Goal: Task Accomplishment & Management: Use online tool/utility

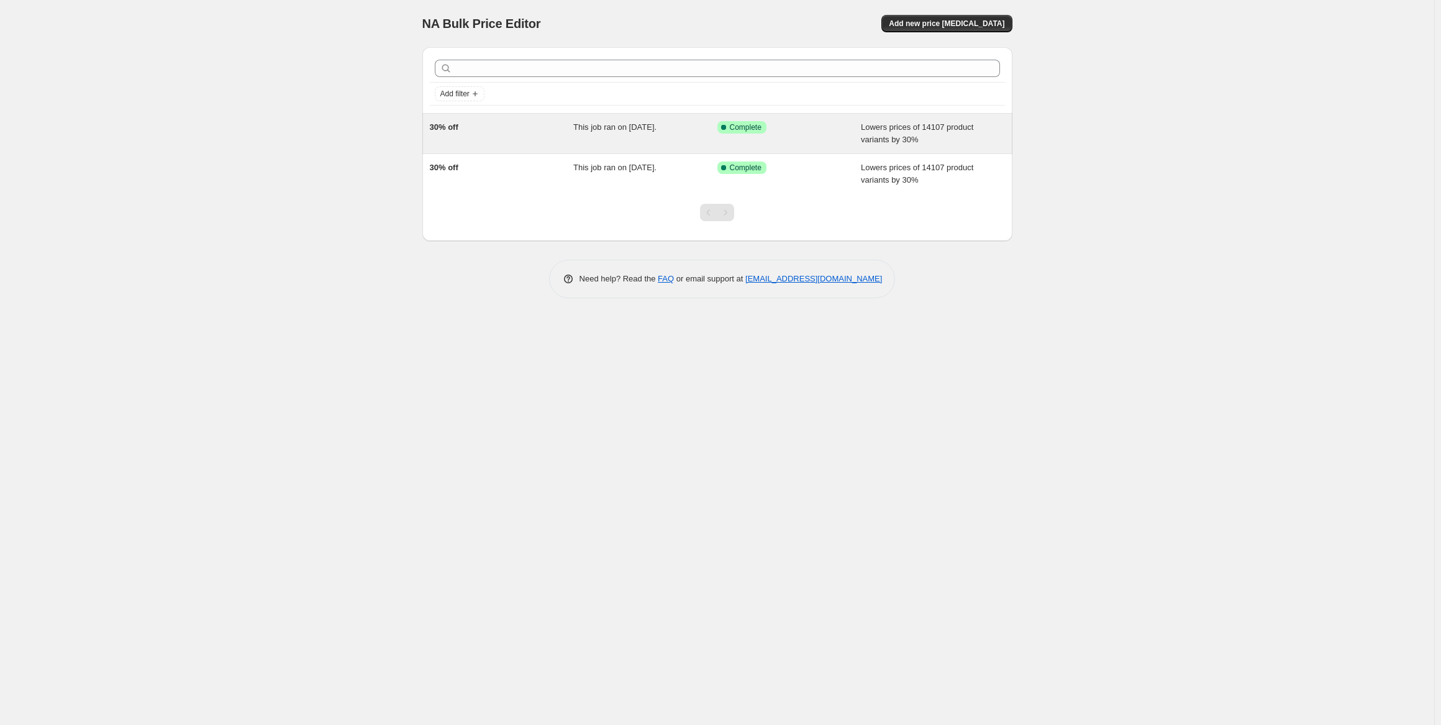
click at [642, 130] on span "This job ran on [DATE]." at bounding box center [614, 126] width 83 height 9
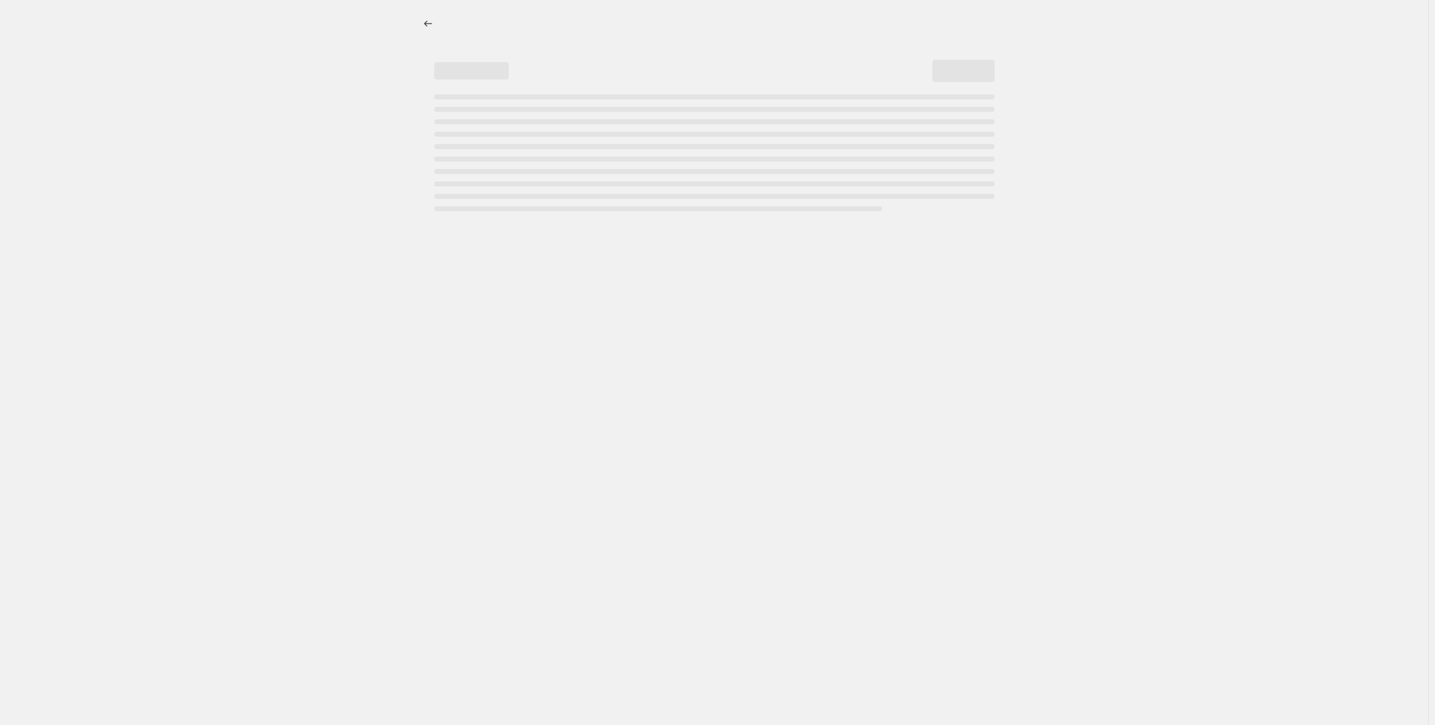
select select "percentage"
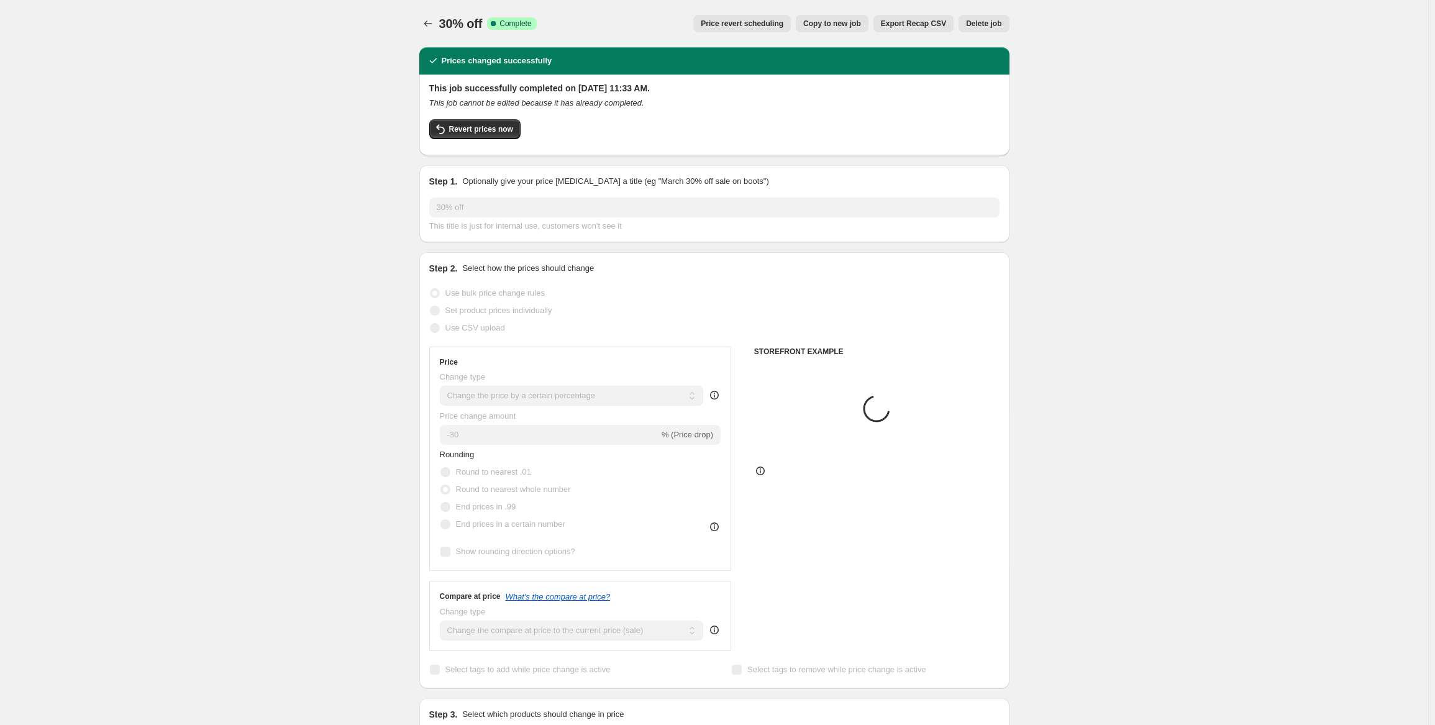
select select "collection"
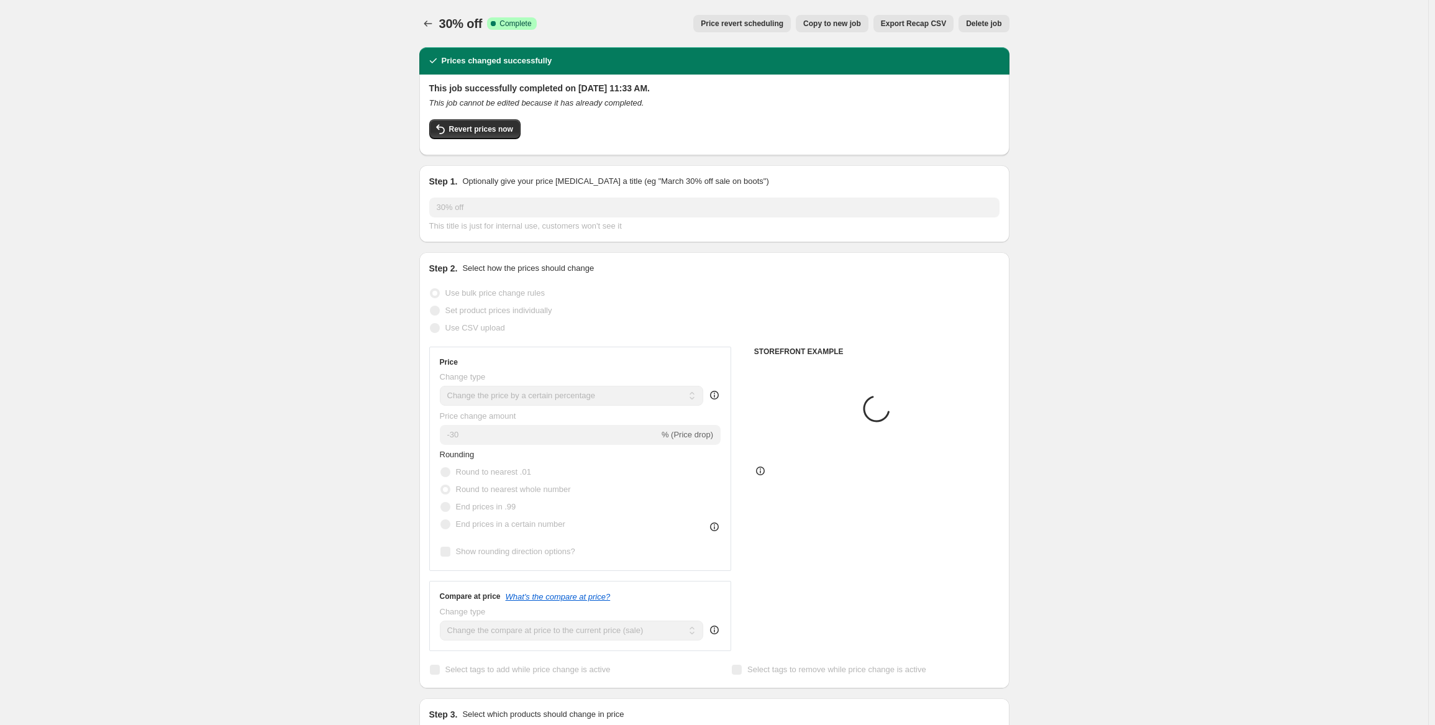
select select "collection"
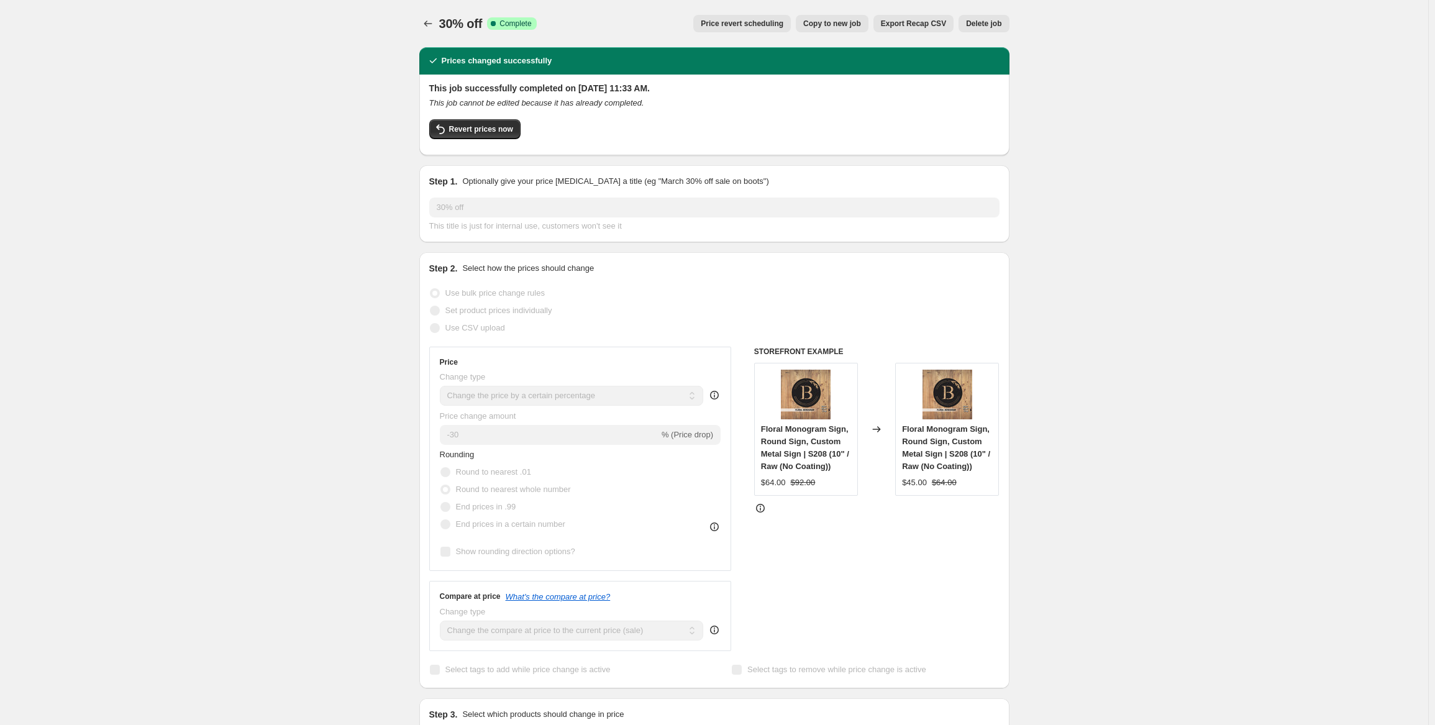
click at [855, 20] on span "Copy to new job" at bounding box center [832, 24] width 58 height 10
select select "percentage"
select select "collection"
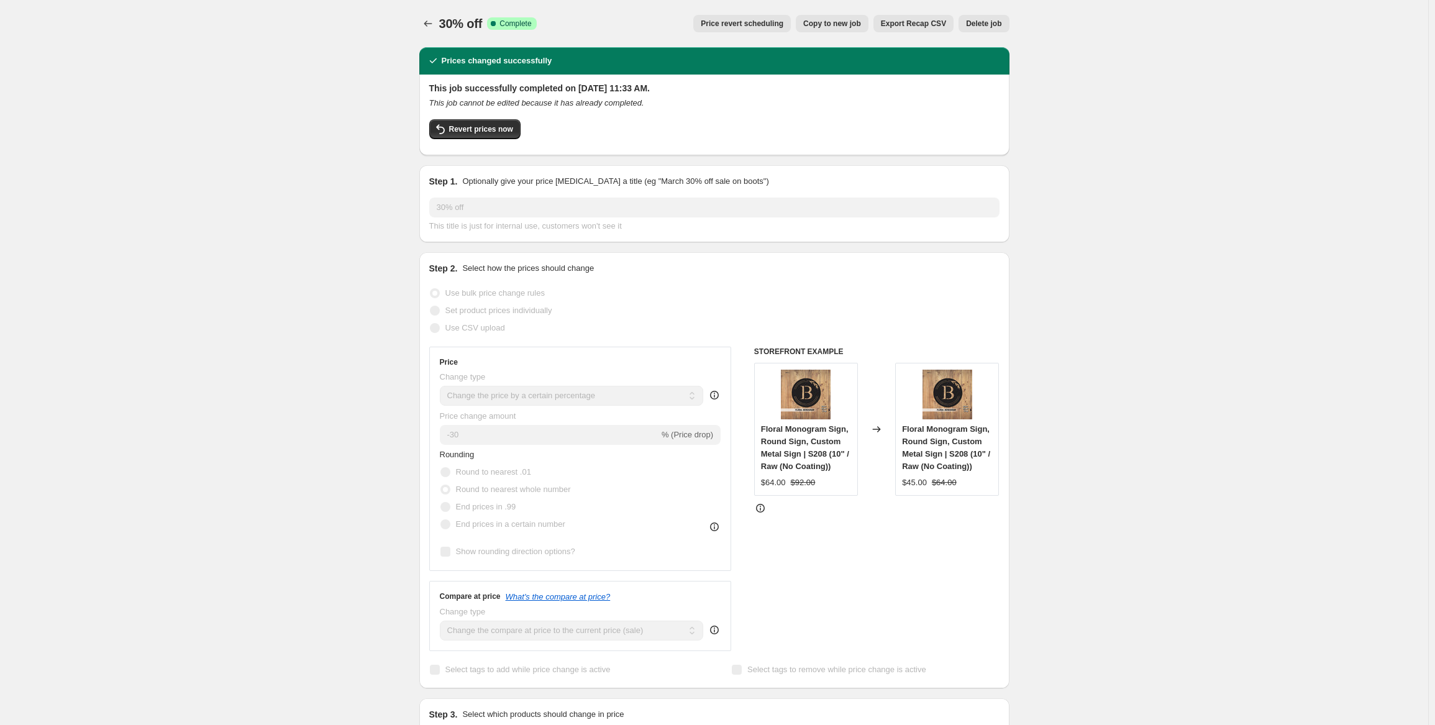
select select "collection"
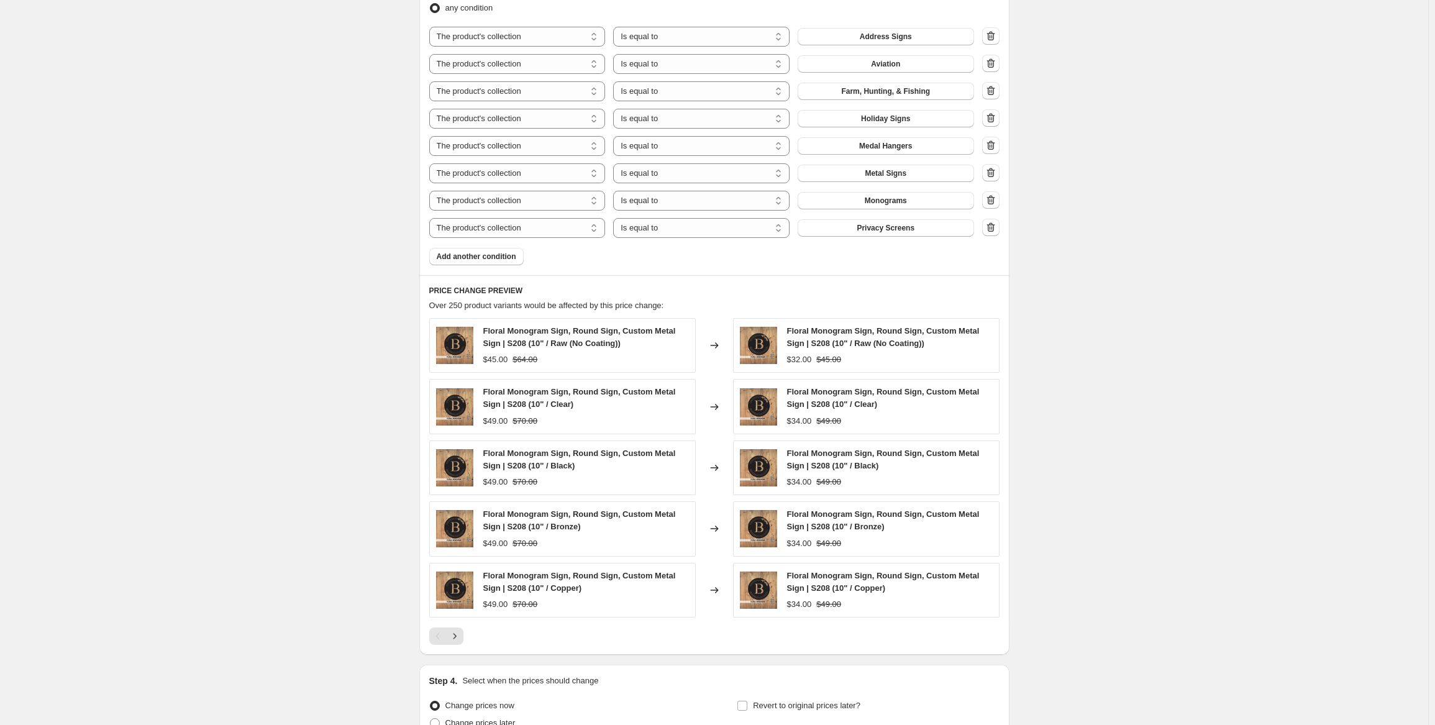
scroll to position [865, 0]
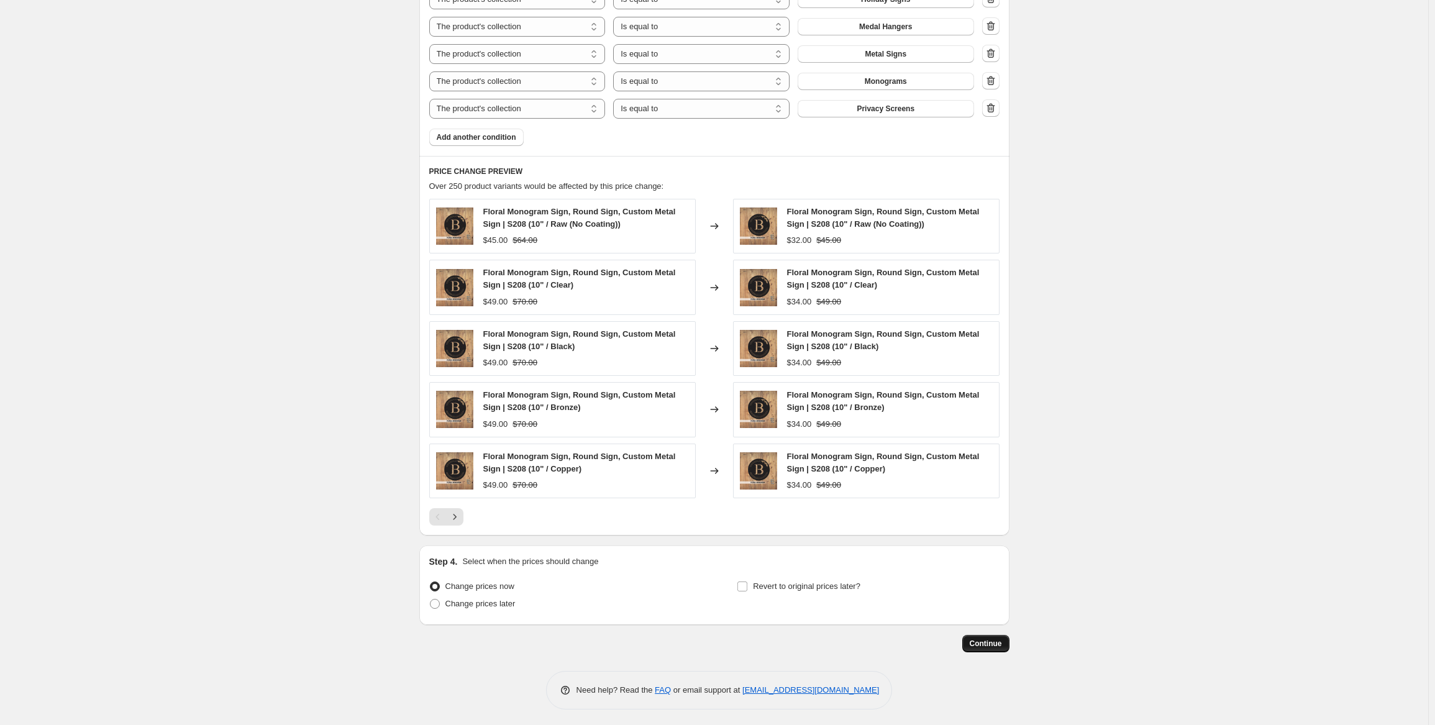
click at [998, 641] on span "Continue" at bounding box center [986, 644] width 32 height 10
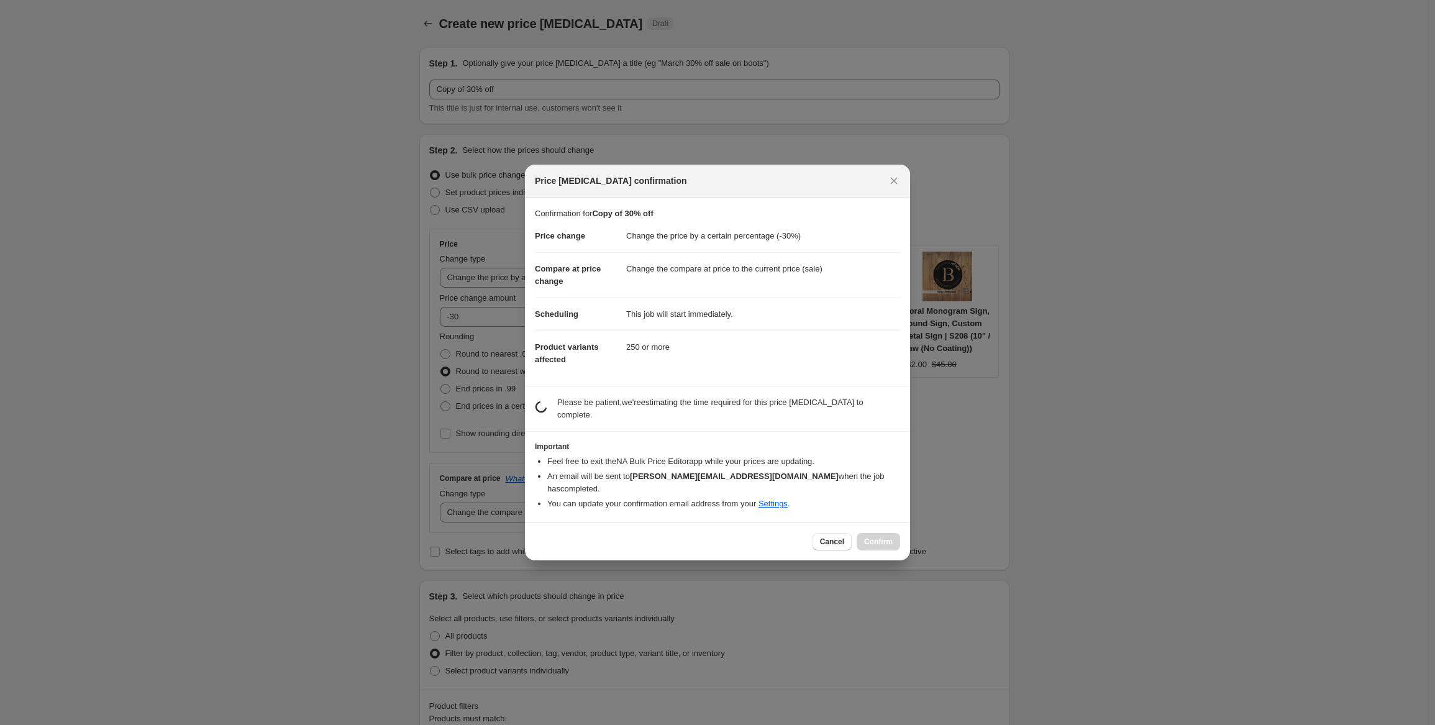
scroll to position [0, 0]
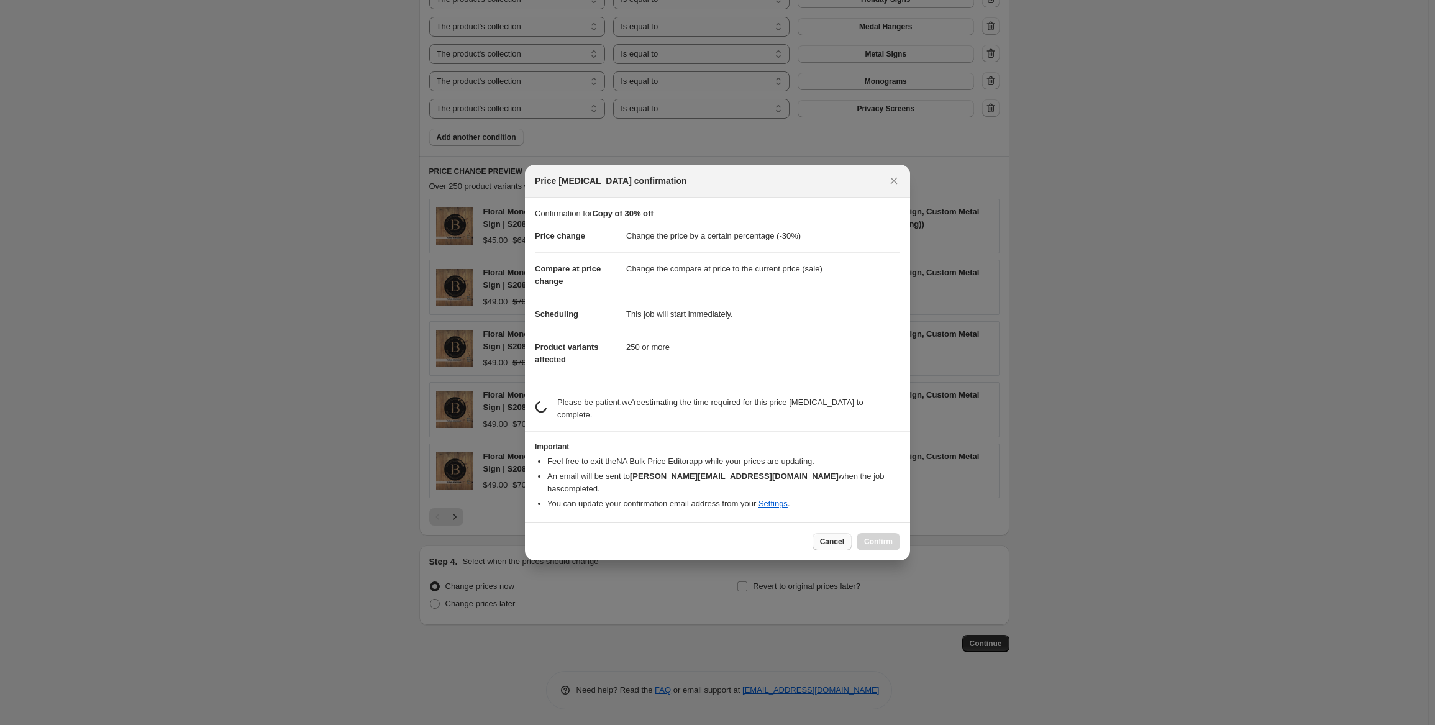
click at [841, 537] on span "Cancel" at bounding box center [832, 542] width 24 height 10
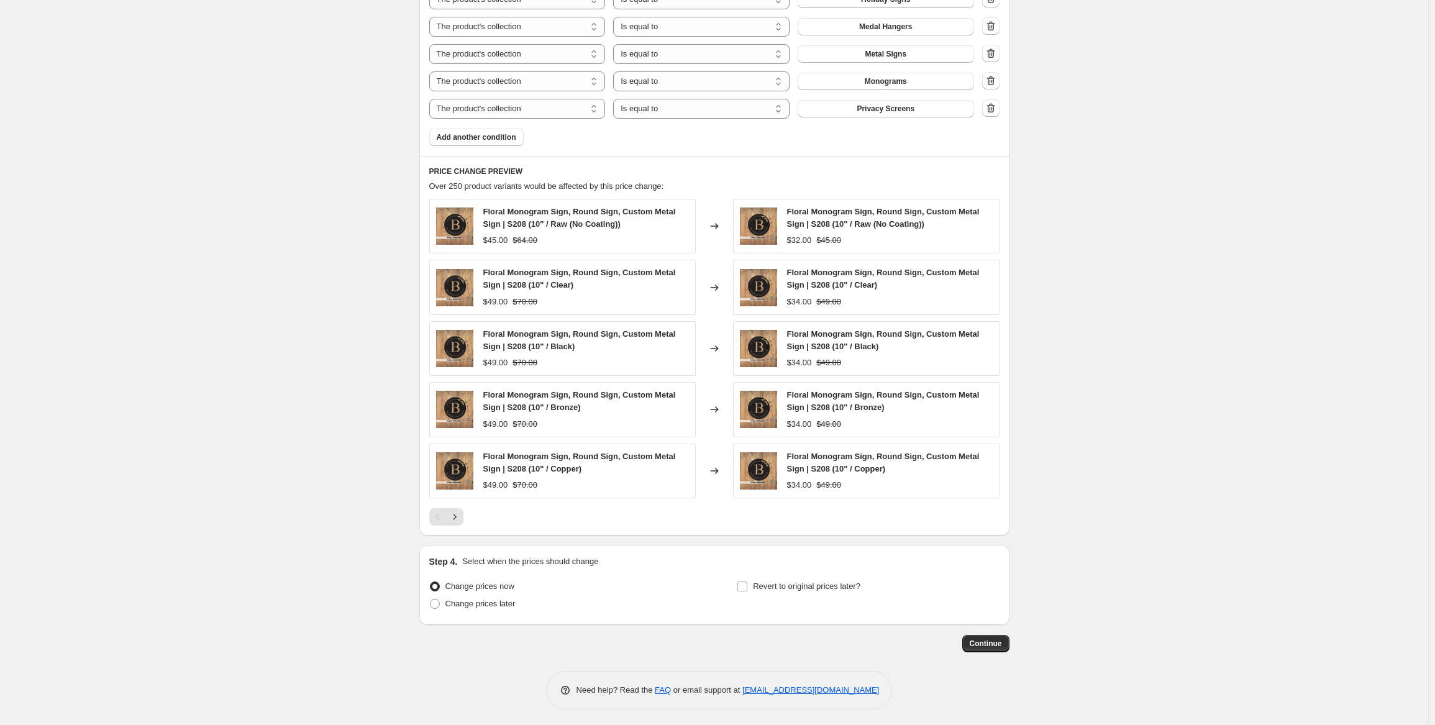
scroll to position [616, 0]
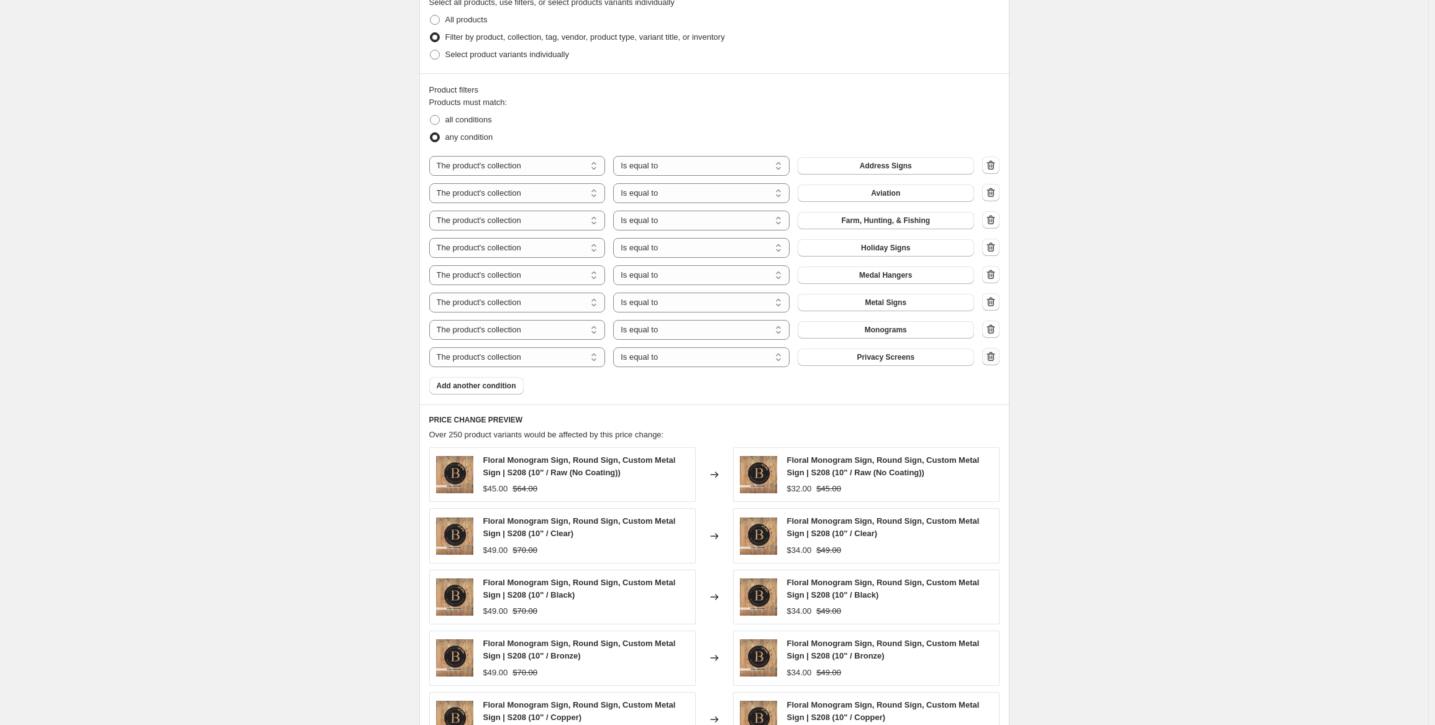
click at [997, 360] on icon "button" at bounding box center [991, 356] width 12 height 12
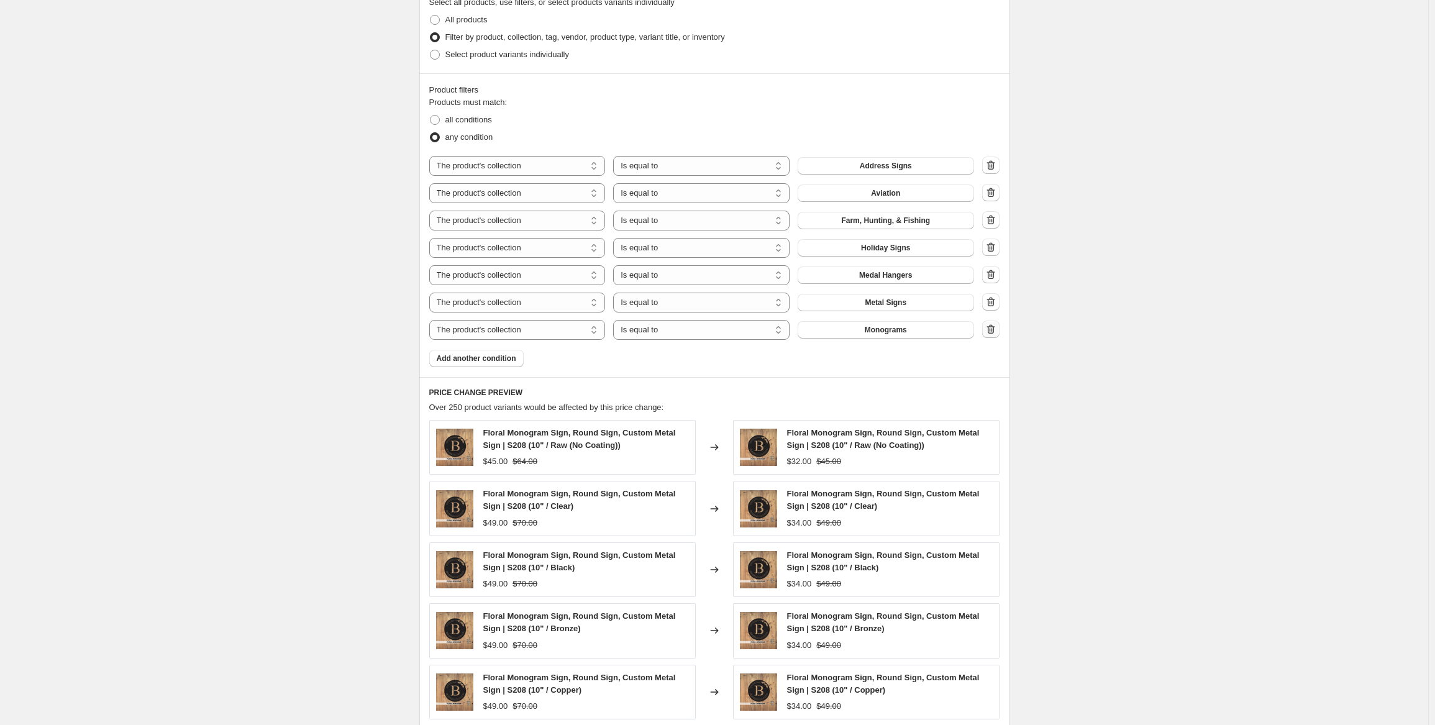
click at [994, 329] on icon "button" at bounding box center [991, 329] width 12 height 12
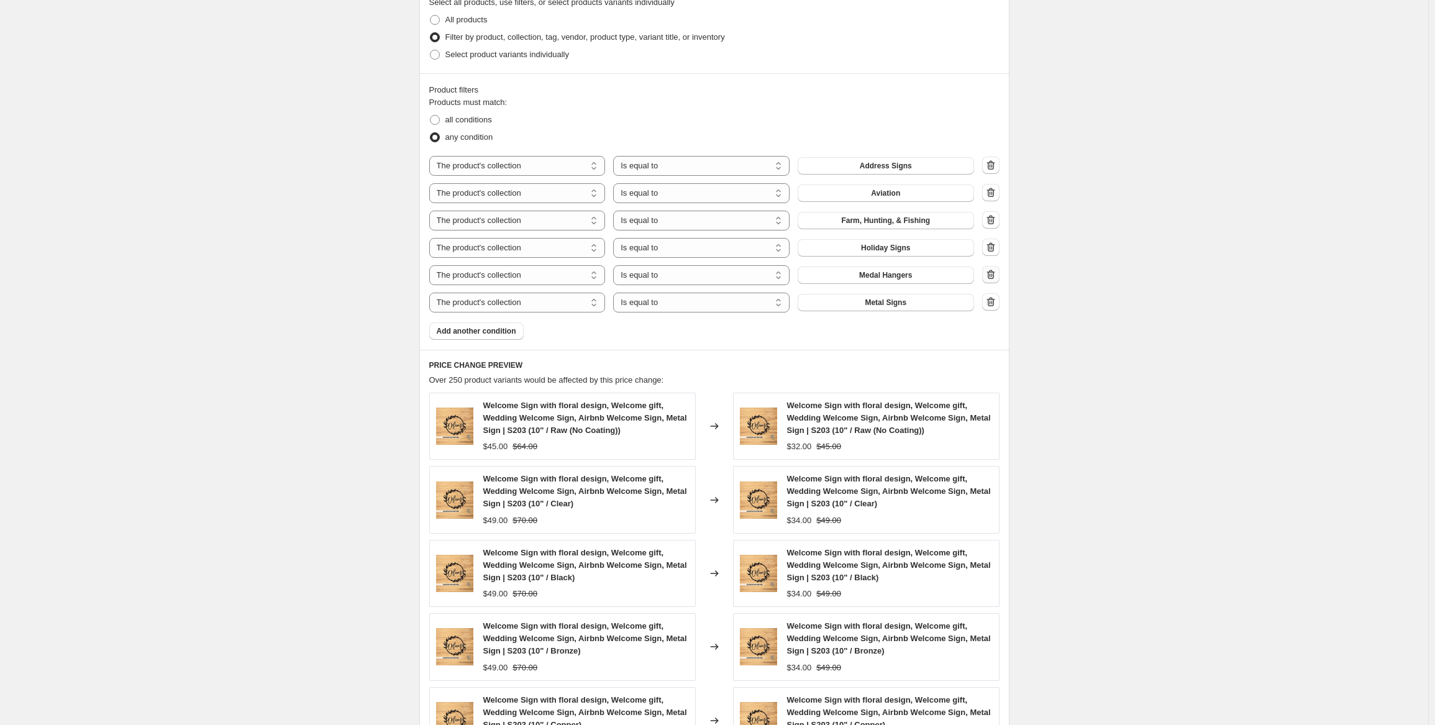
click at [996, 271] on icon "button" at bounding box center [991, 274] width 12 height 12
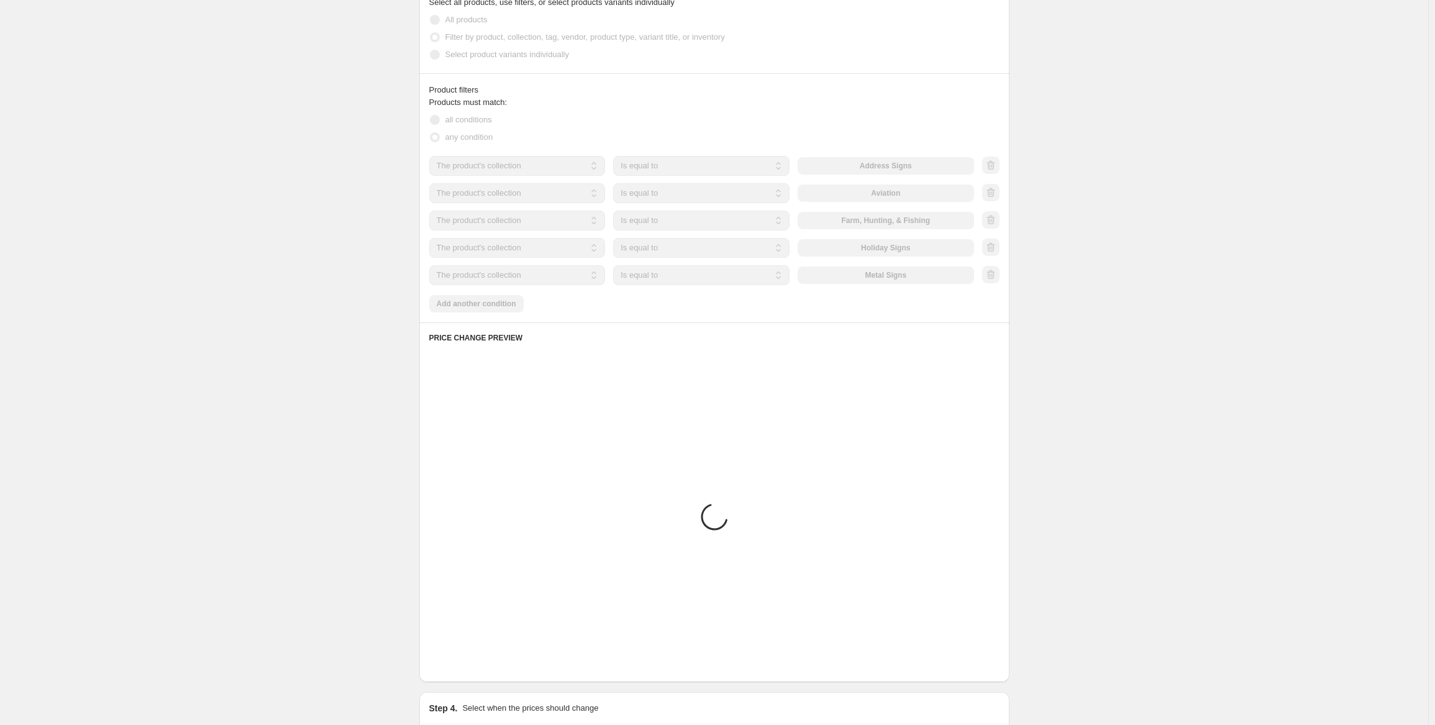
click at [994, 246] on div at bounding box center [990, 248] width 17 height 19
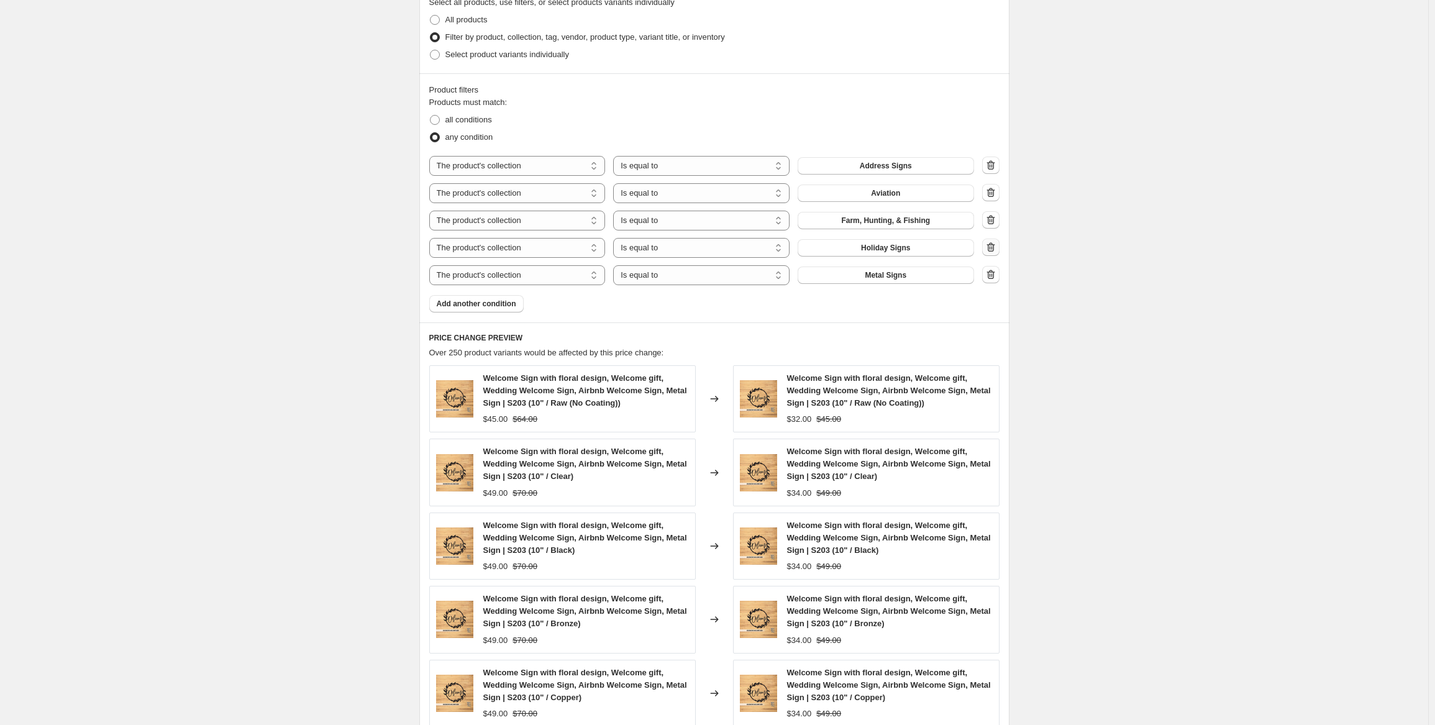
click at [987, 242] on icon "button" at bounding box center [991, 247] width 12 height 12
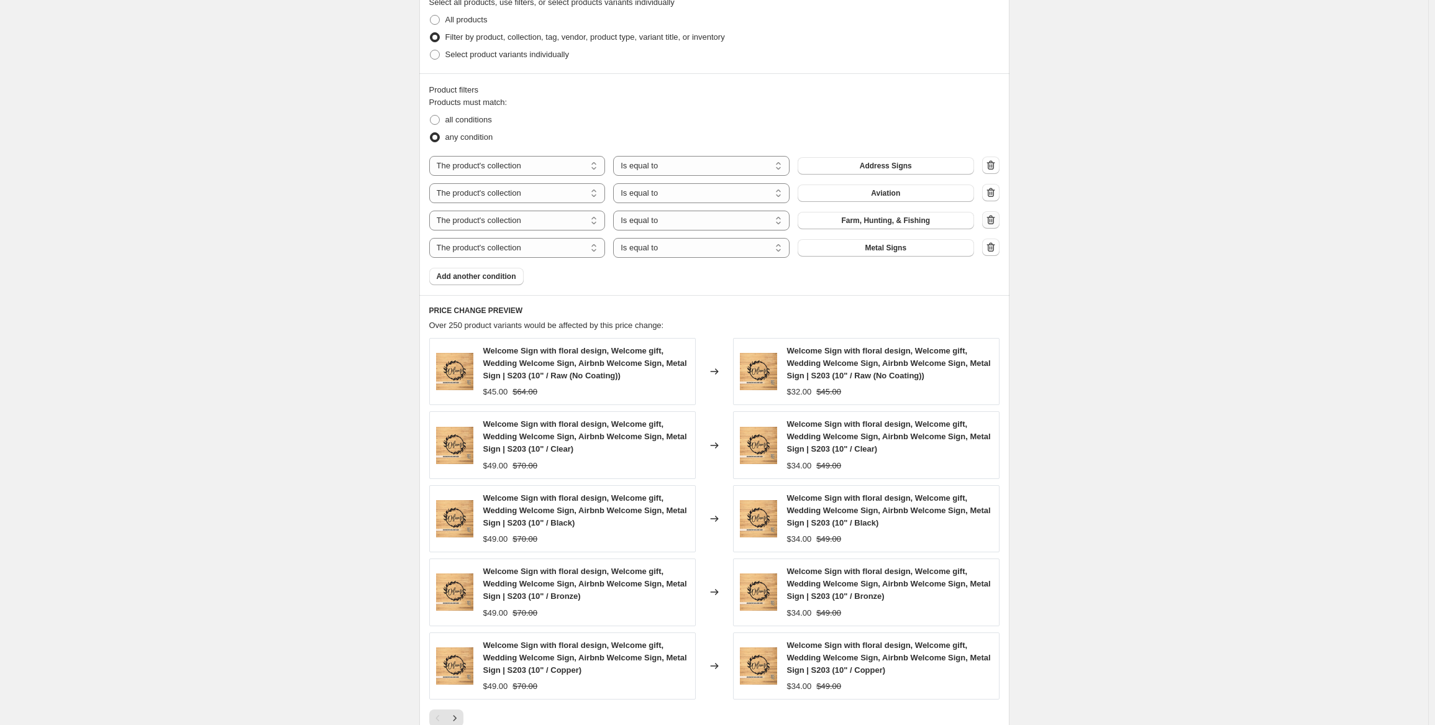
click at [991, 219] on icon "button" at bounding box center [990, 219] width 8 height 9
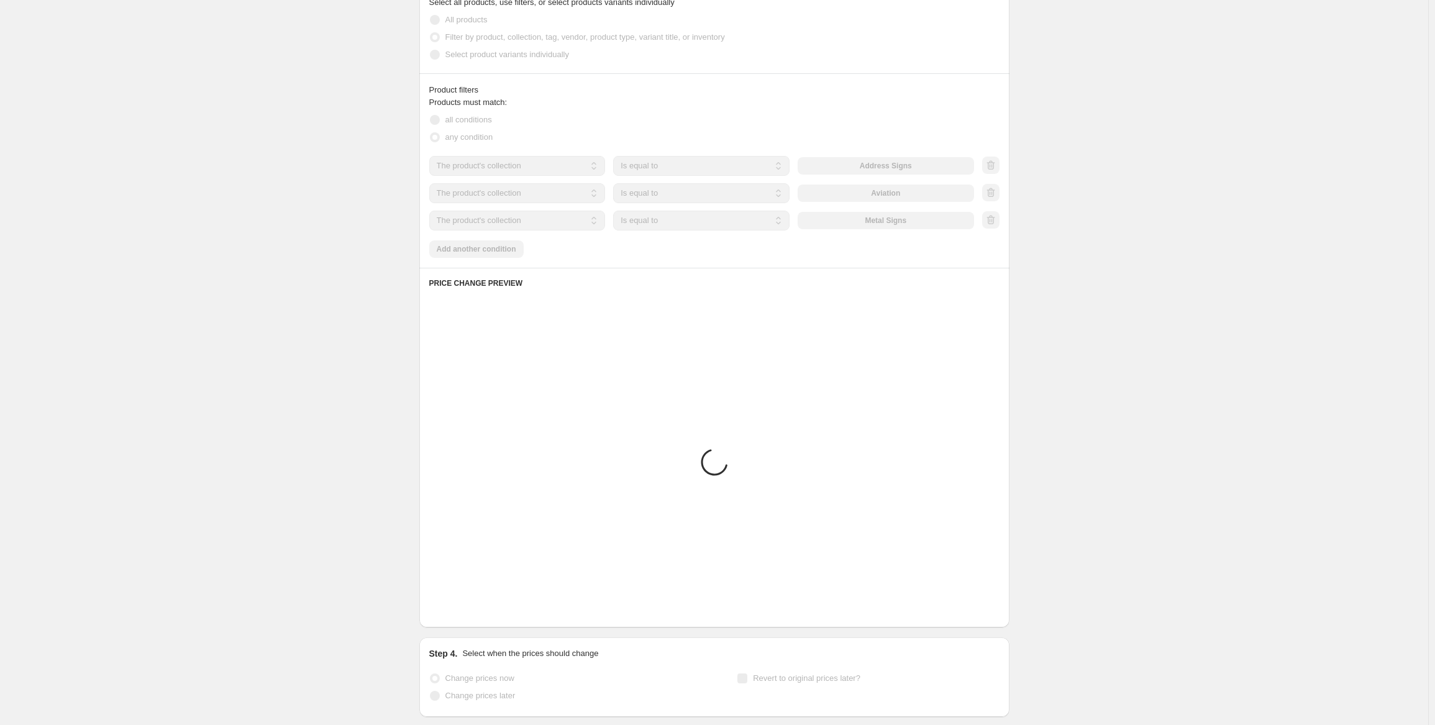
click at [996, 190] on div at bounding box center [990, 193] width 17 height 19
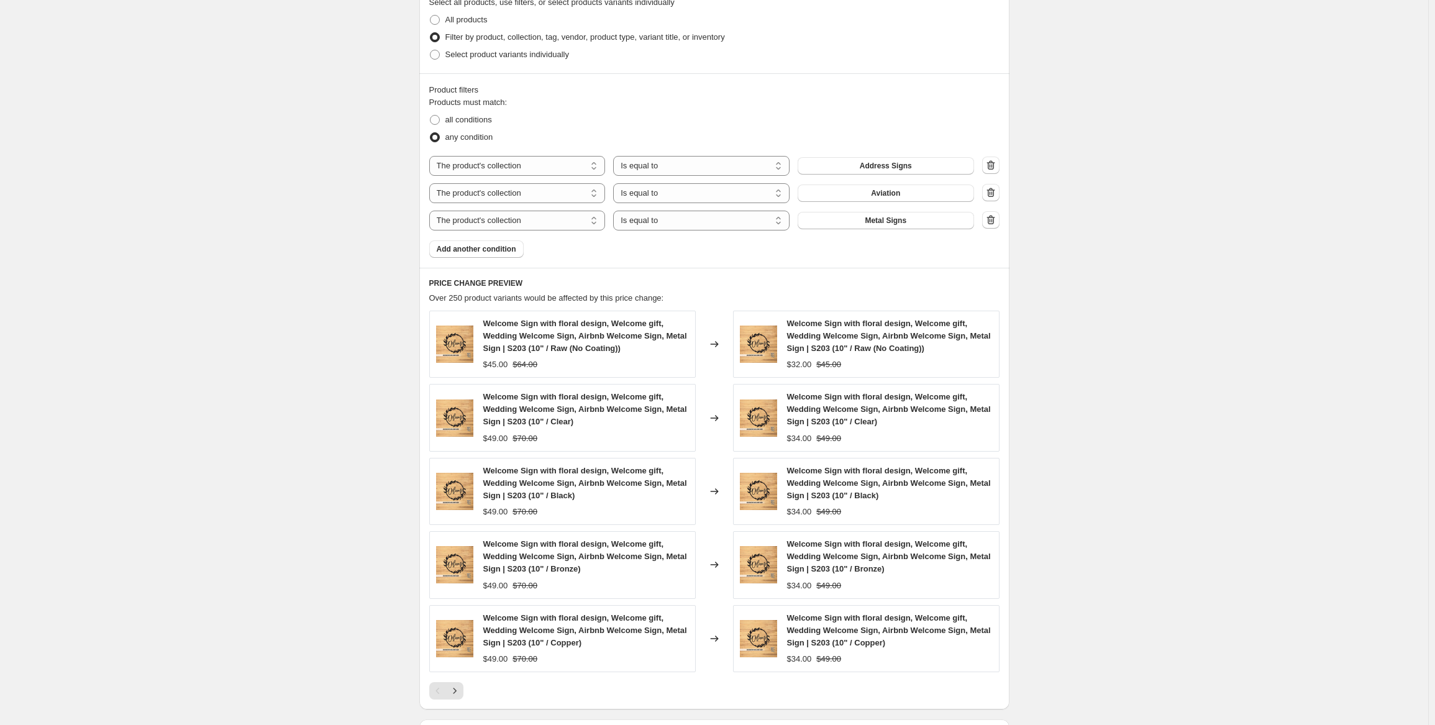
click at [996, 188] on icon "button" at bounding box center [991, 192] width 12 height 12
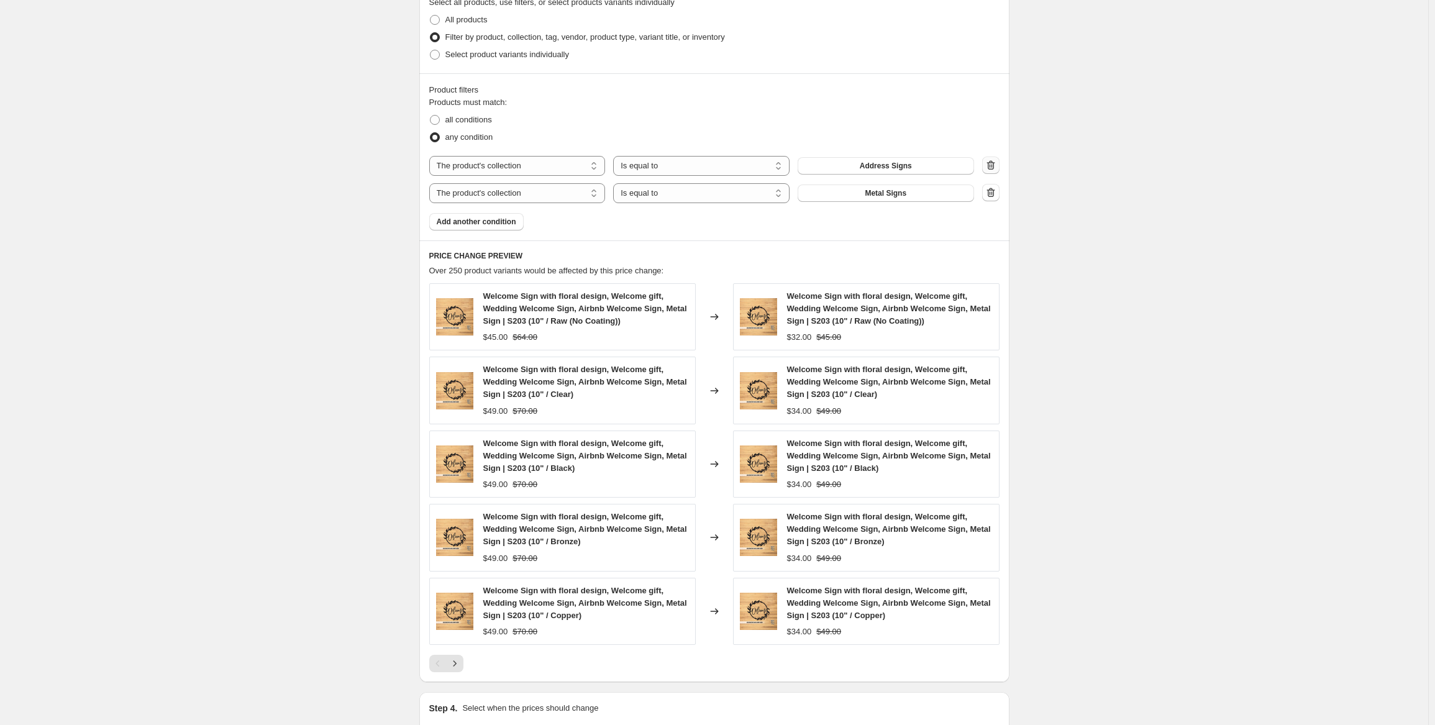
click at [991, 165] on icon "button" at bounding box center [990, 164] width 8 height 9
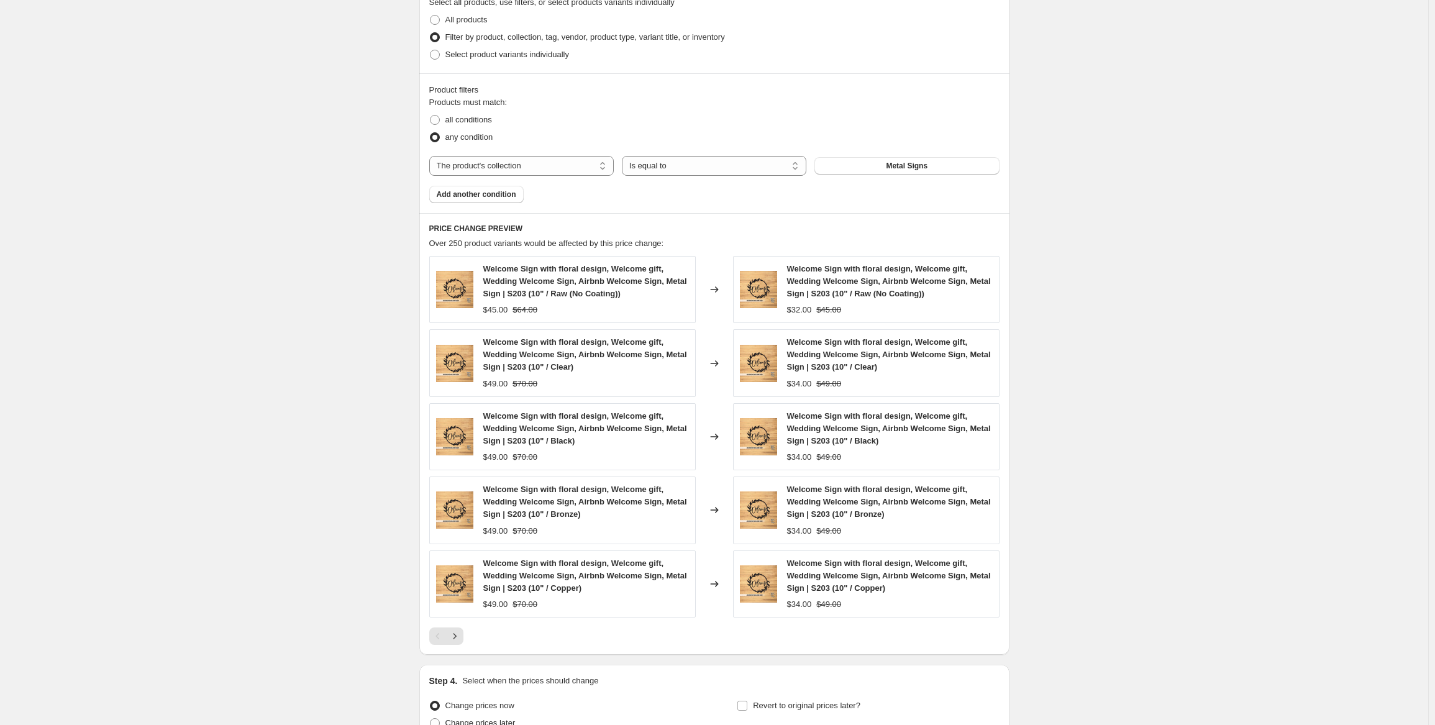
scroll to position [736, 0]
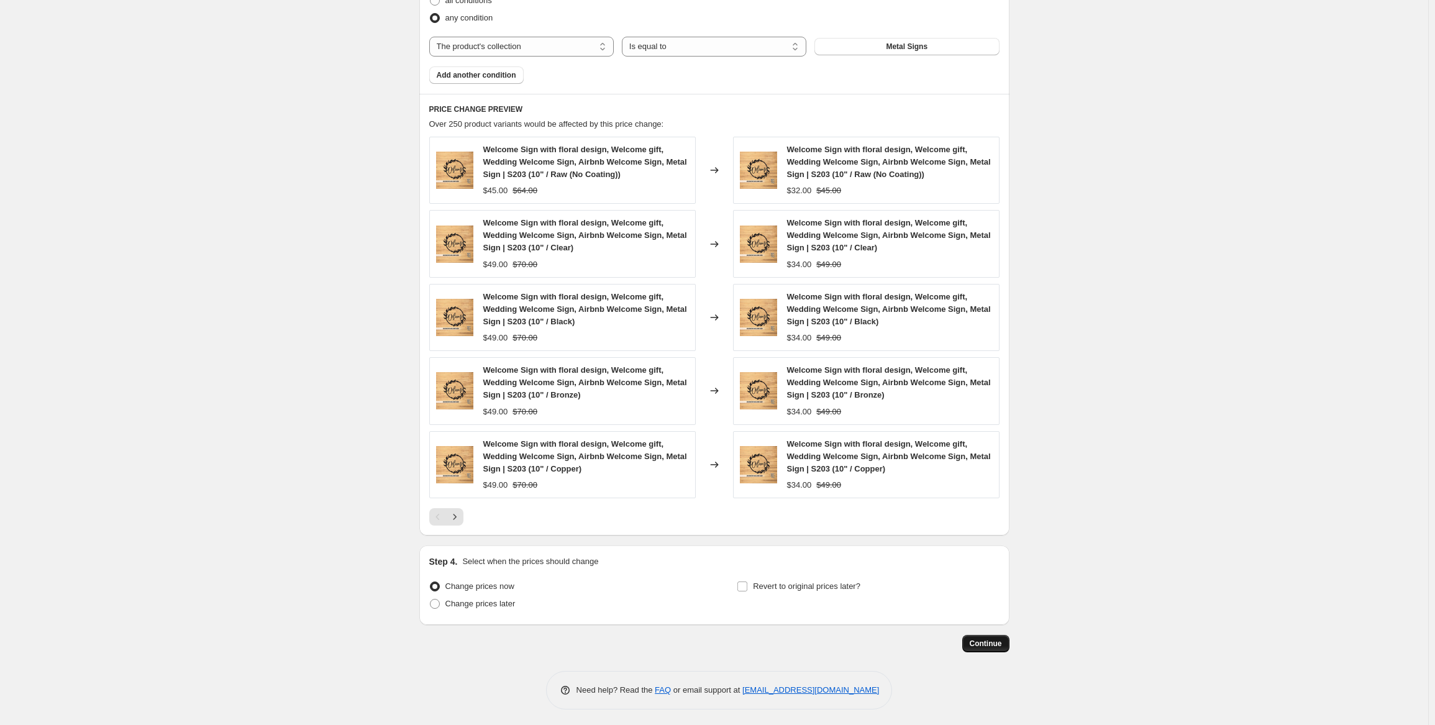
click at [1000, 649] on button "Continue" at bounding box center [985, 643] width 47 height 17
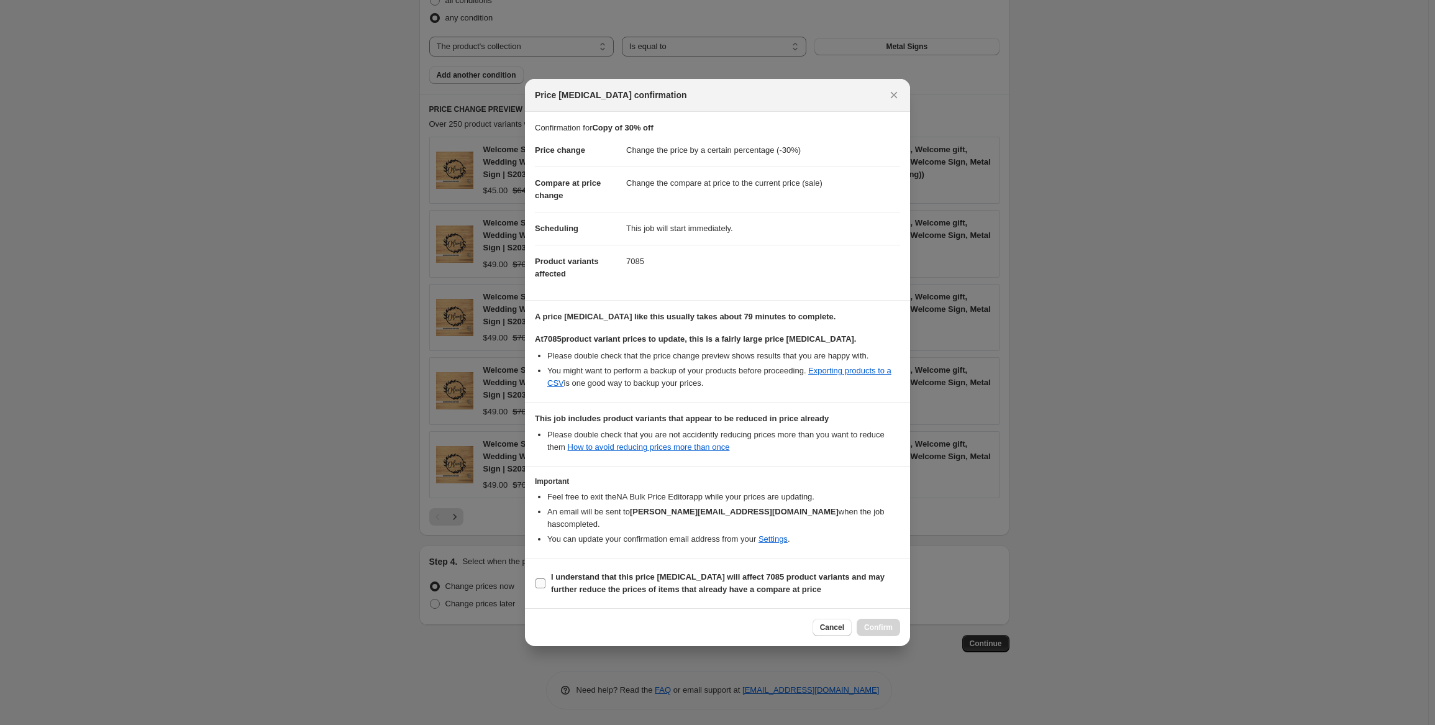
click at [542, 578] on input "I understand that this price [MEDICAL_DATA] will affect 7085 product variants a…" at bounding box center [540, 583] width 10 height 10
checkbox input "true"
click at [895, 619] on button "Confirm" at bounding box center [878, 627] width 43 height 17
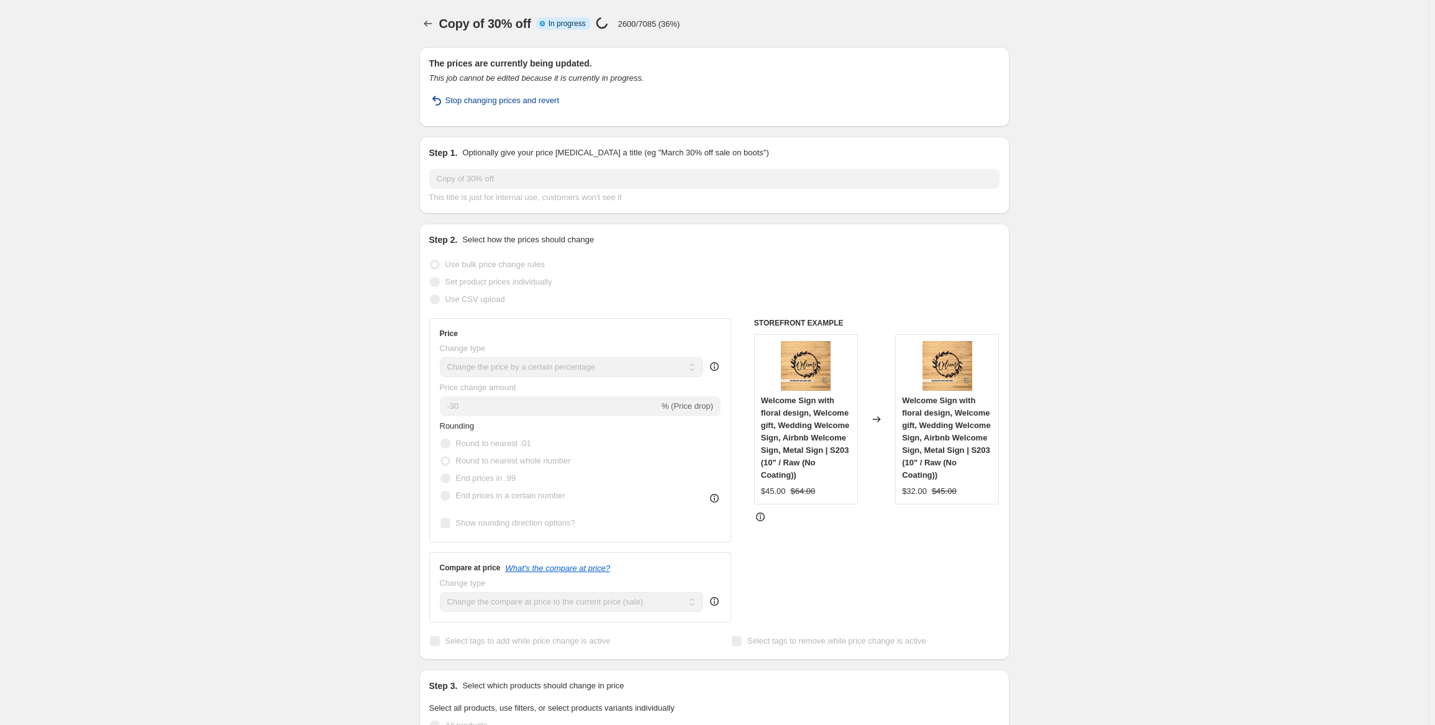
click at [486, 102] on span "Stop changing prices and revert" at bounding box center [502, 100] width 114 height 12
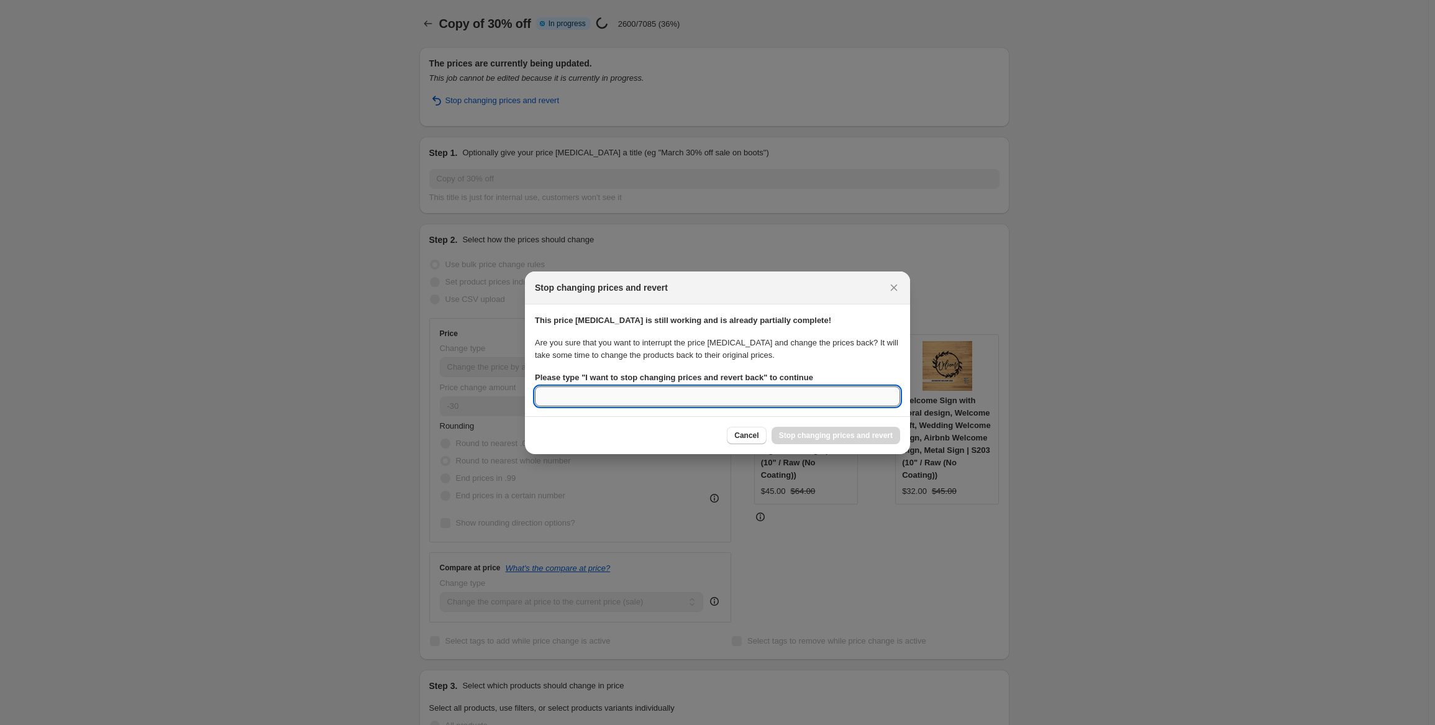
click at [668, 404] on input "Please type " I want to stop changing prices and revert back " to continue" at bounding box center [717, 396] width 365 height 20
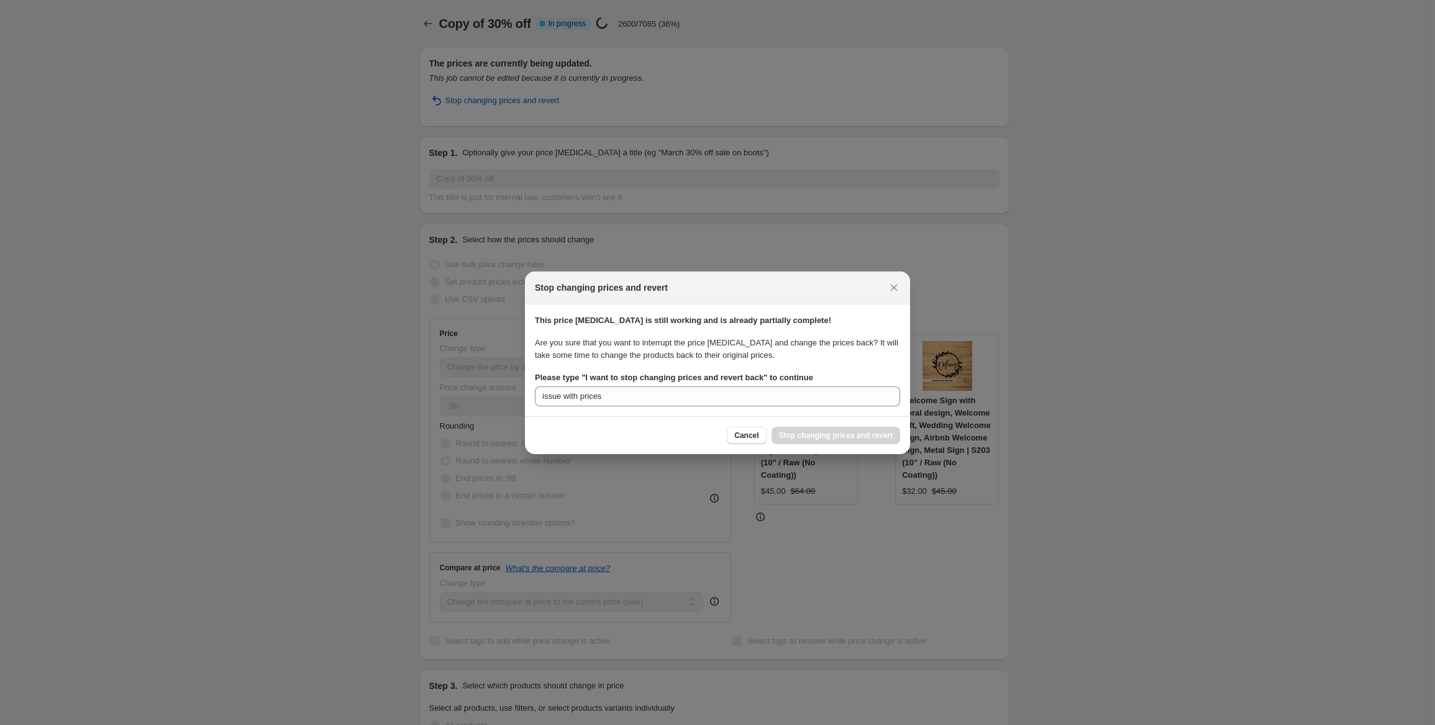
click at [687, 424] on div "Cancel Stop changing prices and revert" at bounding box center [717, 435] width 385 height 38
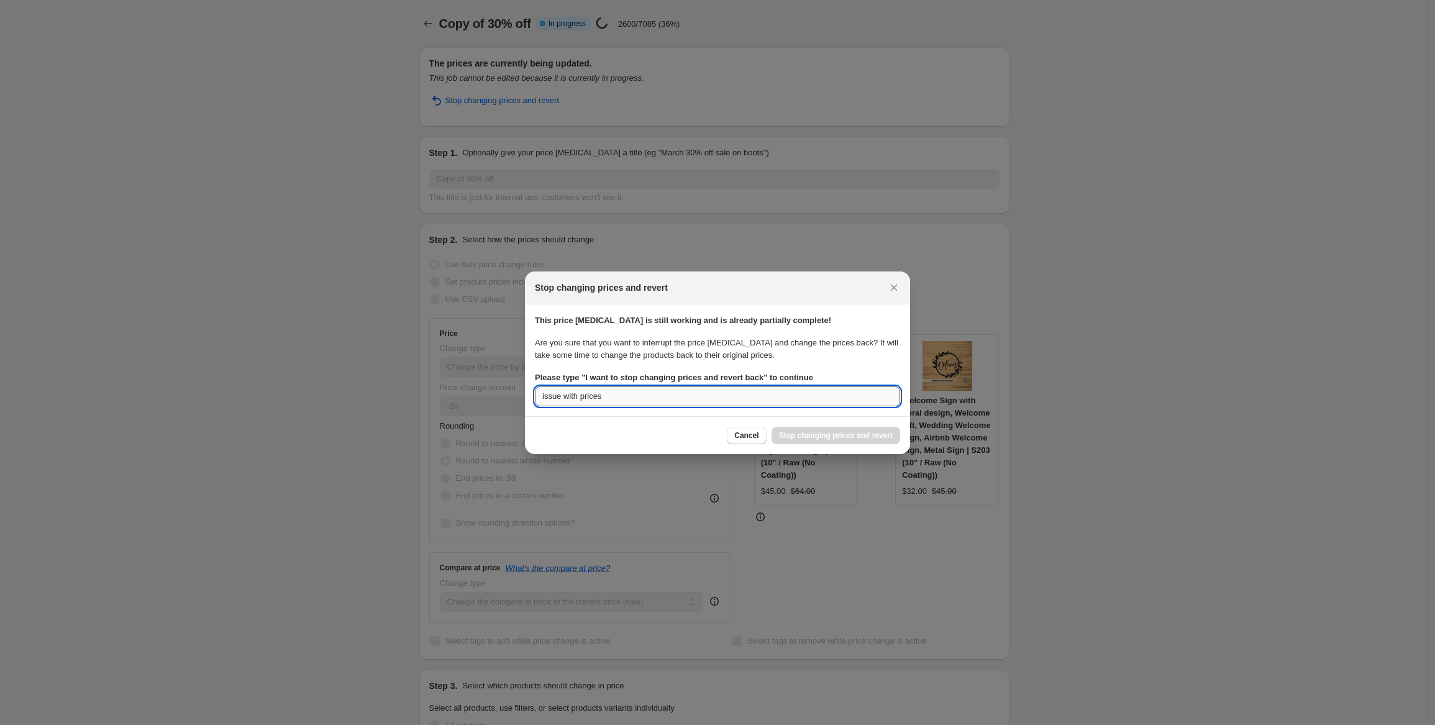
click at [685, 404] on input "issue with prices" at bounding box center [717, 396] width 365 height 20
drag, startPoint x: 651, startPoint y: 397, endPoint x: 438, endPoint y: 401, distance: 213.1
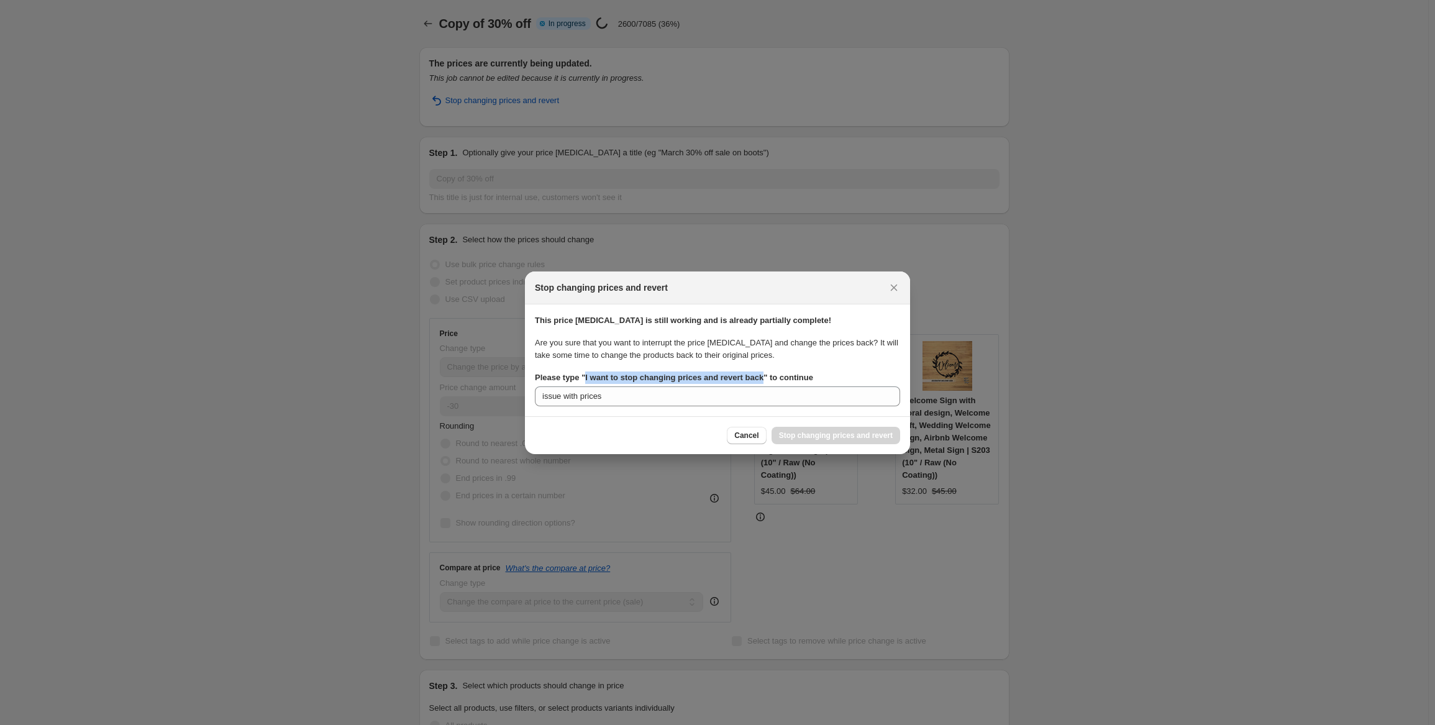
drag, startPoint x: 760, startPoint y: 378, endPoint x: 583, endPoint y: 382, distance: 177.1
click at [583, 382] on b "Please type " I want to stop changing prices and revert back " to continue" at bounding box center [674, 377] width 278 height 9
copy b "I want to stop changing prices and revert back"
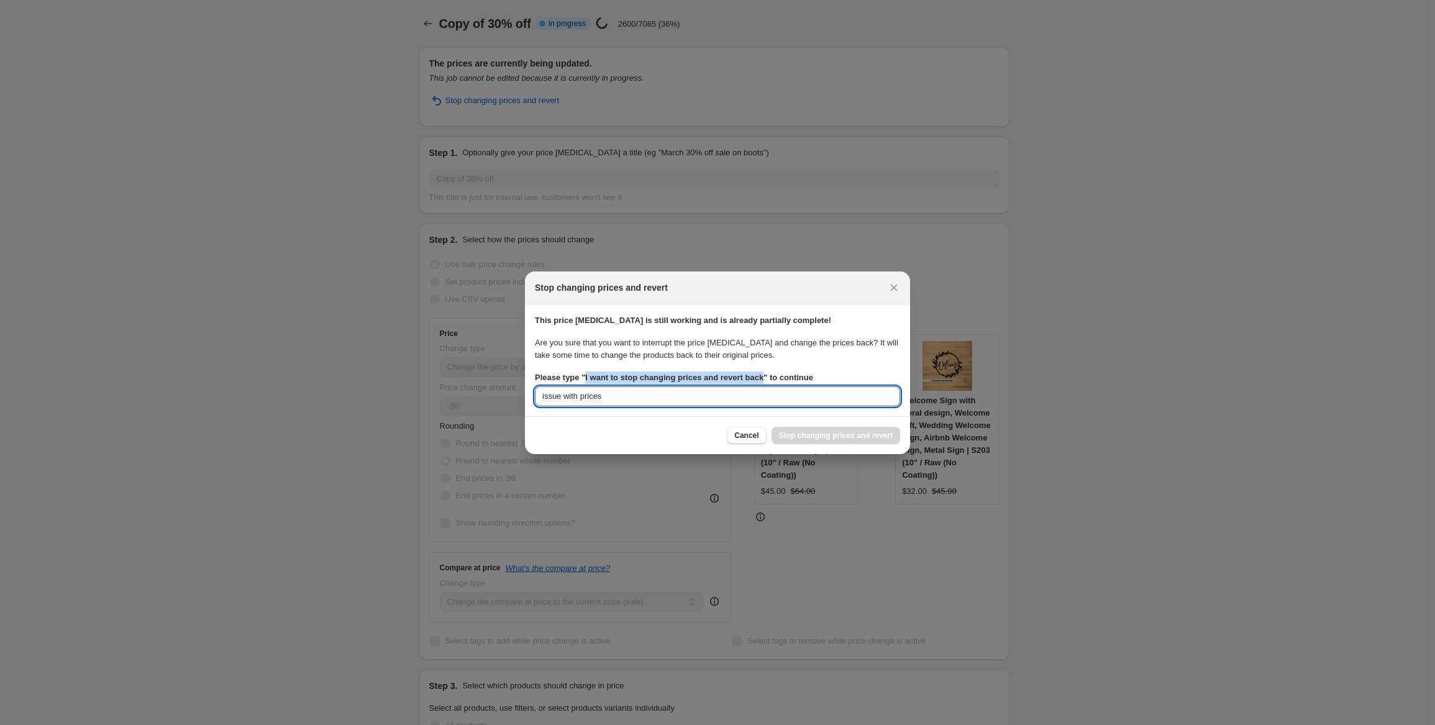
click at [613, 396] on input "issue with prices" at bounding box center [717, 396] width 365 height 20
drag, startPoint x: 619, startPoint y: 396, endPoint x: 470, endPoint y: 403, distance: 149.9
paste input "I want to stop changing prices and revert back"
type input "I want to stop changing prices and revert back"
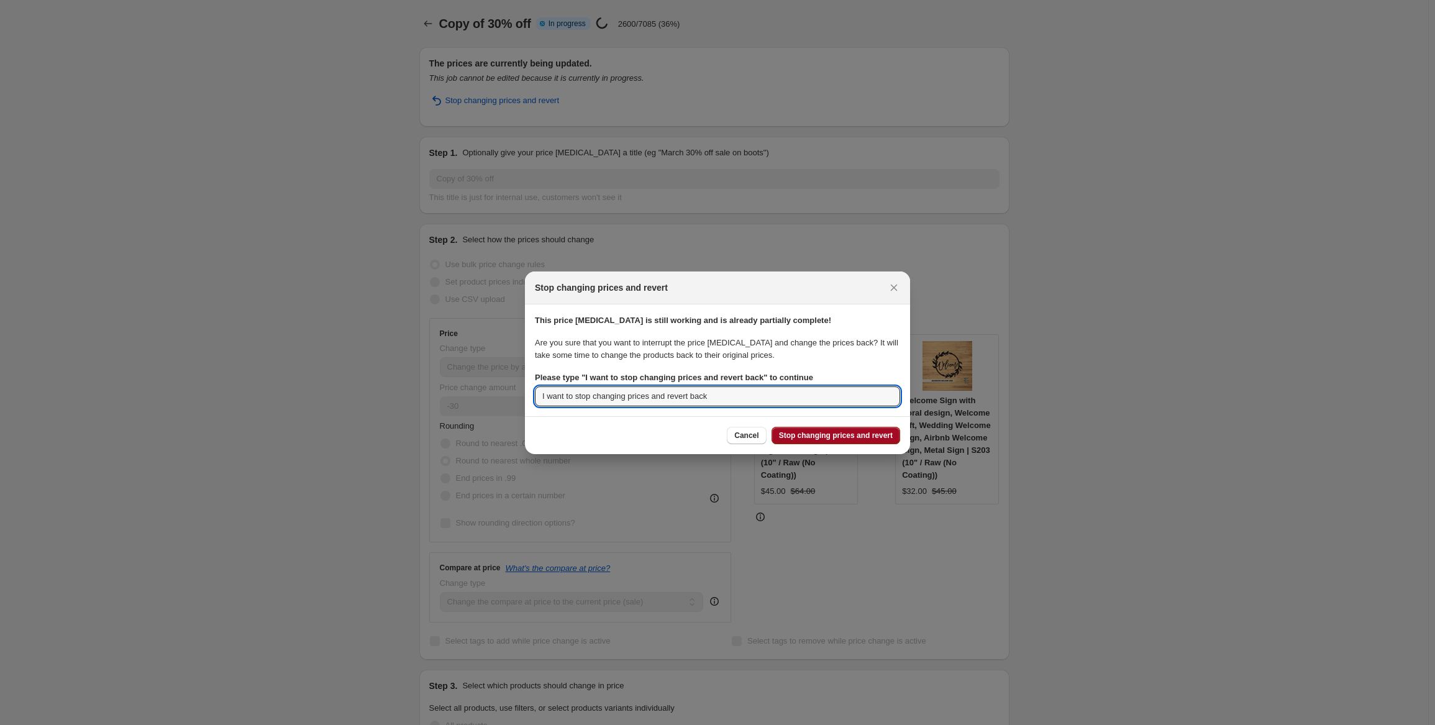
click at [867, 439] on span "Stop changing prices and revert" at bounding box center [836, 436] width 114 height 10
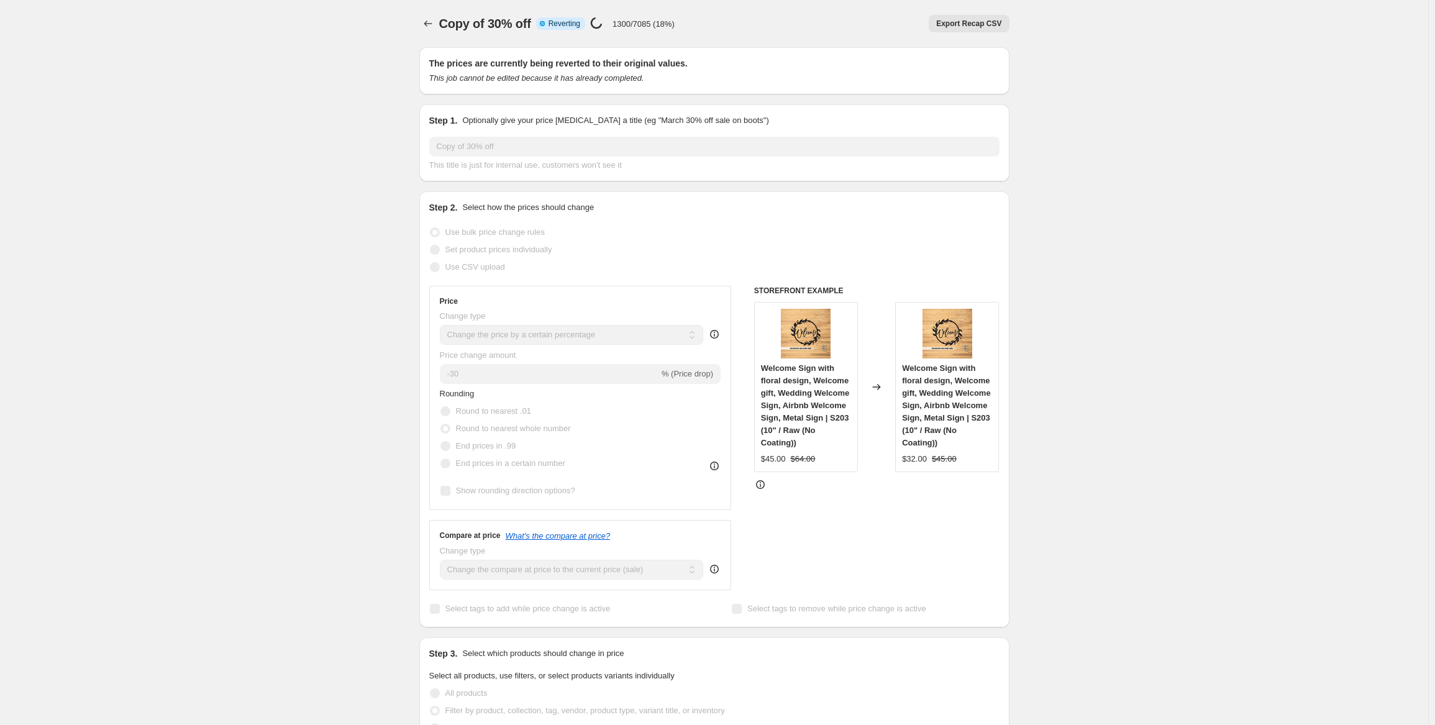
click at [437, 22] on button "Price change jobs" at bounding box center [427, 23] width 17 height 17
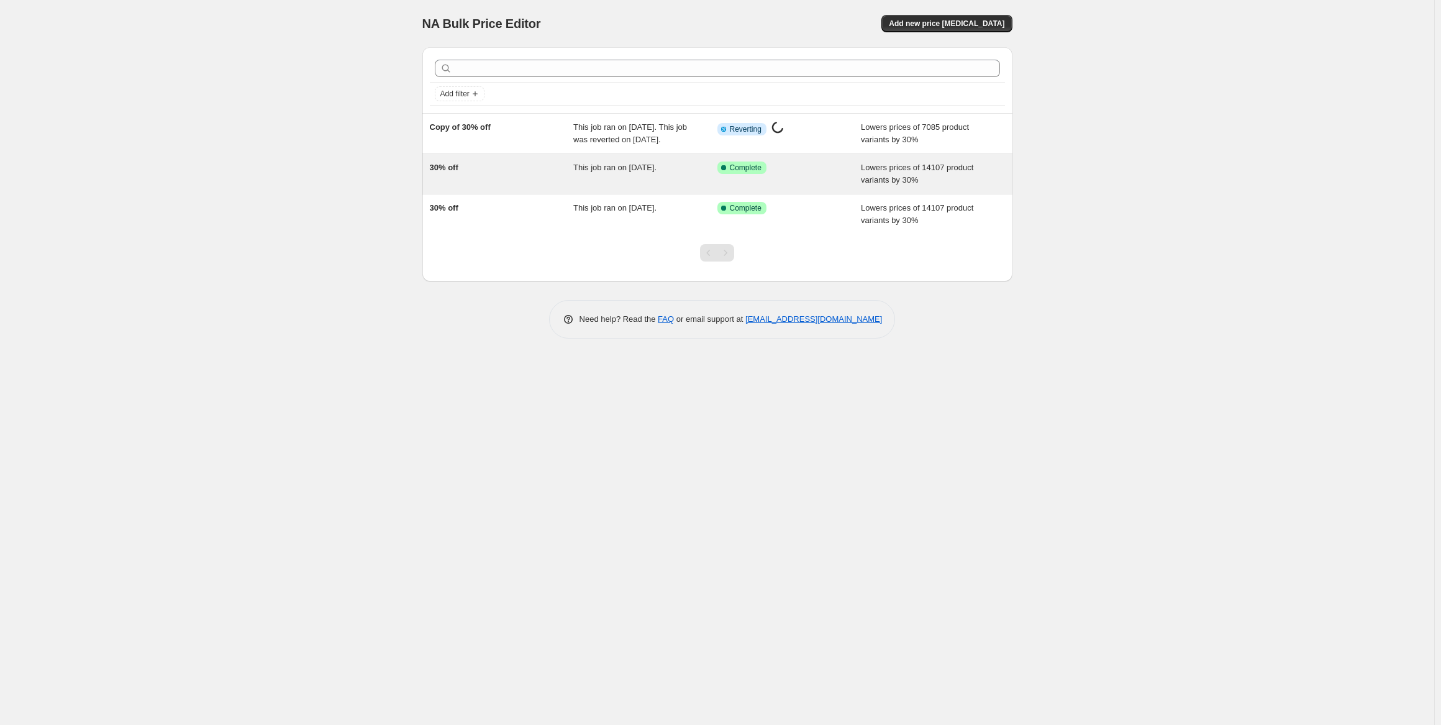
click at [918, 181] on span "Lowers prices of 14107 product variants by 30%" at bounding box center [917, 174] width 112 height 22
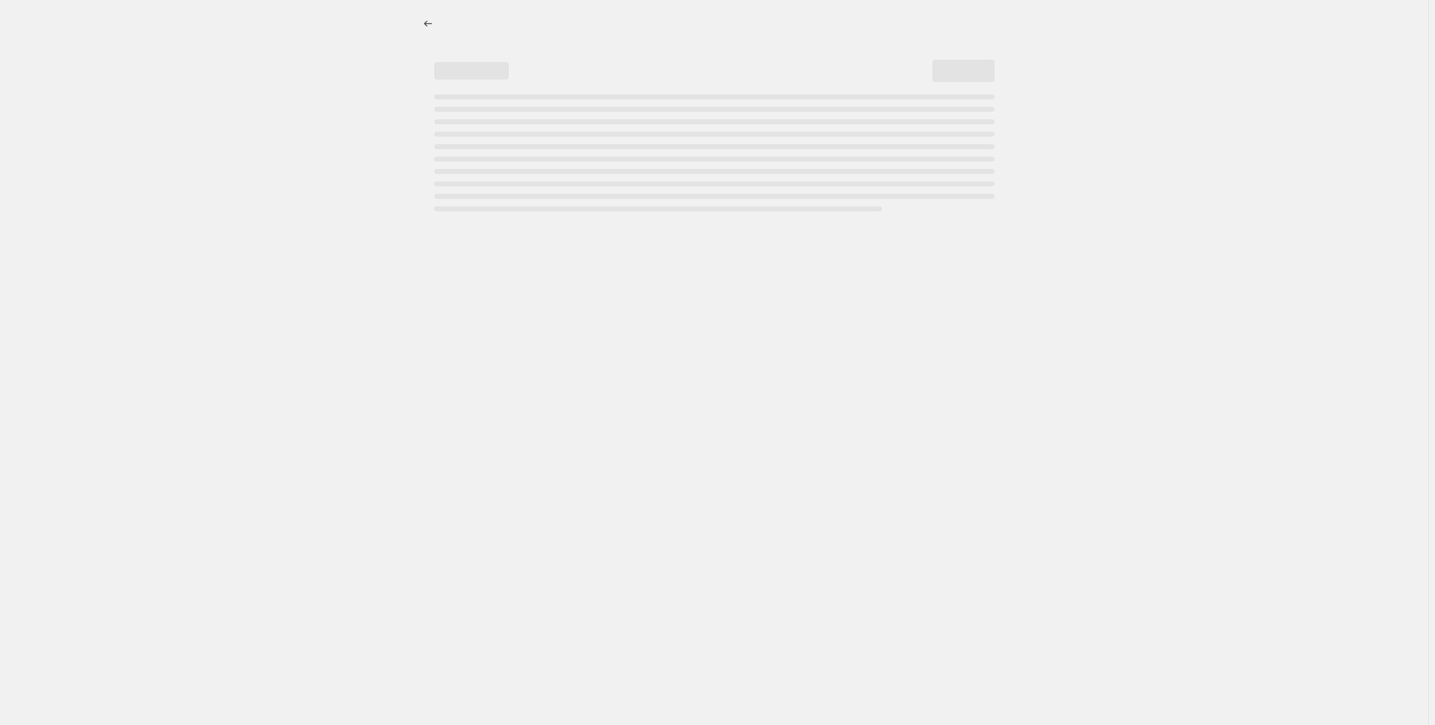
select select "percentage"
select select "collection"
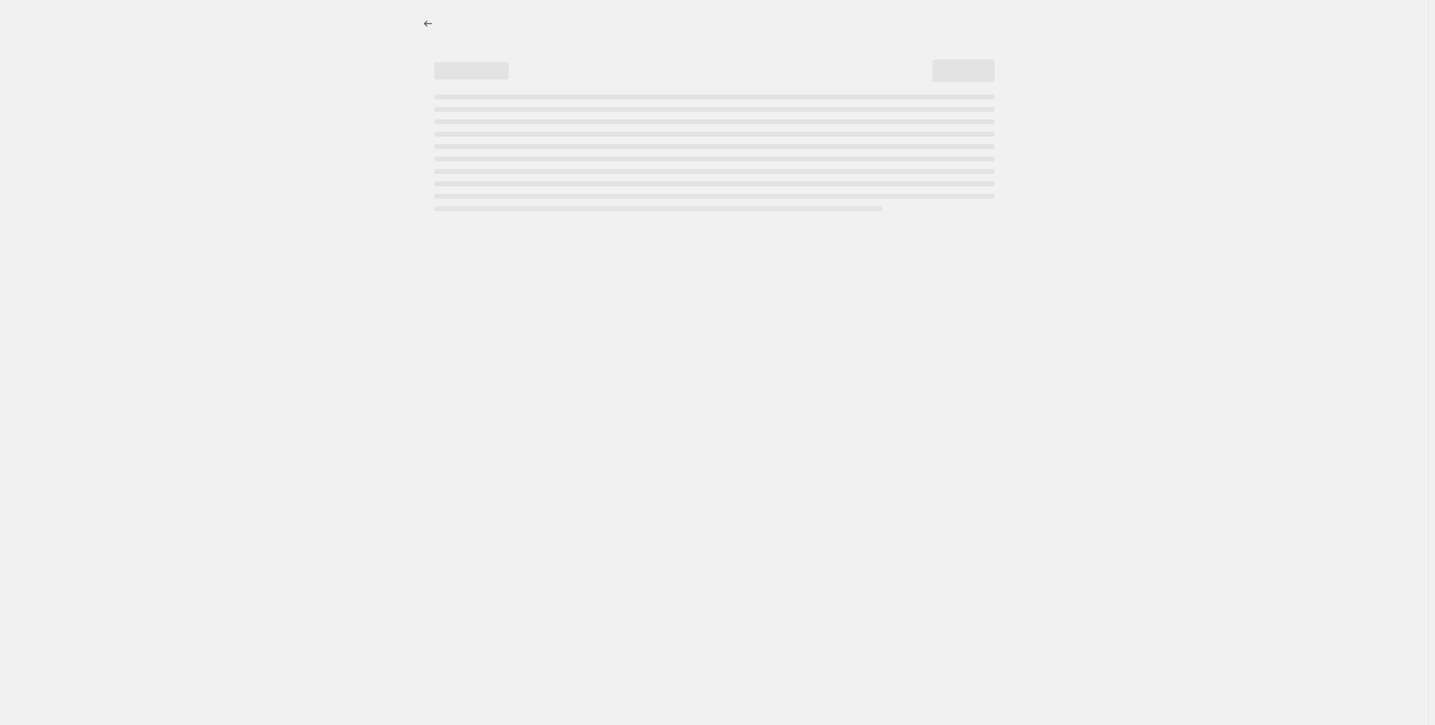
select select "collection"
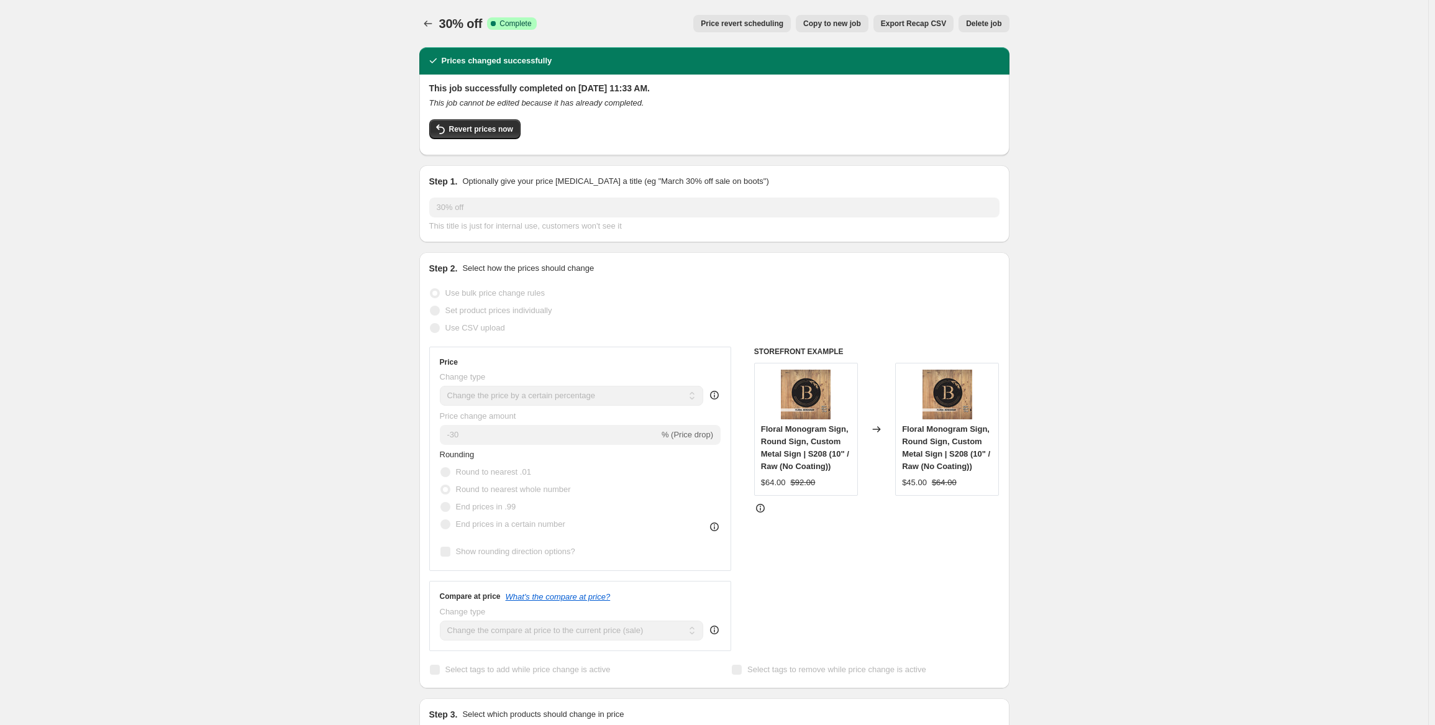
click at [845, 17] on button "Copy to new job" at bounding box center [832, 23] width 73 height 17
select select "percentage"
select select "collection"
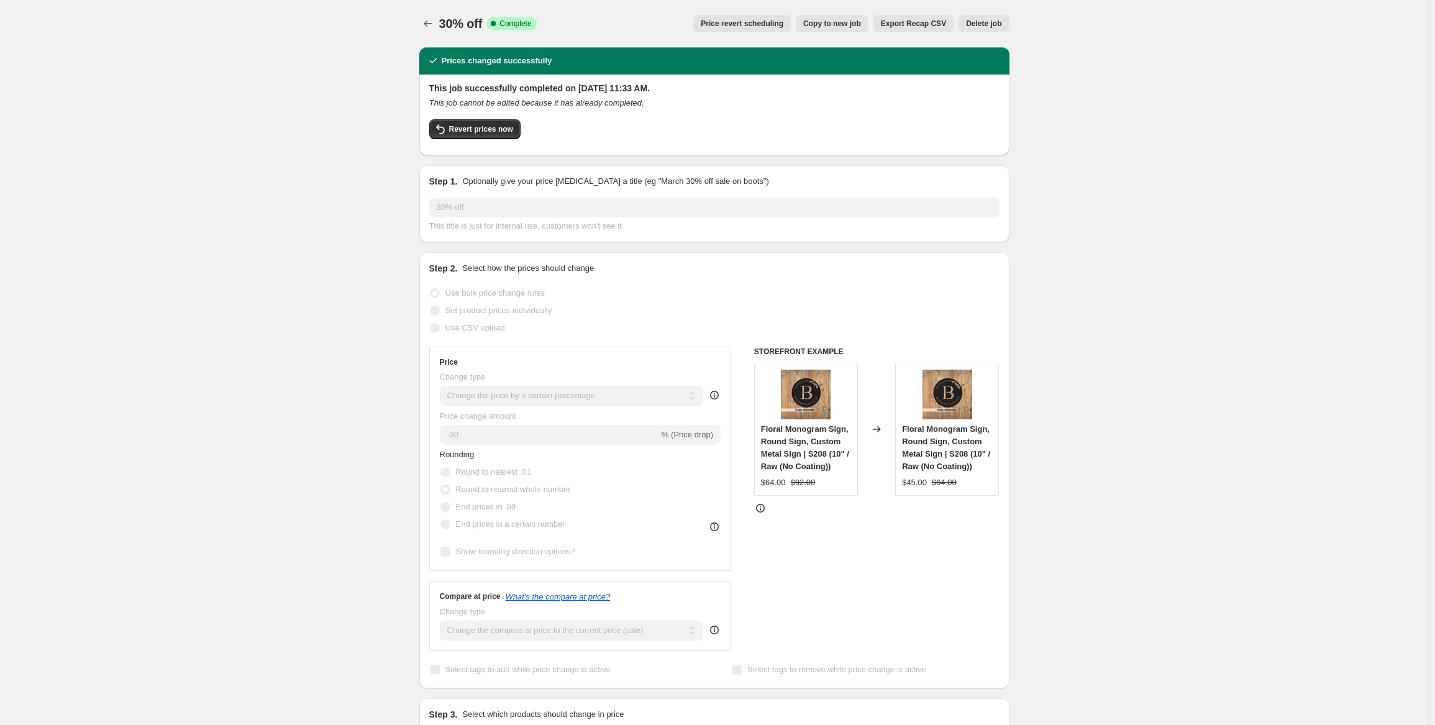
select select "collection"
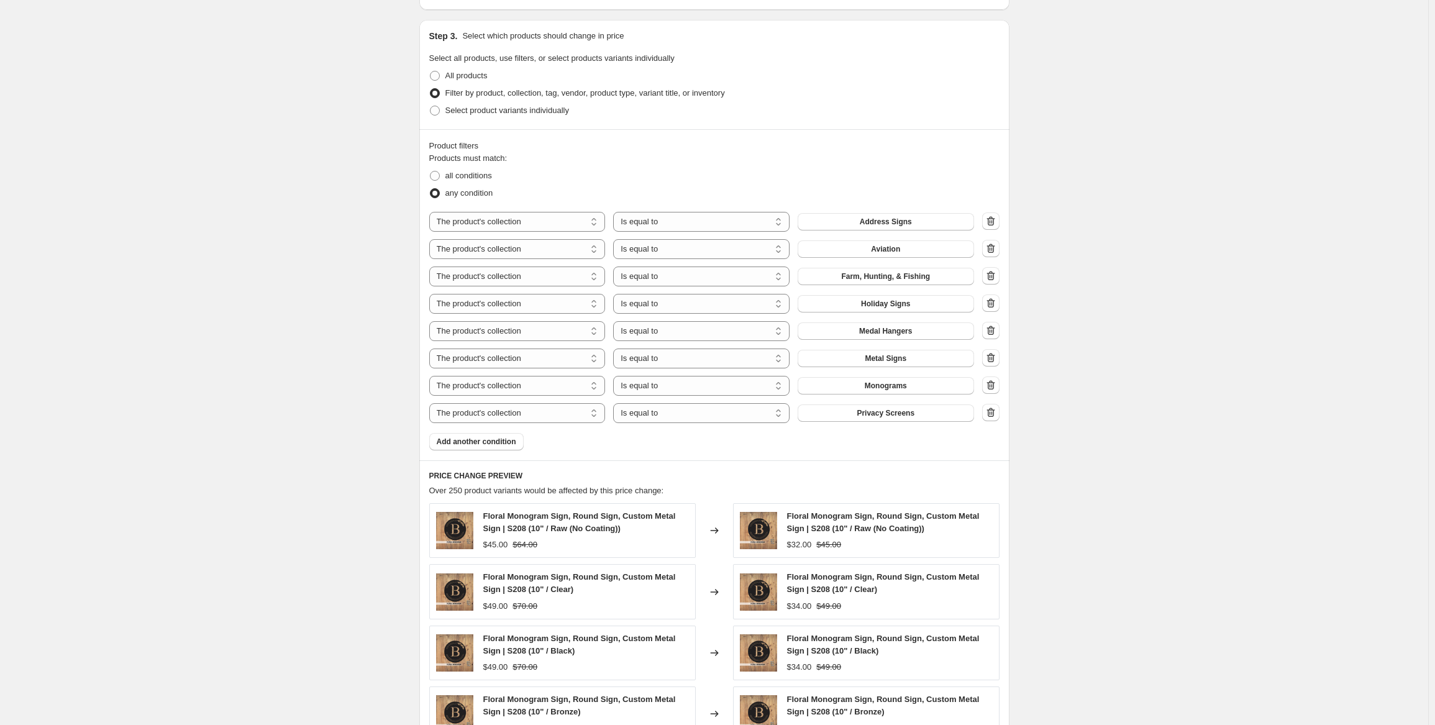
scroll to position [745, 0]
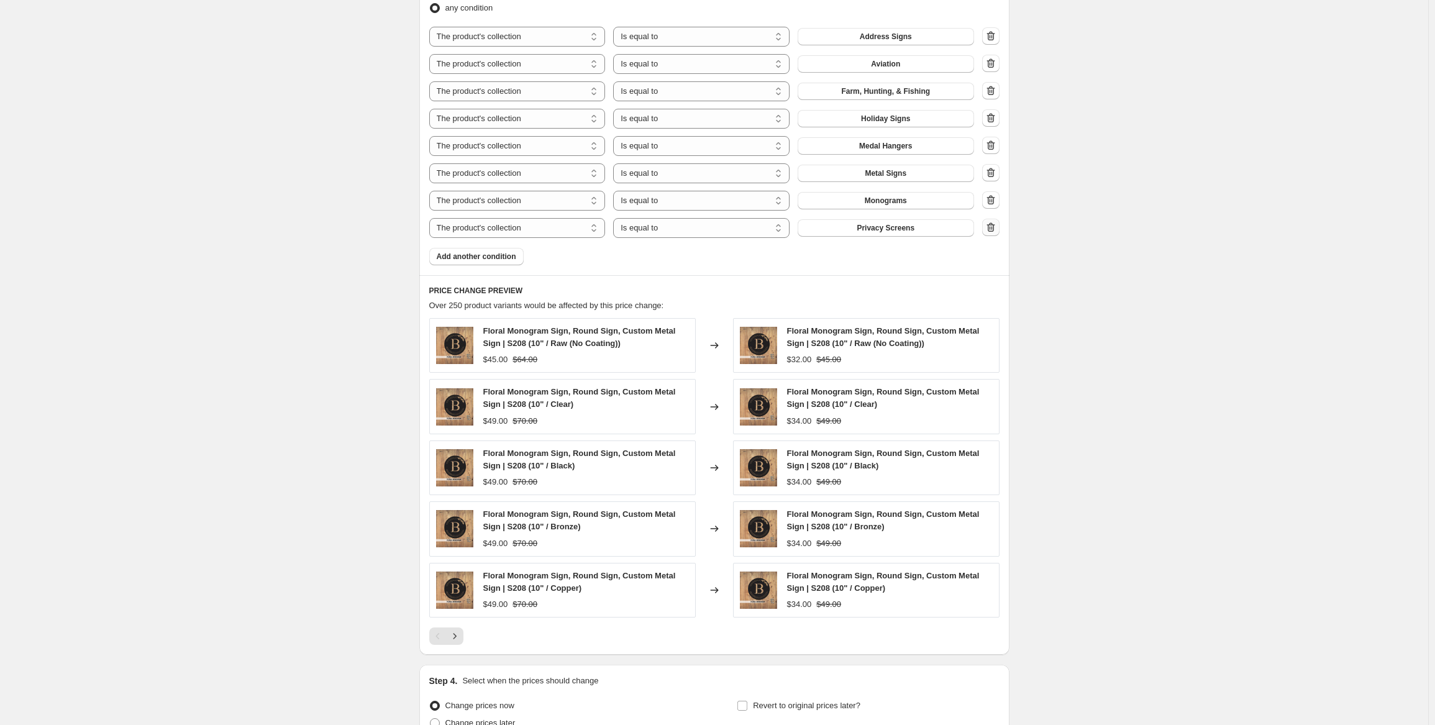
click at [988, 225] on icon "button" at bounding box center [991, 227] width 12 height 12
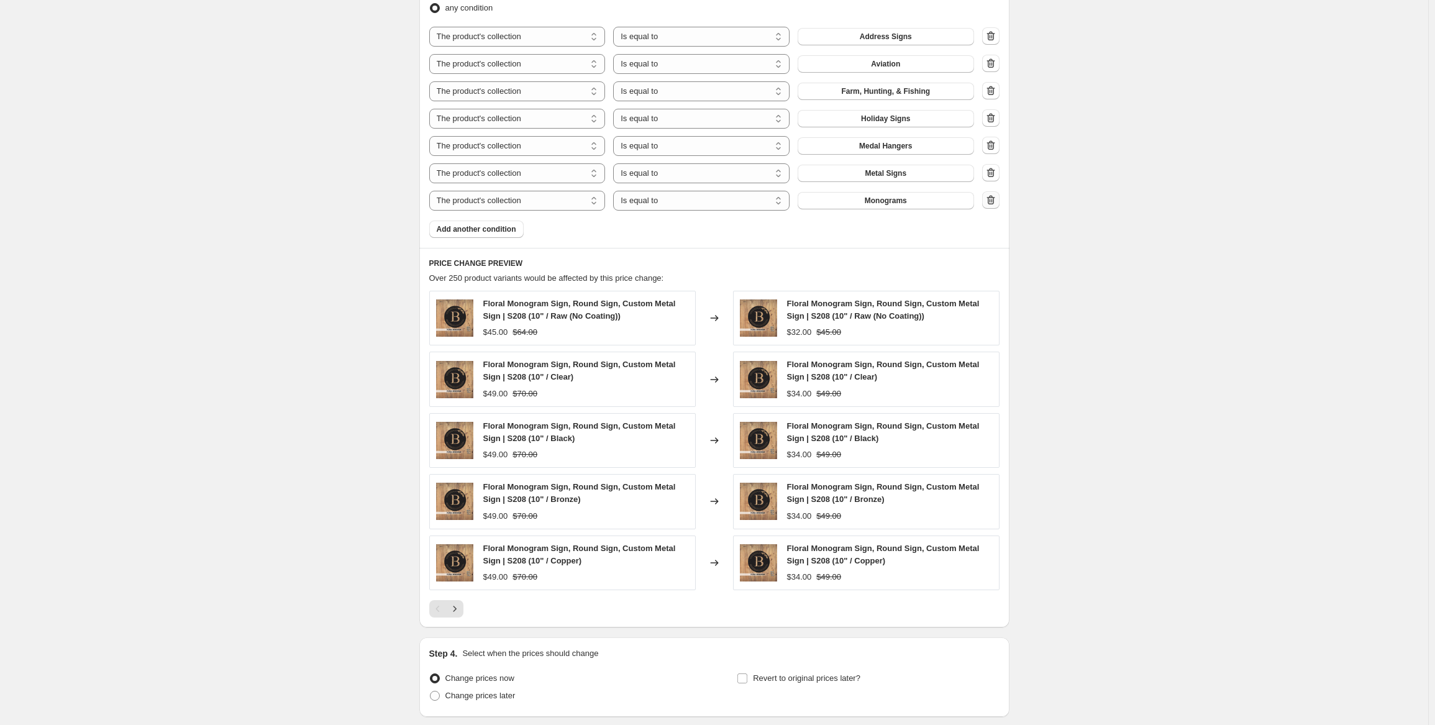
click at [995, 204] on icon "button" at bounding box center [991, 200] width 12 height 12
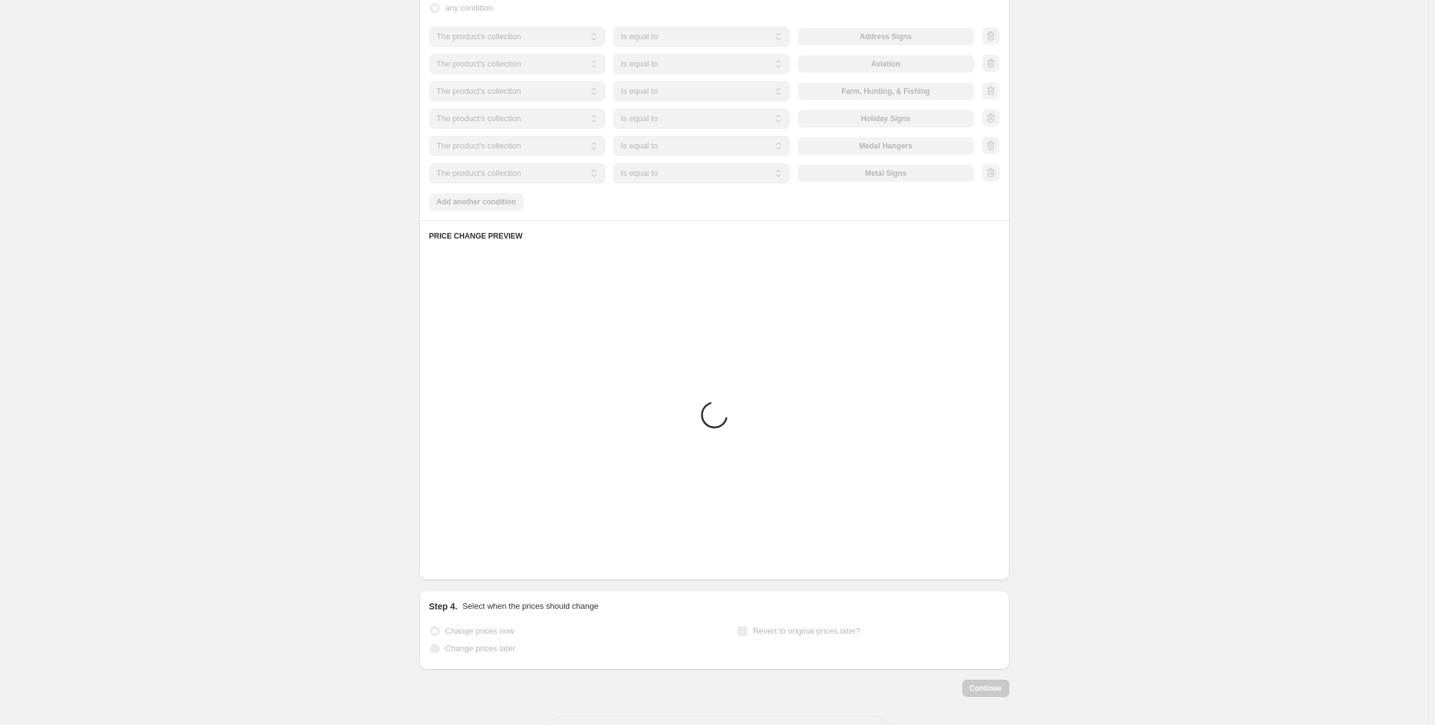
click at [993, 171] on div at bounding box center [990, 173] width 17 height 19
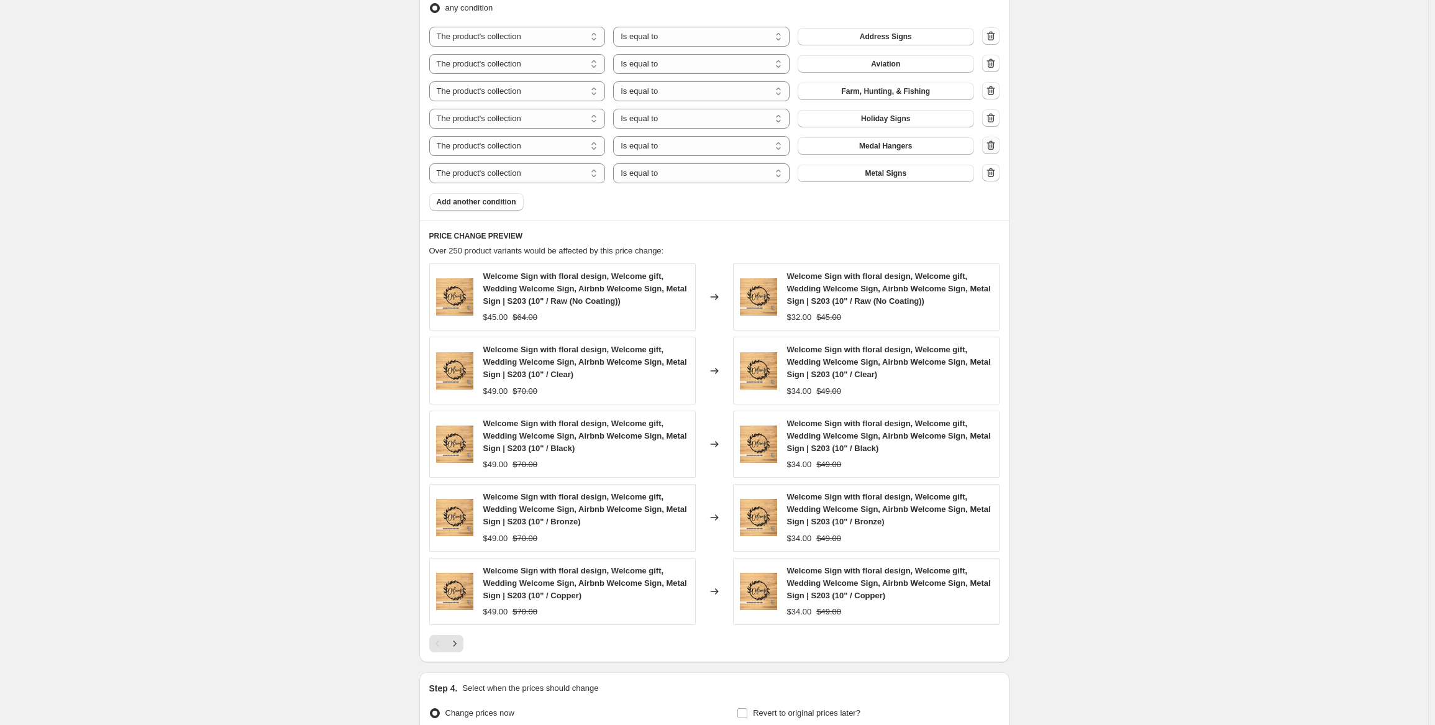
click at [990, 145] on icon "button" at bounding box center [991, 145] width 12 height 12
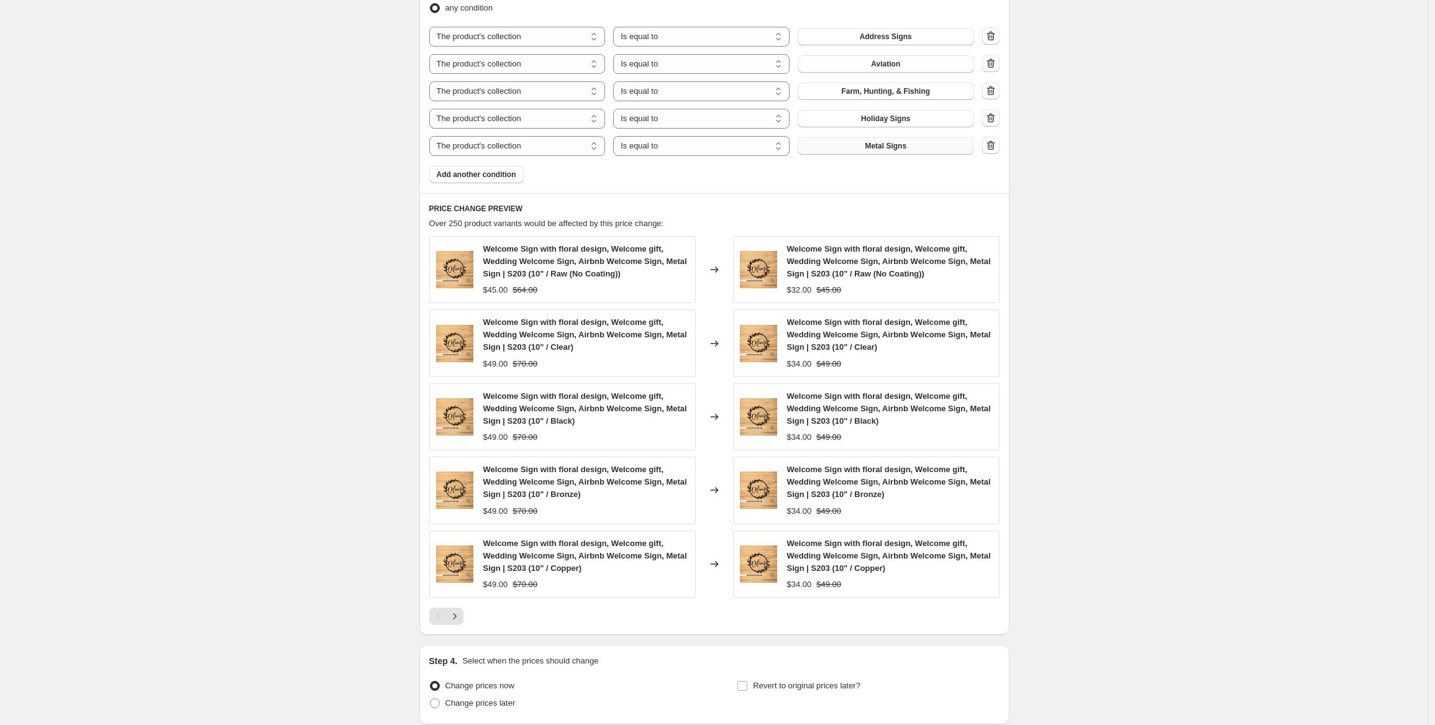
scroll to position [497, 0]
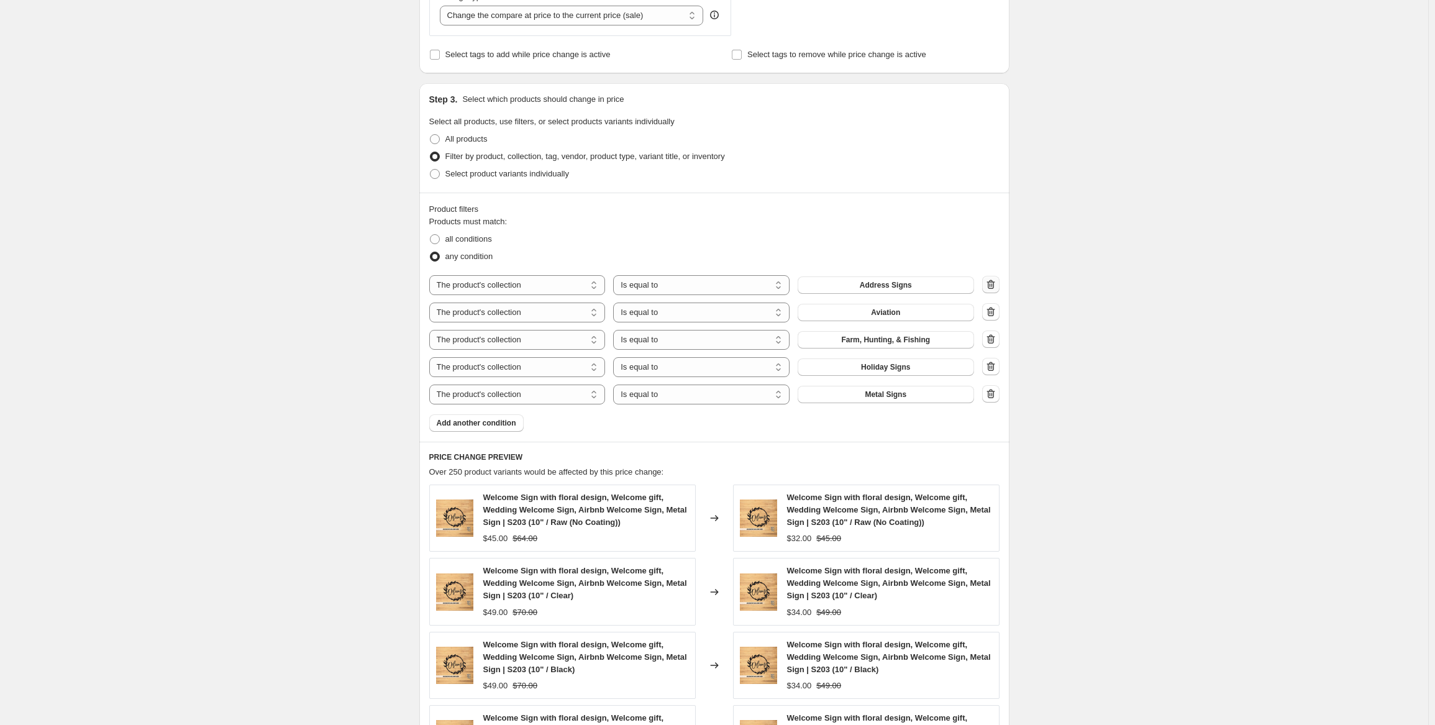
click at [995, 288] on icon "button" at bounding box center [991, 284] width 12 height 12
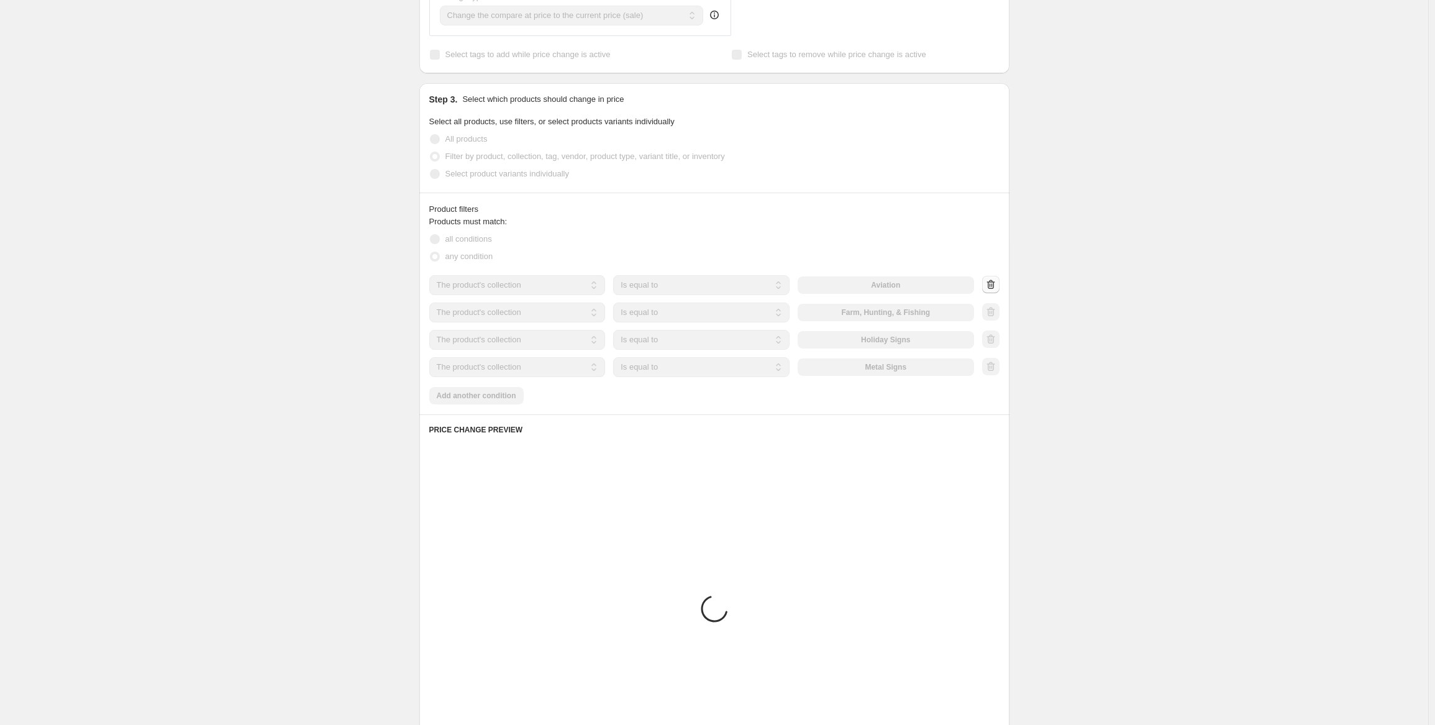
click at [995, 288] on div at bounding box center [990, 285] width 17 height 19
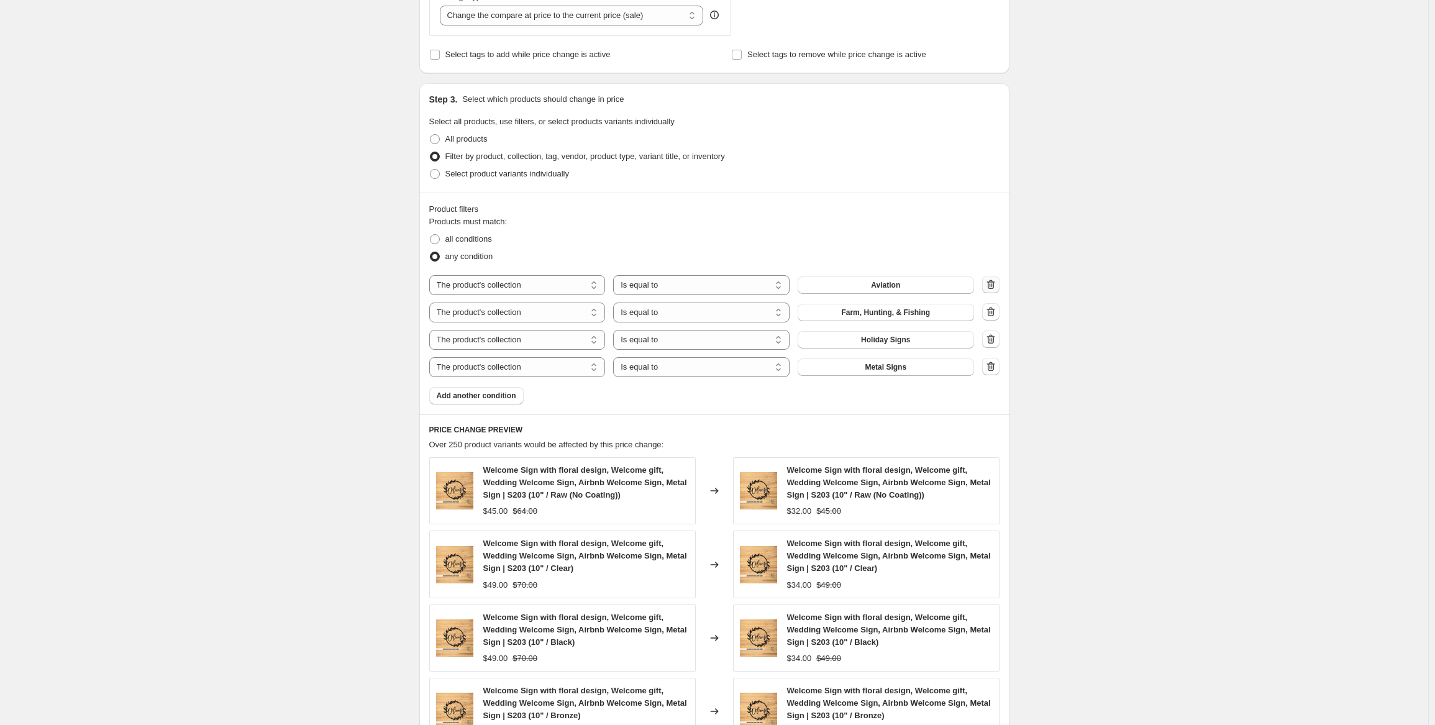
click at [995, 288] on icon "button" at bounding box center [991, 284] width 12 height 12
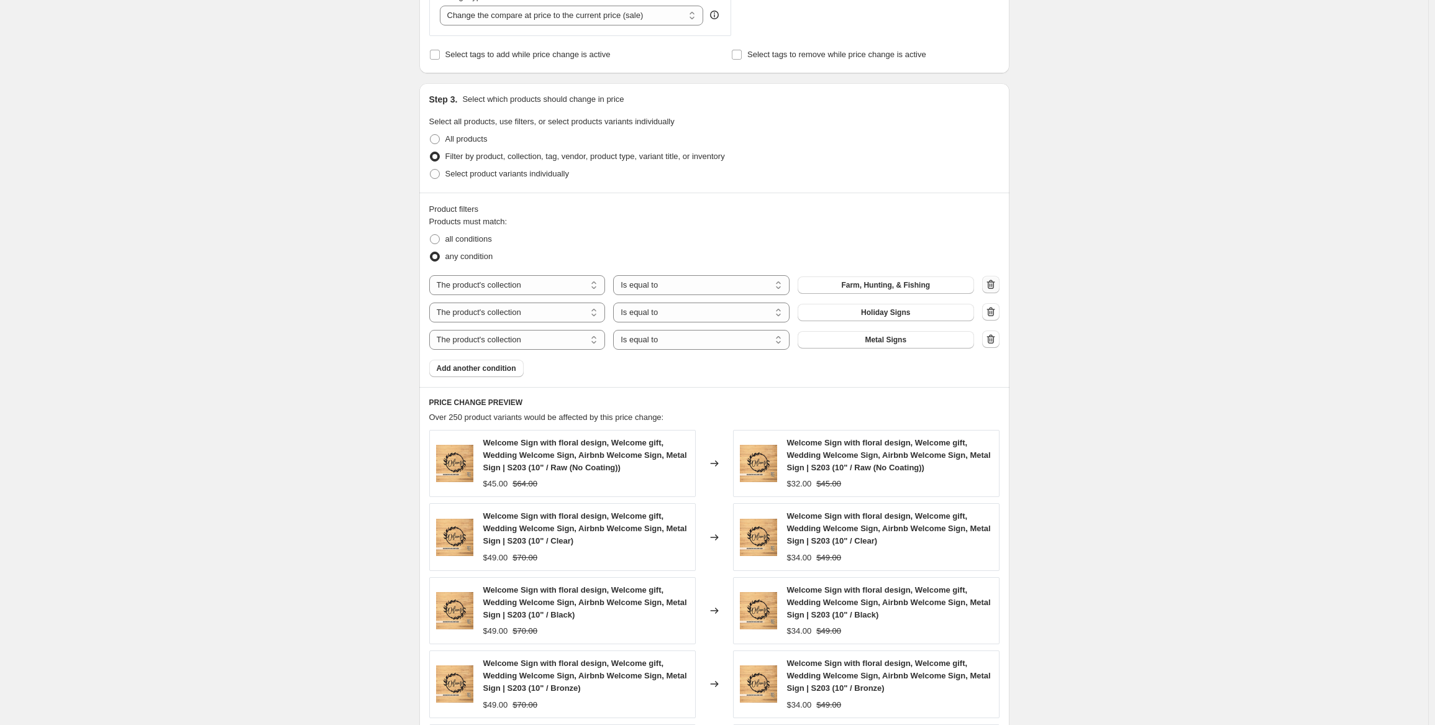
click at [995, 288] on icon "button" at bounding box center [991, 284] width 12 height 12
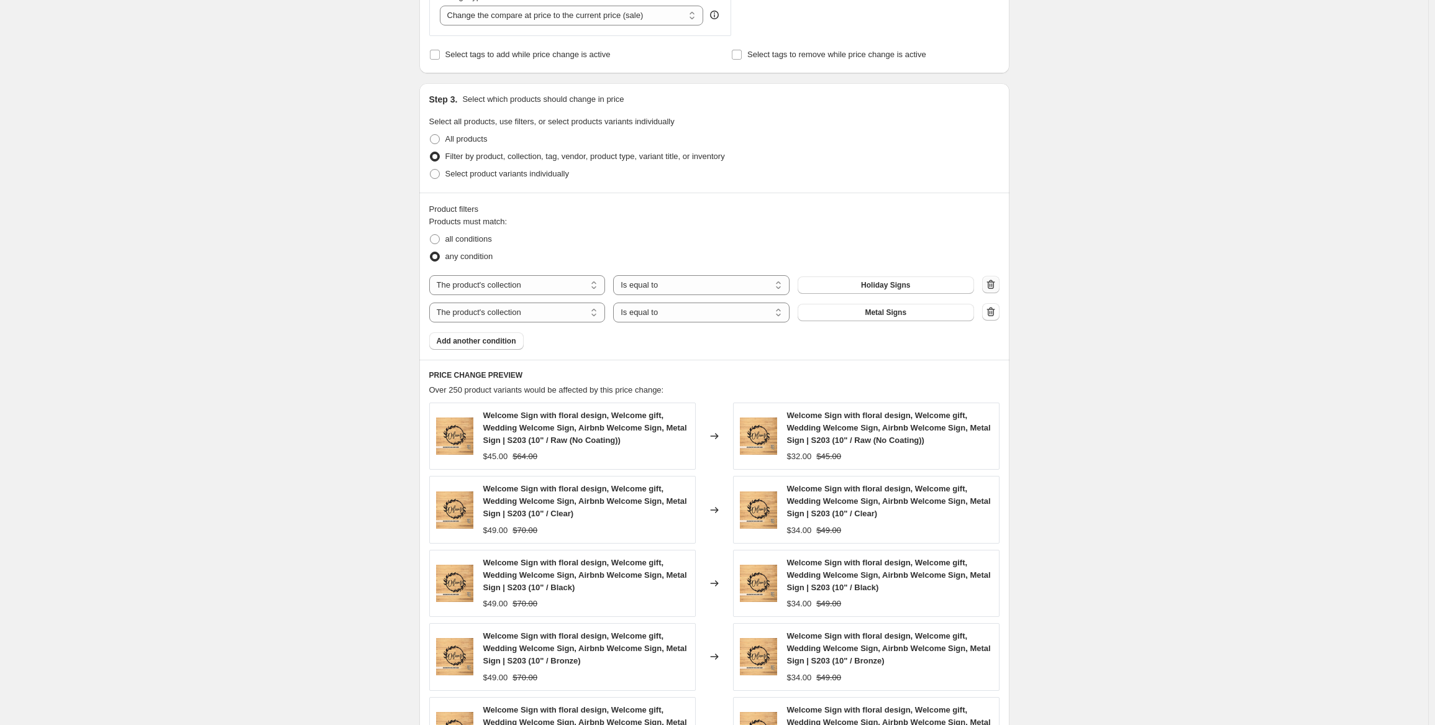
click at [995, 288] on icon "button" at bounding box center [991, 284] width 12 height 12
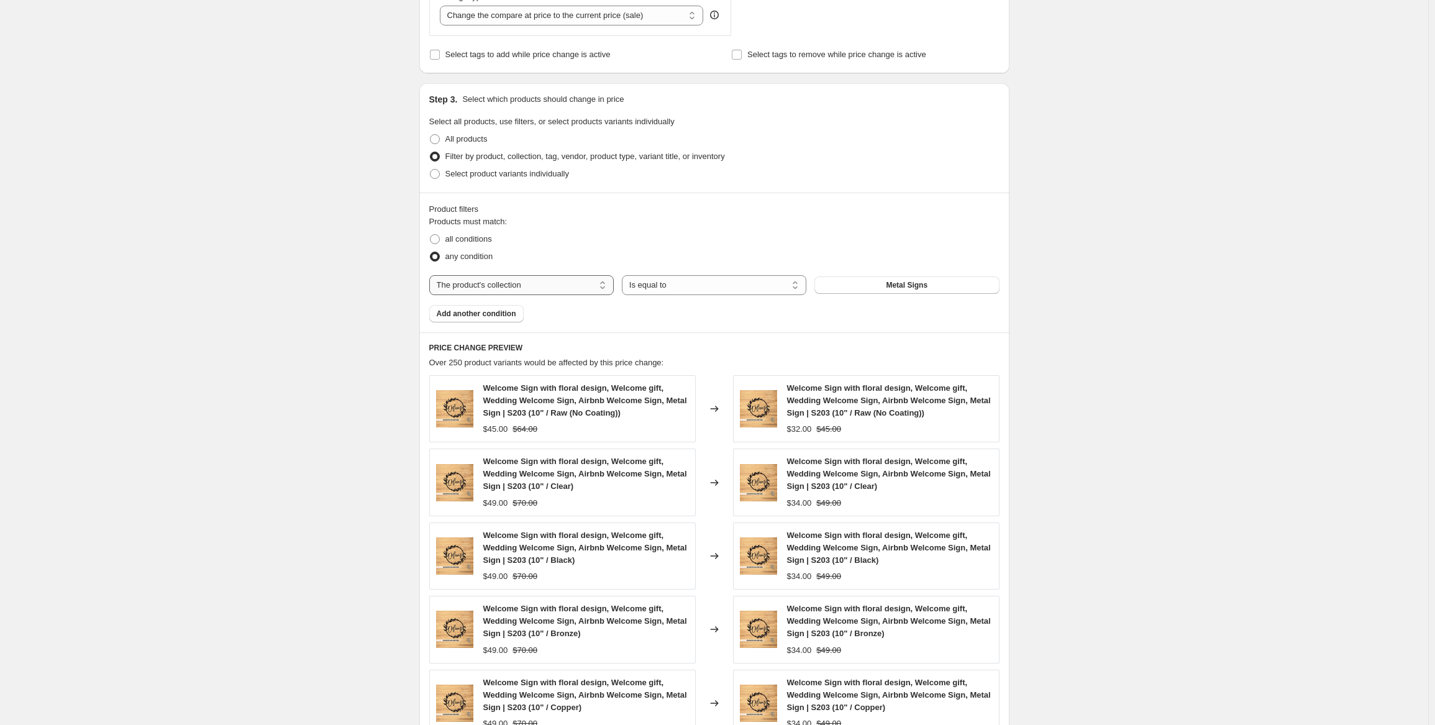
click at [602, 286] on select "The product The product's collection The product's tag The product's vendor The…" at bounding box center [521, 285] width 185 height 20
select select "product"
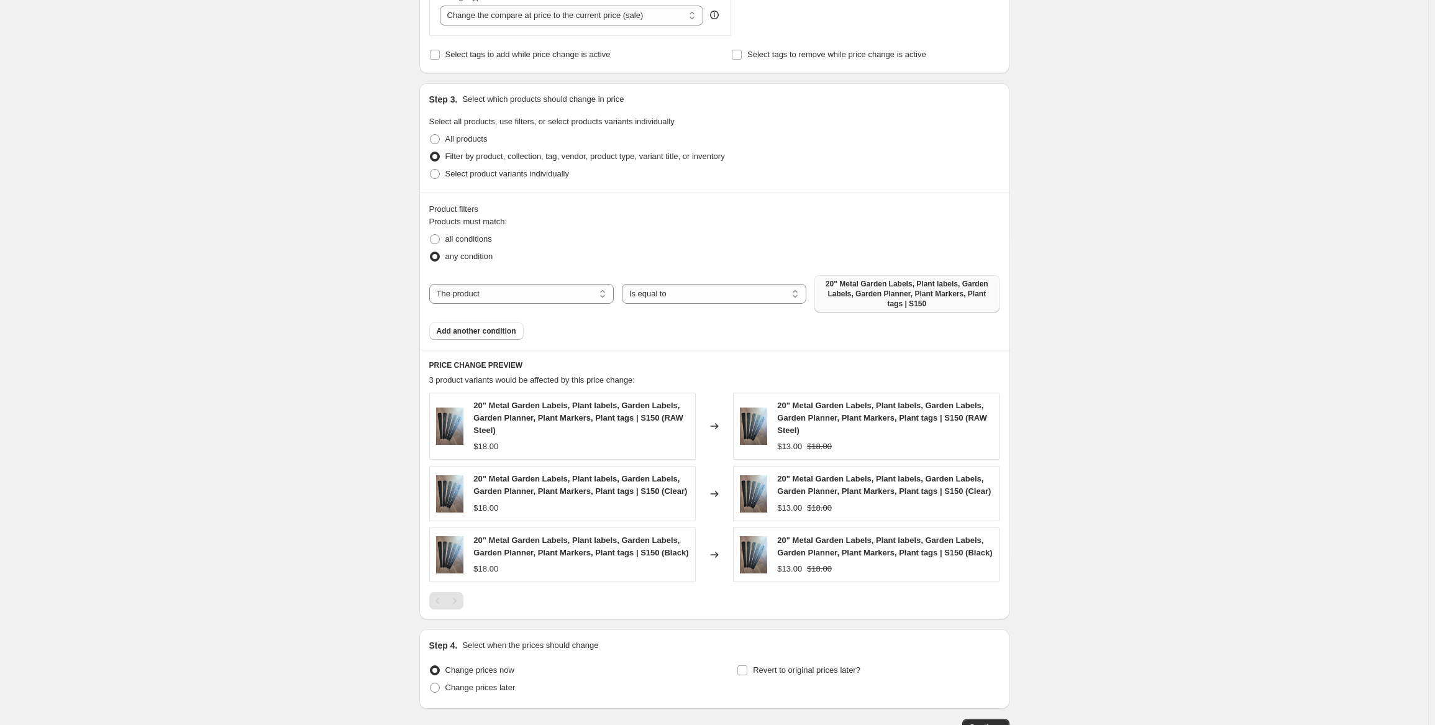
click at [855, 293] on span "20" Metal Garden Labels, Plant labels, Garden Labels, Garden Planner, Plant Mar…" at bounding box center [907, 294] width 170 height 30
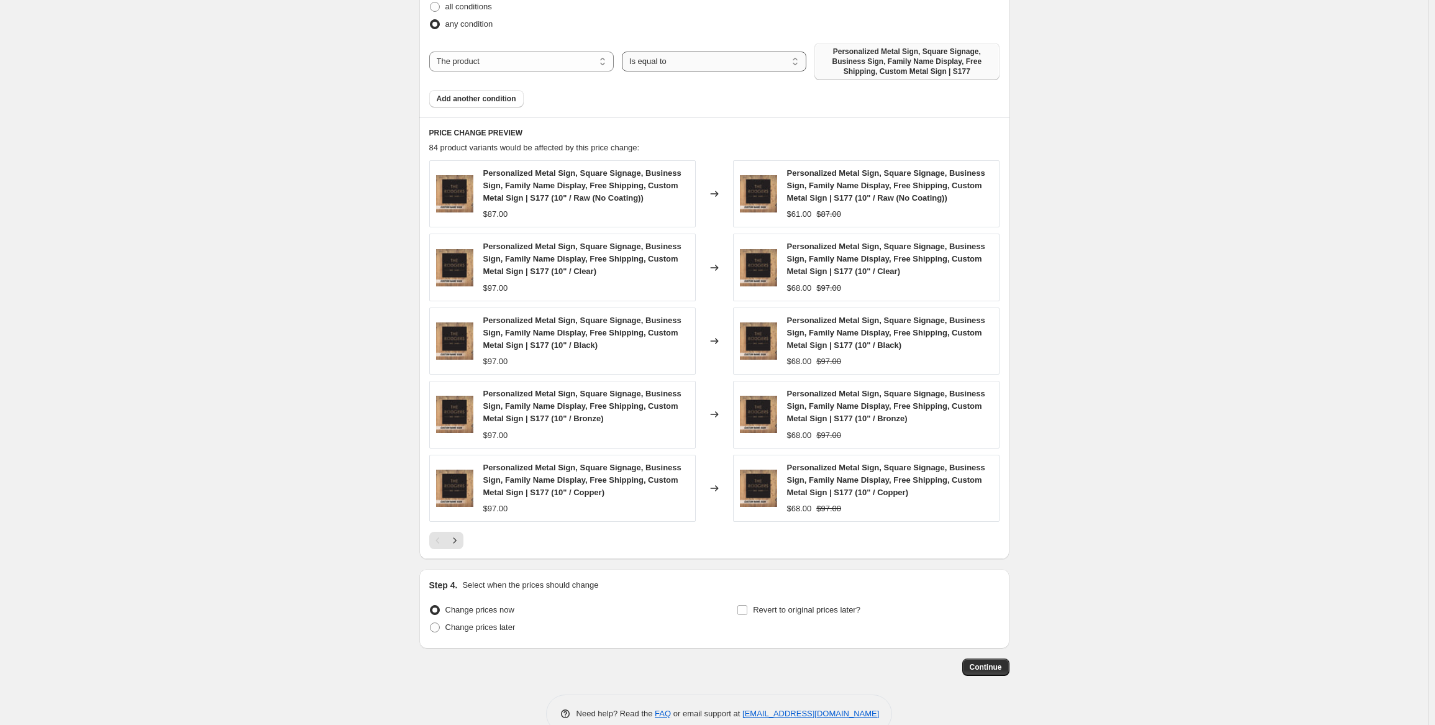
scroll to position [753, 0]
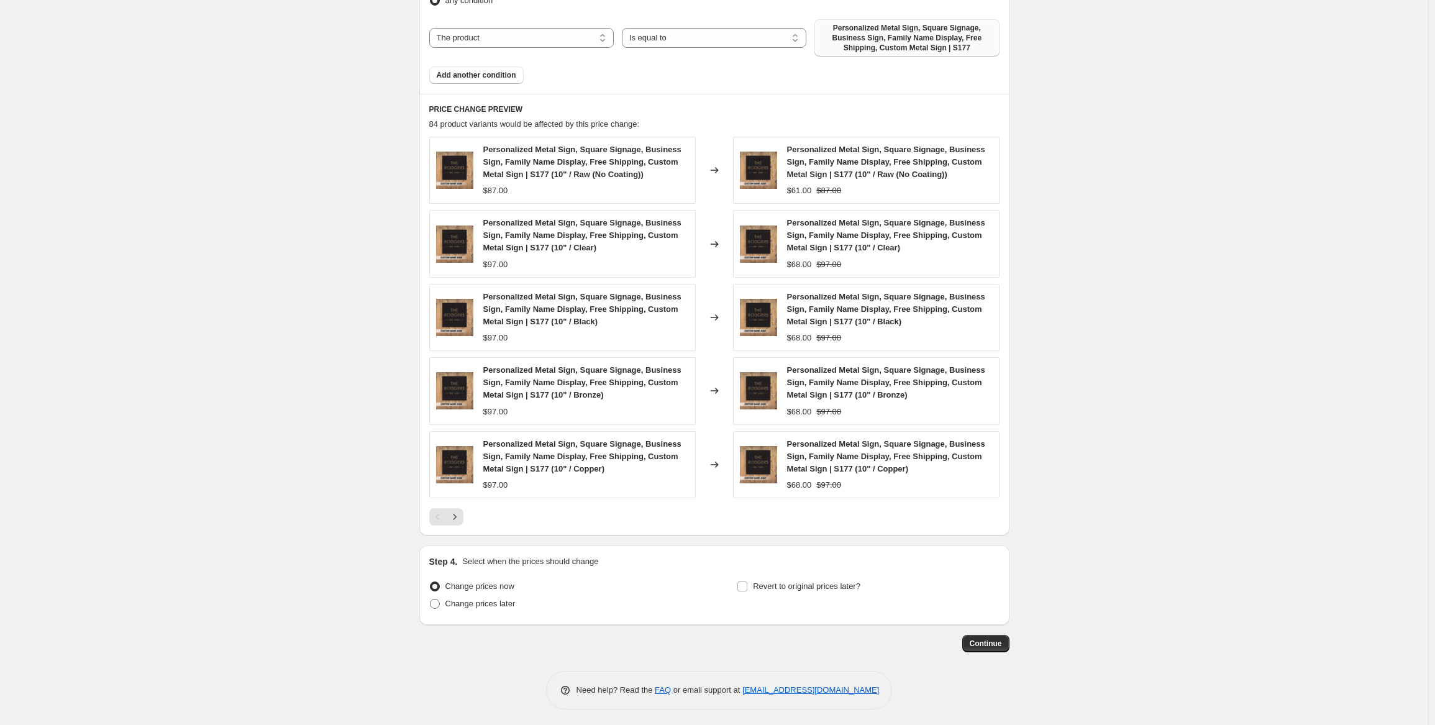
click at [439, 600] on span at bounding box center [435, 604] width 10 height 10
click at [431, 599] on input "Change prices later" at bounding box center [430, 599] width 1 height 1
radio input "true"
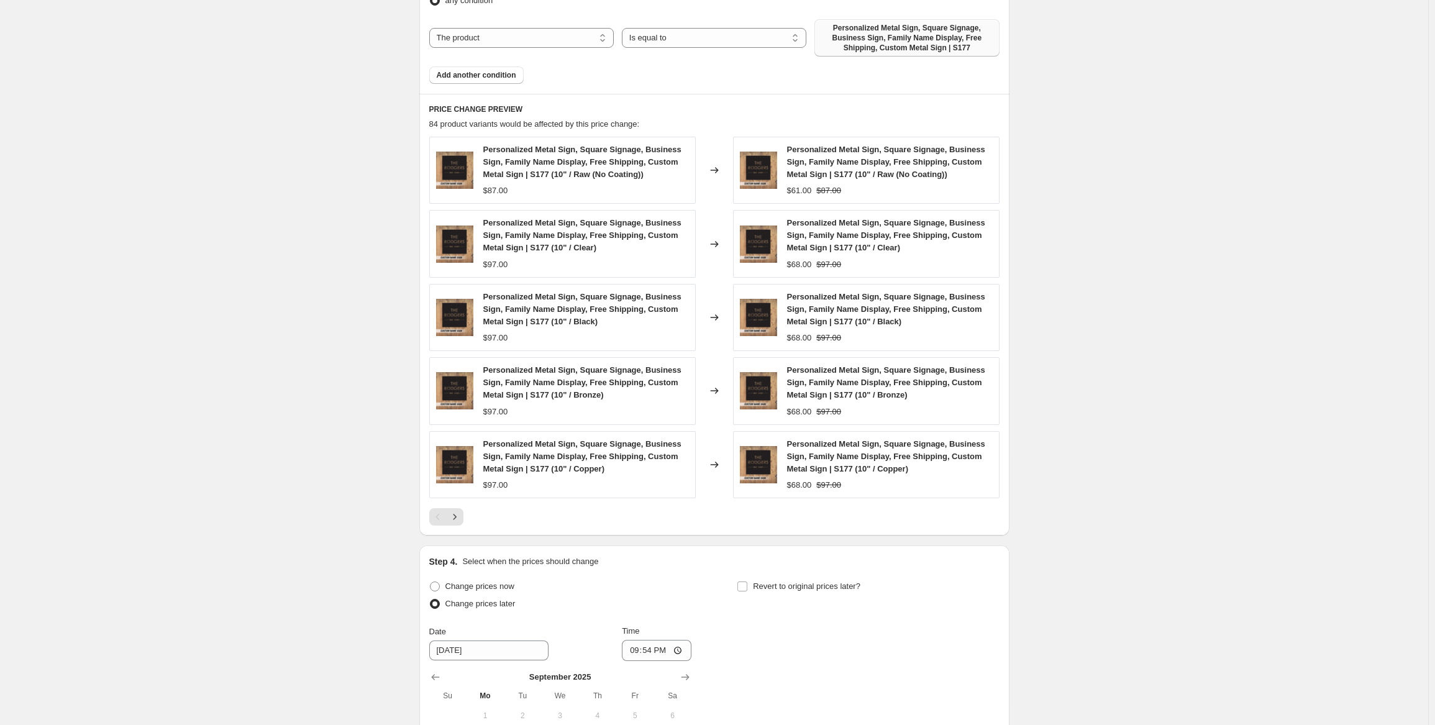
scroll to position [965, 0]
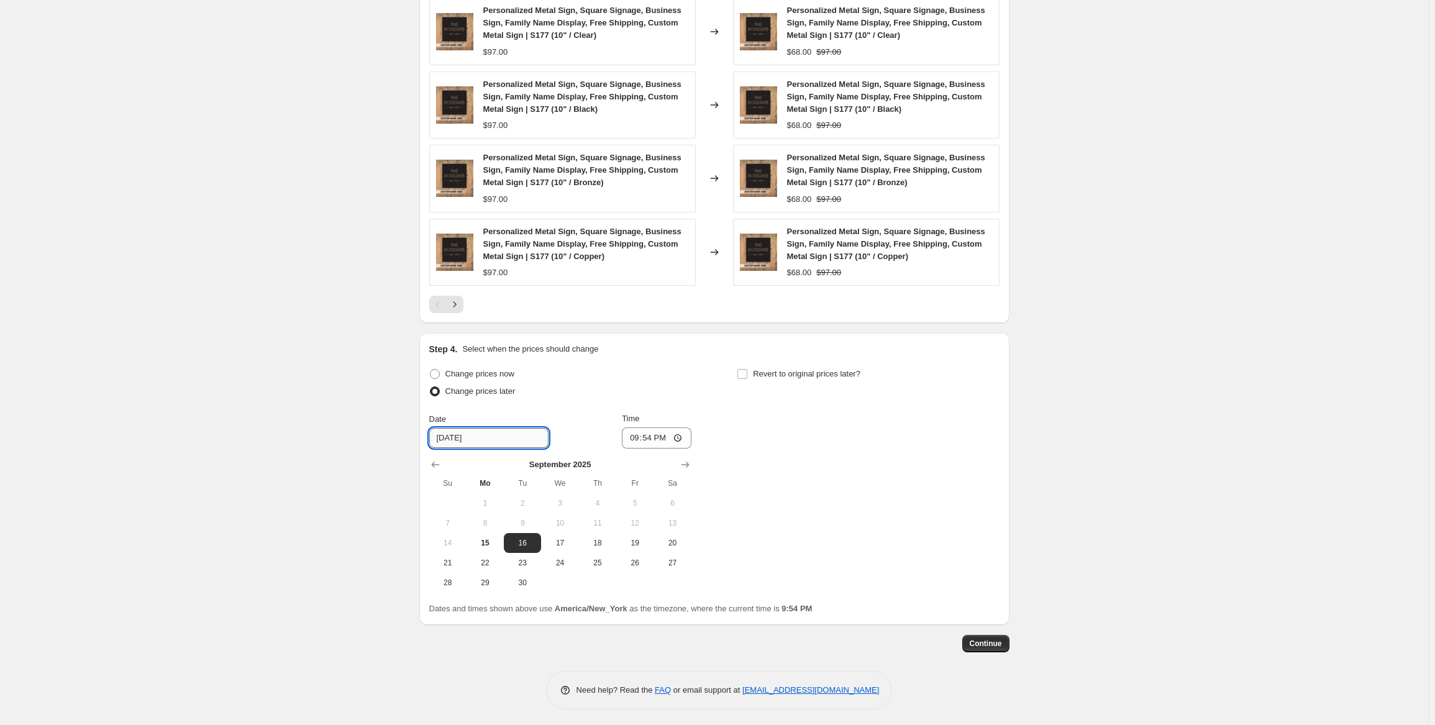
click at [497, 434] on input "[DATE]" at bounding box center [488, 438] width 119 height 20
click at [488, 539] on span "15" at bounding box center [485, 543] width 27 height 10
click at [664, 435] on input "21:54" at bounding box center [657, 437] width 70 height 21
click at [496, 440] on input "[DATE]" at bounding box center [488, 438] width 119 height 20
click at [516, 533] on button "16" at bounding box center [522, 543] width 37 height 20
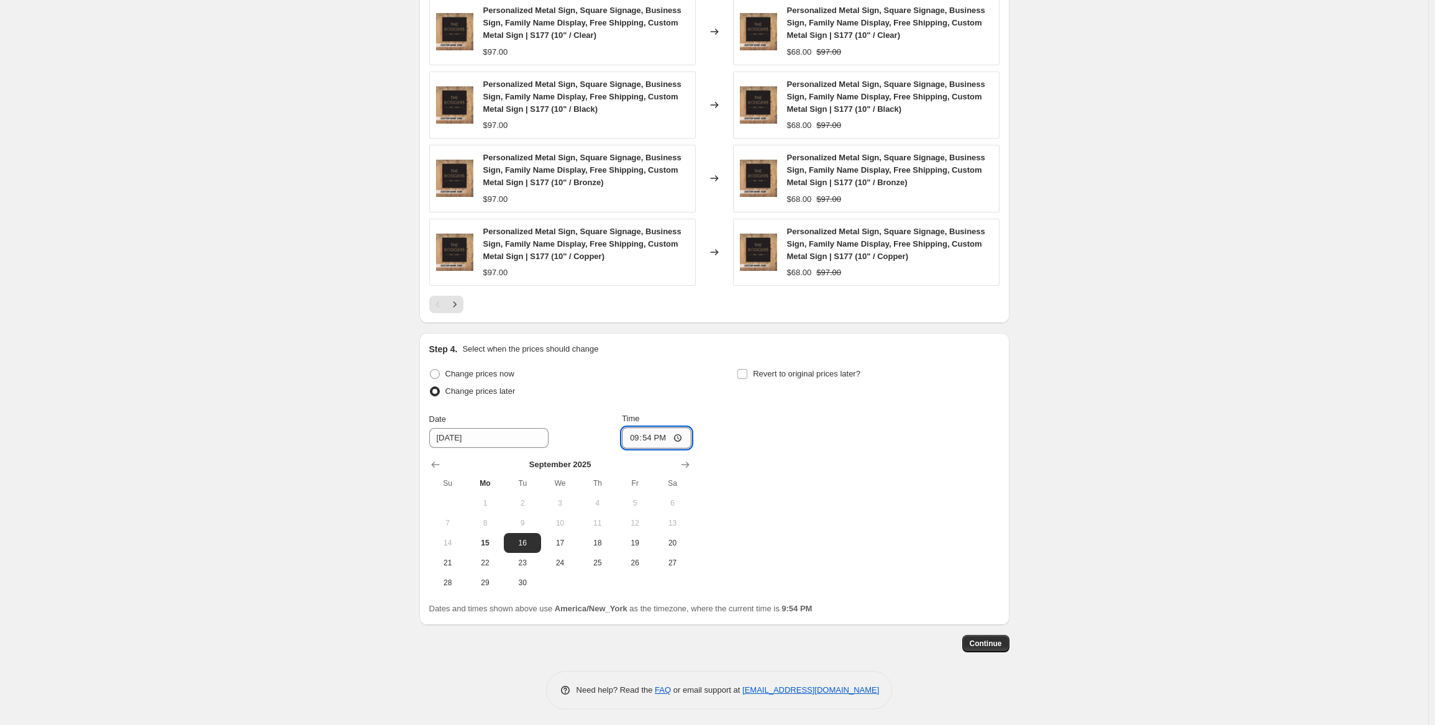
click at [646, 432] on input "21:54" at bounding box center [657, 437] width 70 height 21
click at [638, 434] on input "21:54" at bounding box center [657, 437] width 70 height 21
click at [681, 432] on input "21:54" at bounding box center [657, 437] width 70 height 21
click at [872, 426] on div "Change prices now Change prices later Date [DATE] Time 21:54 [DATE] Su Mo Tu We…" at bounding box center [714, 478] width 570 height 227
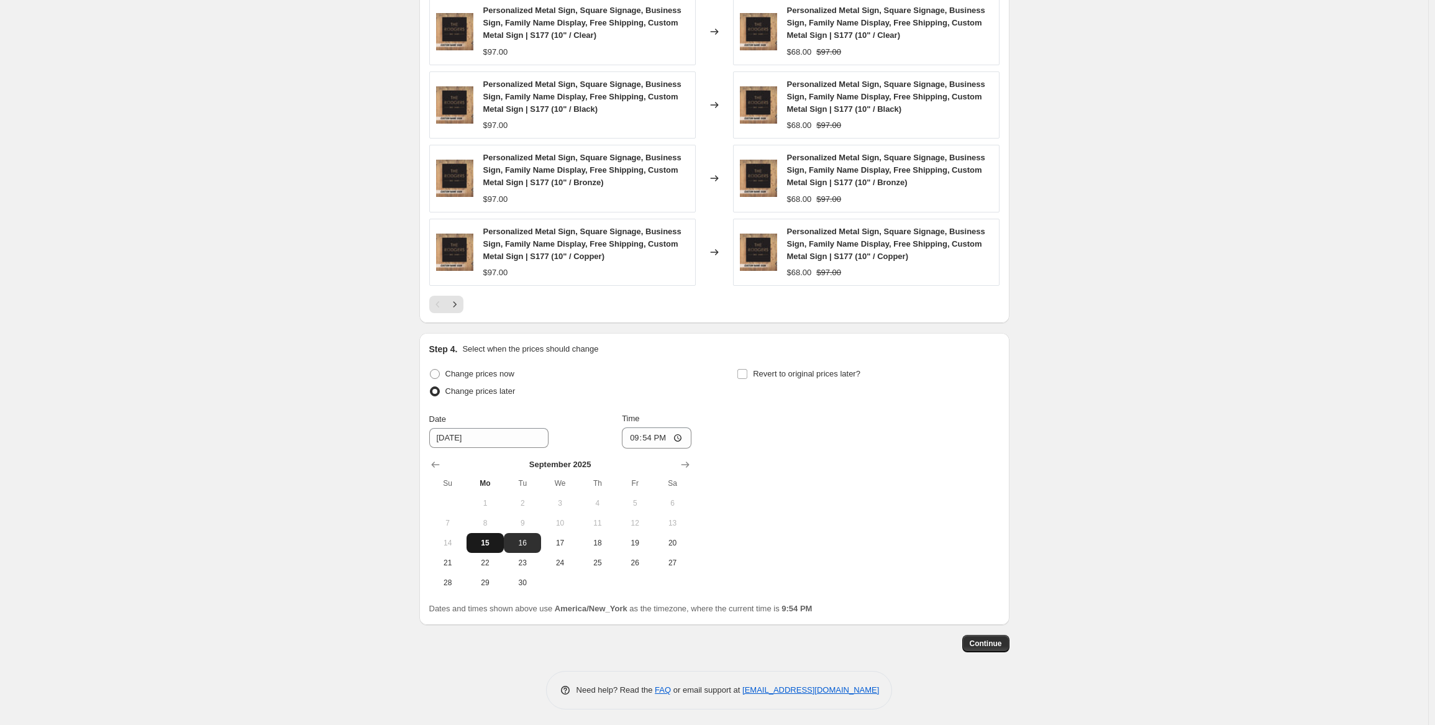
click at [491, 538] on span "15" at bounding box center [485, 543] width 27 height 10
type input "[DATE]"
click at [636, 437] on input "21:54" at bounding box center [657, 437] width 70 height 21
click at [679, 434] on input "21:54" at bounding box center [657, 437] width 70 height 21
type input "22:31"
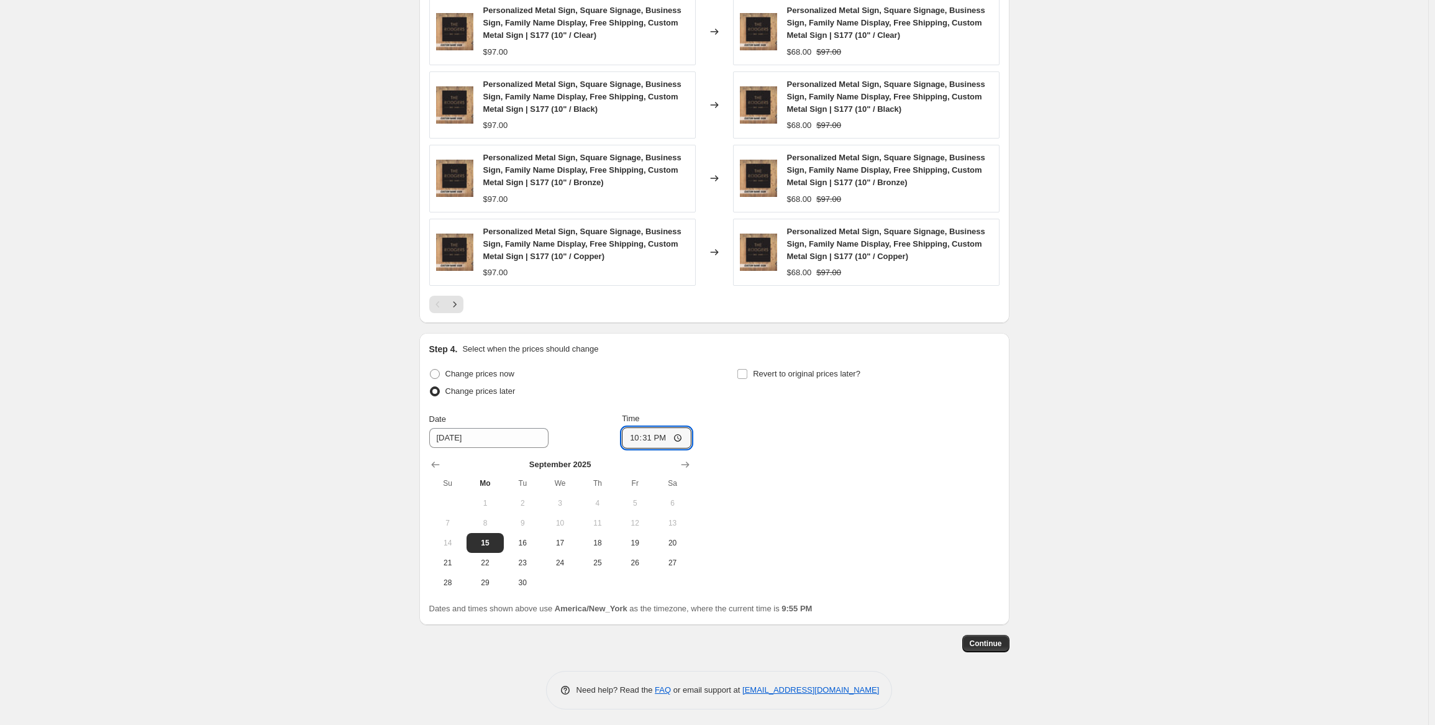
drag, startPoint x: 839, startPoint y: 538, endPoint x: 869, endPoint y: 547, distance: 31.7
click at [839, 538] on div "Change prices now Change prices later Date [DATE] Time 22:31 [DATE] Su Mo Tu We…" at bounding box center [714, 478] width 570 height 227
click at [1003, 636] on button "Continue" at bounding box center [985, 643] width 47 height 17
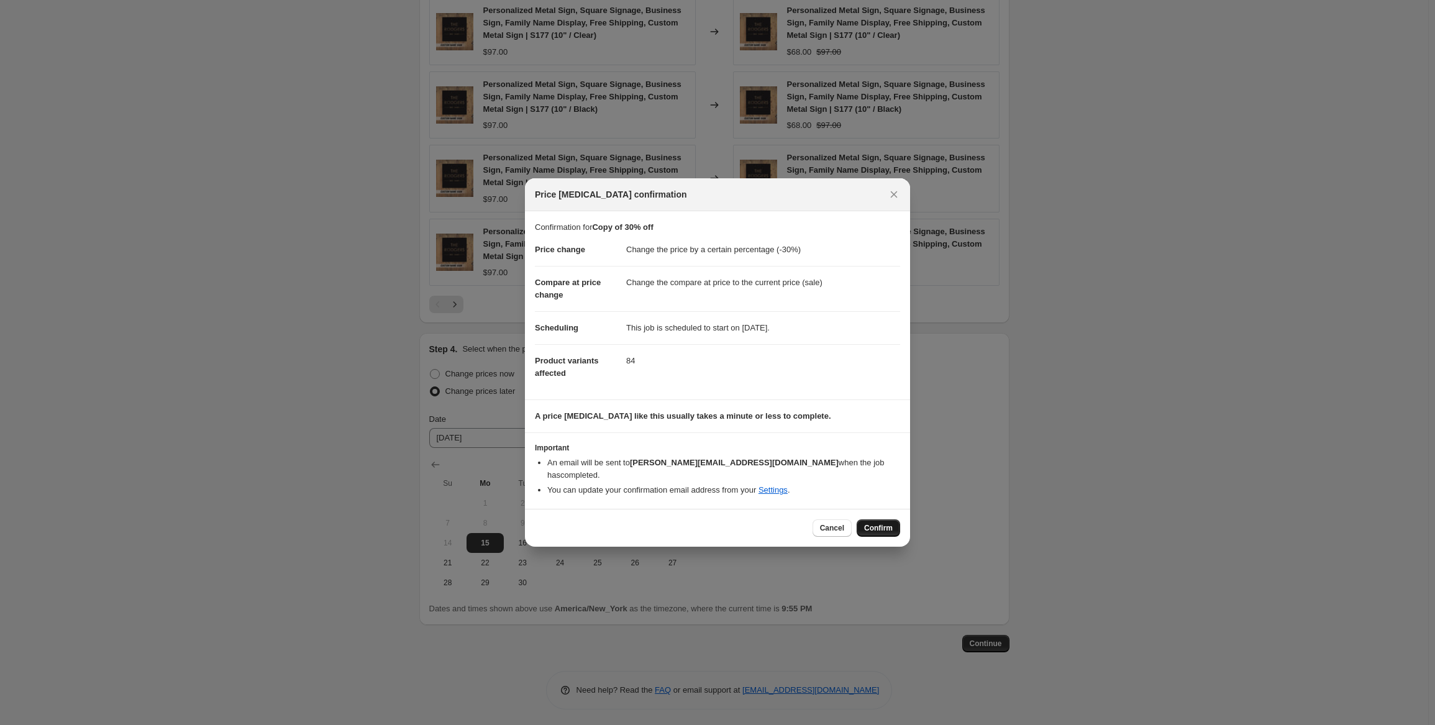
click at [868, 523] on span "Confirm" at bounding box center [878, 528] width 29 height 10
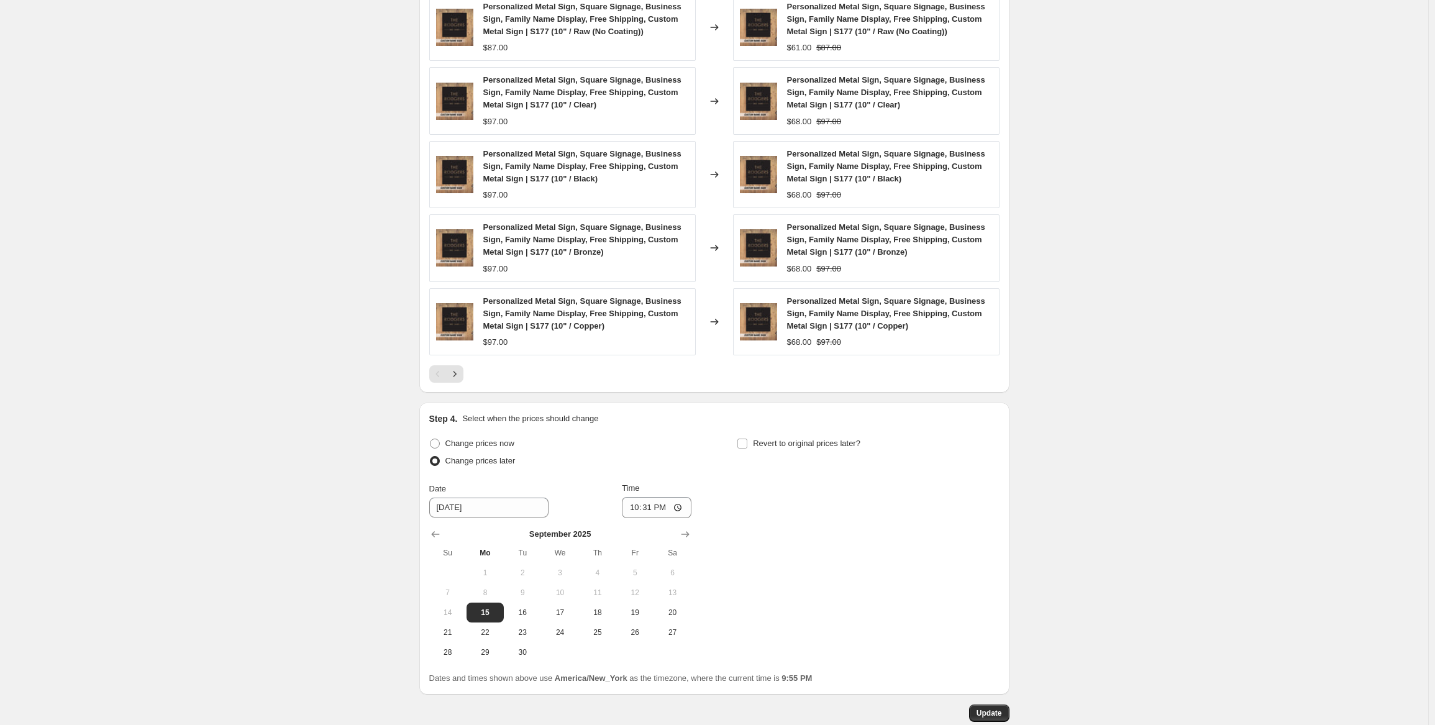
scroll to position [1041, 0]
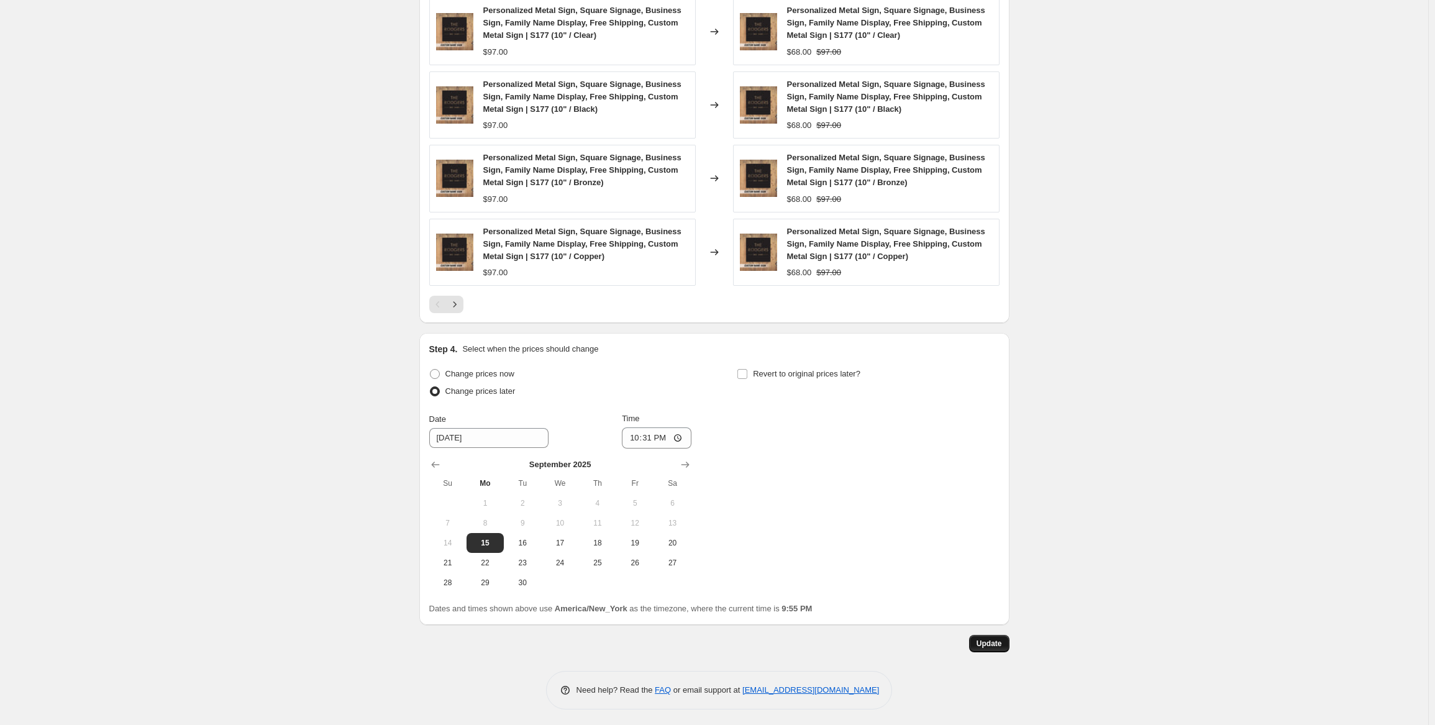
click at [1006, 639] on button "Update" at bounding box center [989, 643] width 40 height 17
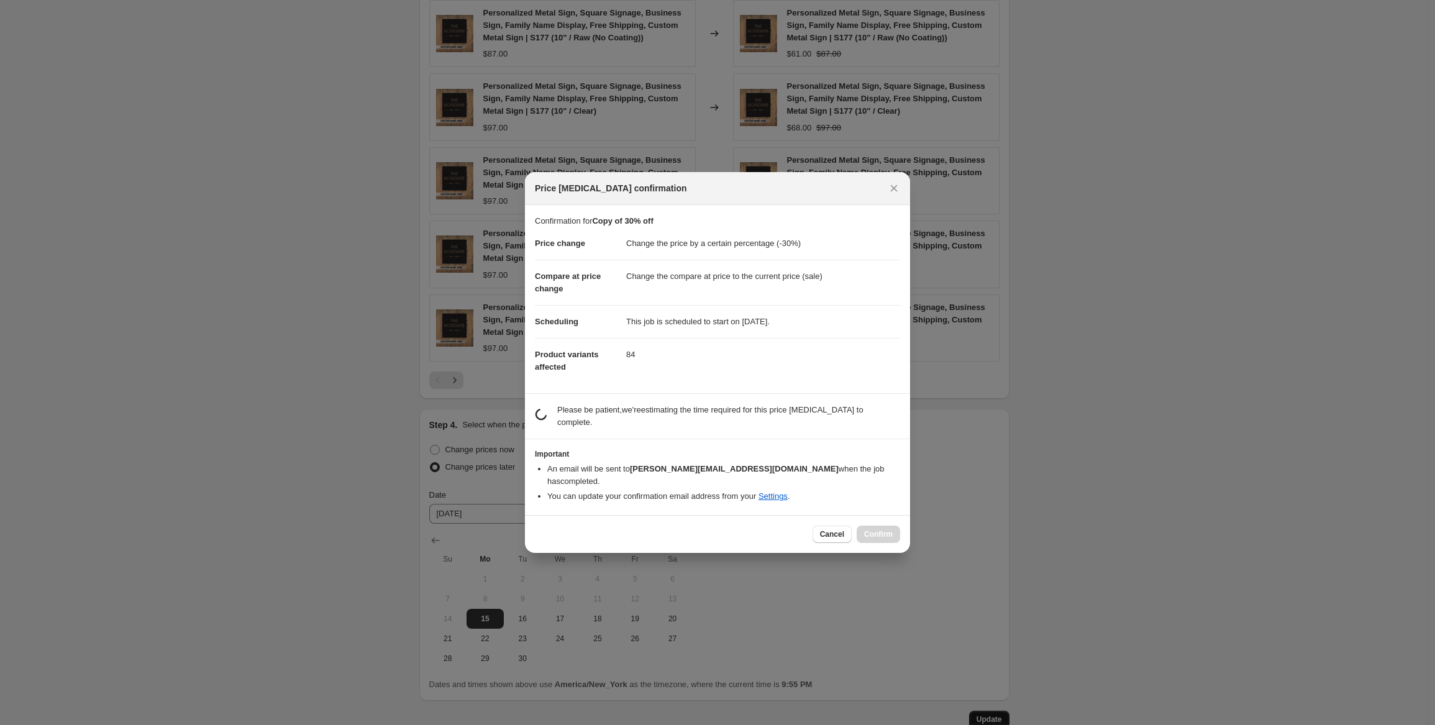
scroll to position [0, 0]
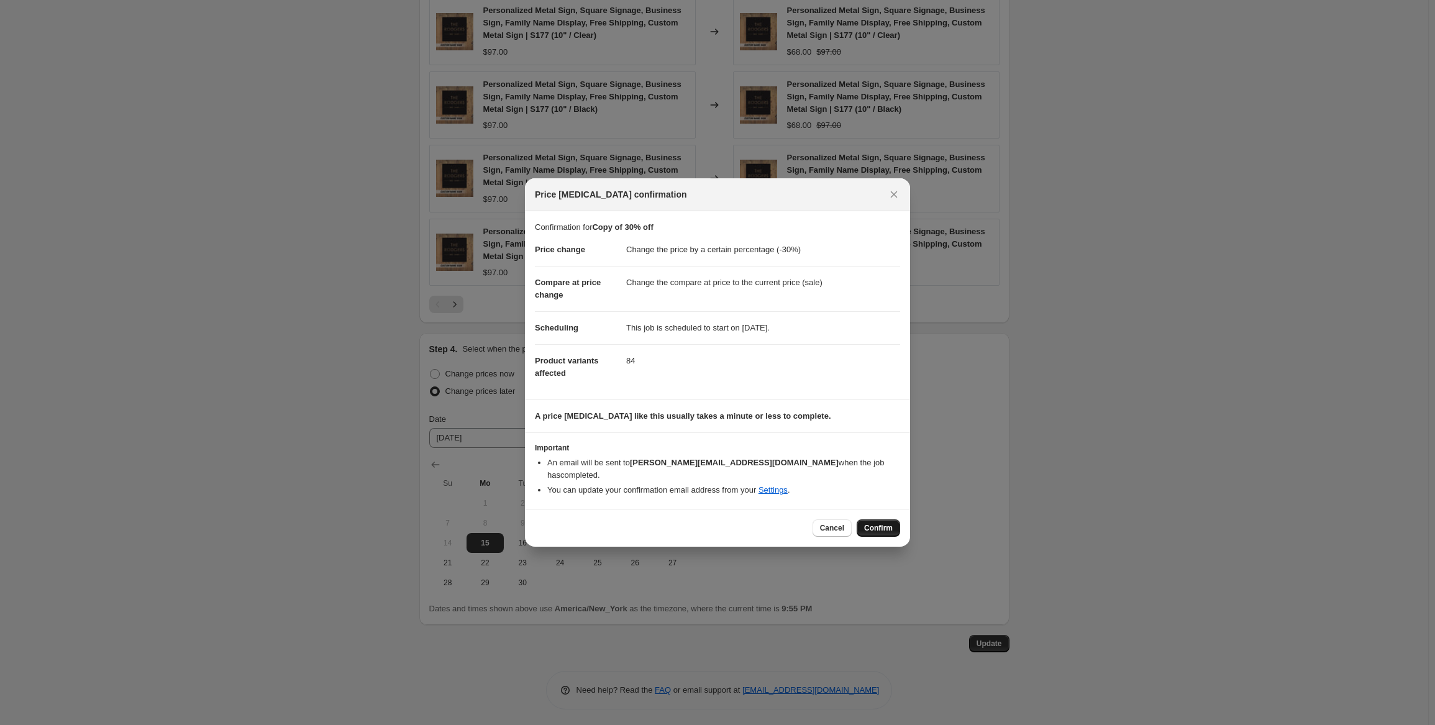
click at [868, 523] on span "Confirm" at bounding box center [878, 528] width 29 height 10
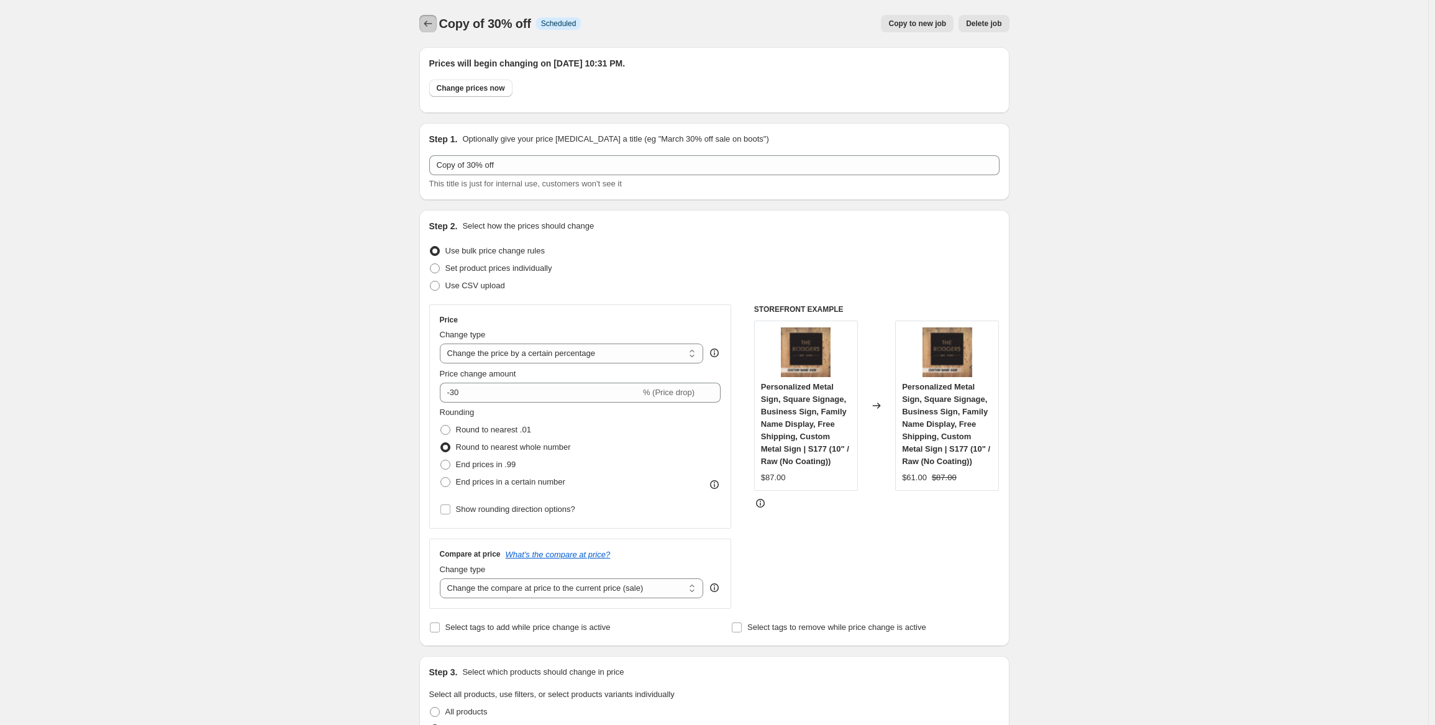
click at [425, 27] on button "Price change jobs" at bounding box center [427, 23] width 17 height 17
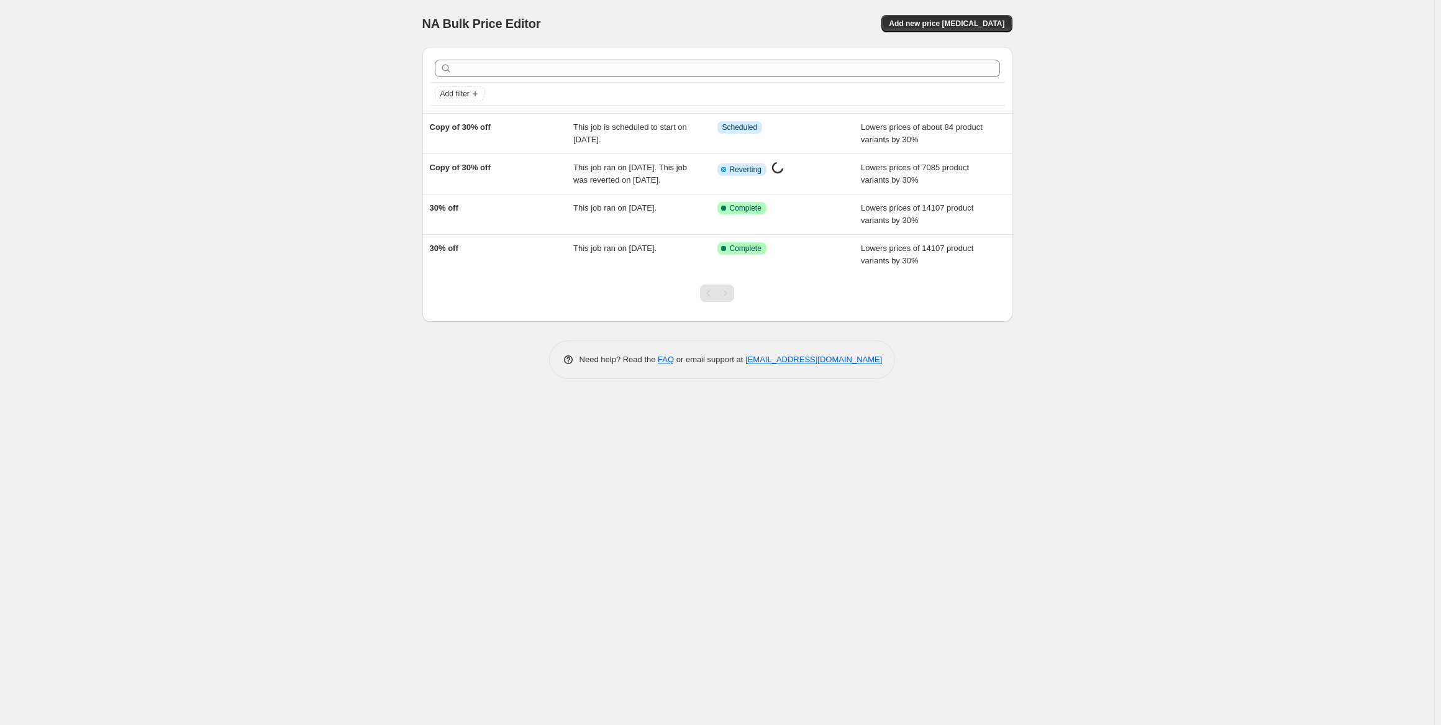
click at [1075, 164] on div "NA Bulk Price Editor. This page is ready NA Bulk Price Editor Add new price [ME…" at bounding box center [717, 362] width 1434 height 725
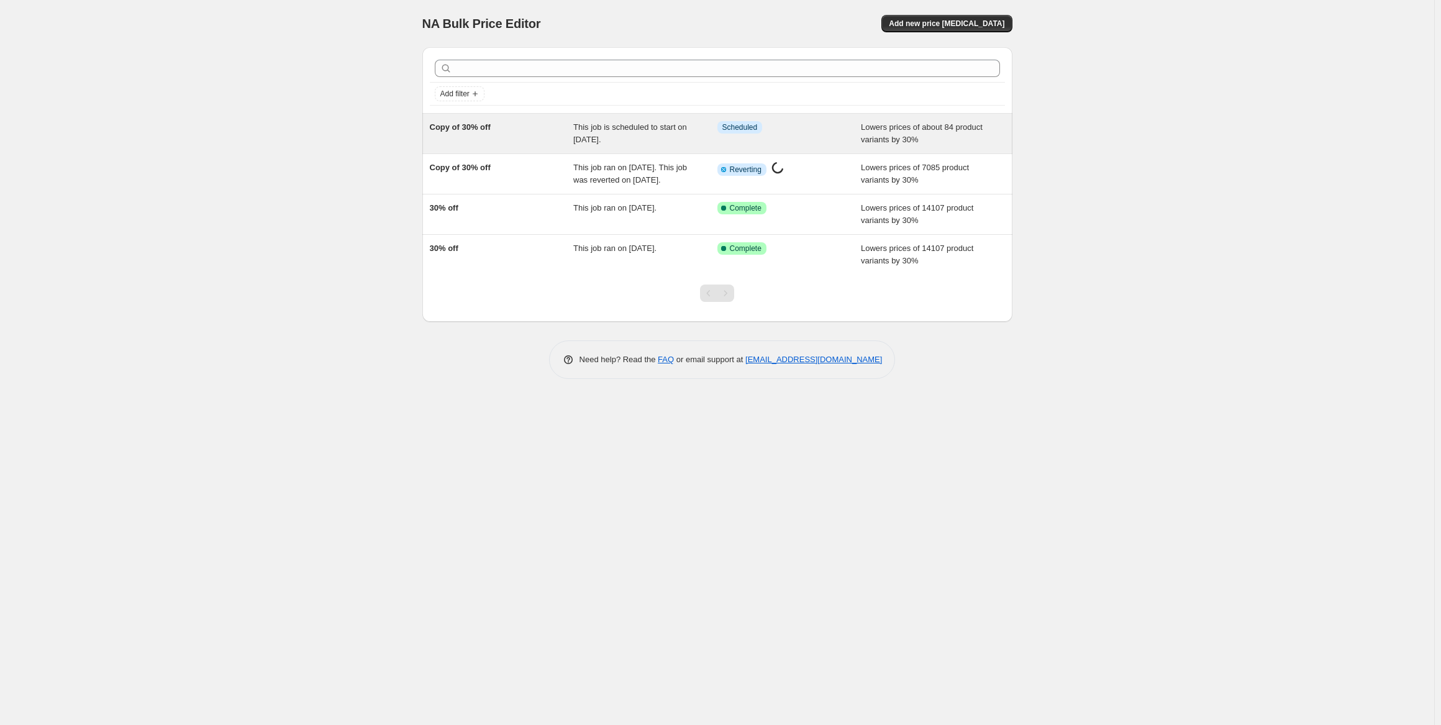
click at [821, 125] on div "Info Scheduled" at bounding box center [780, 127] width 125 height 12
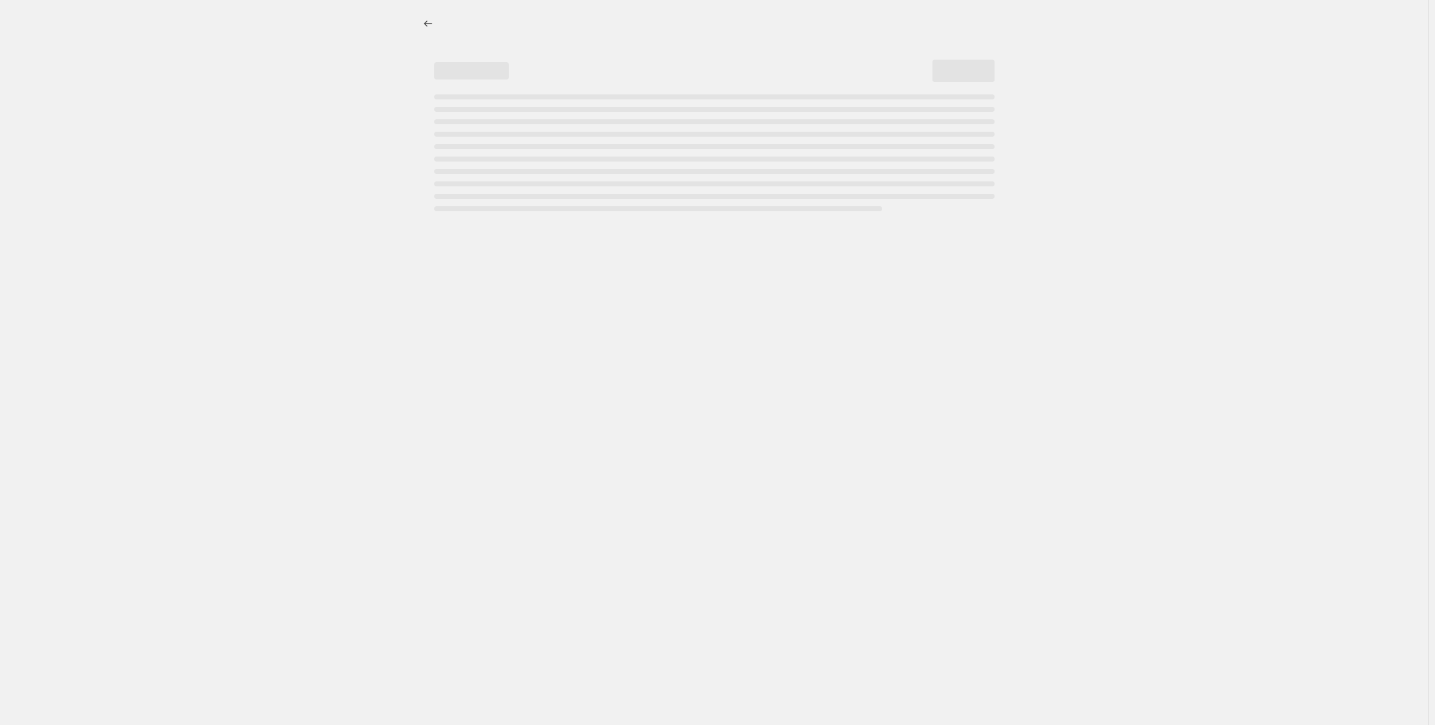
select select "percentage"
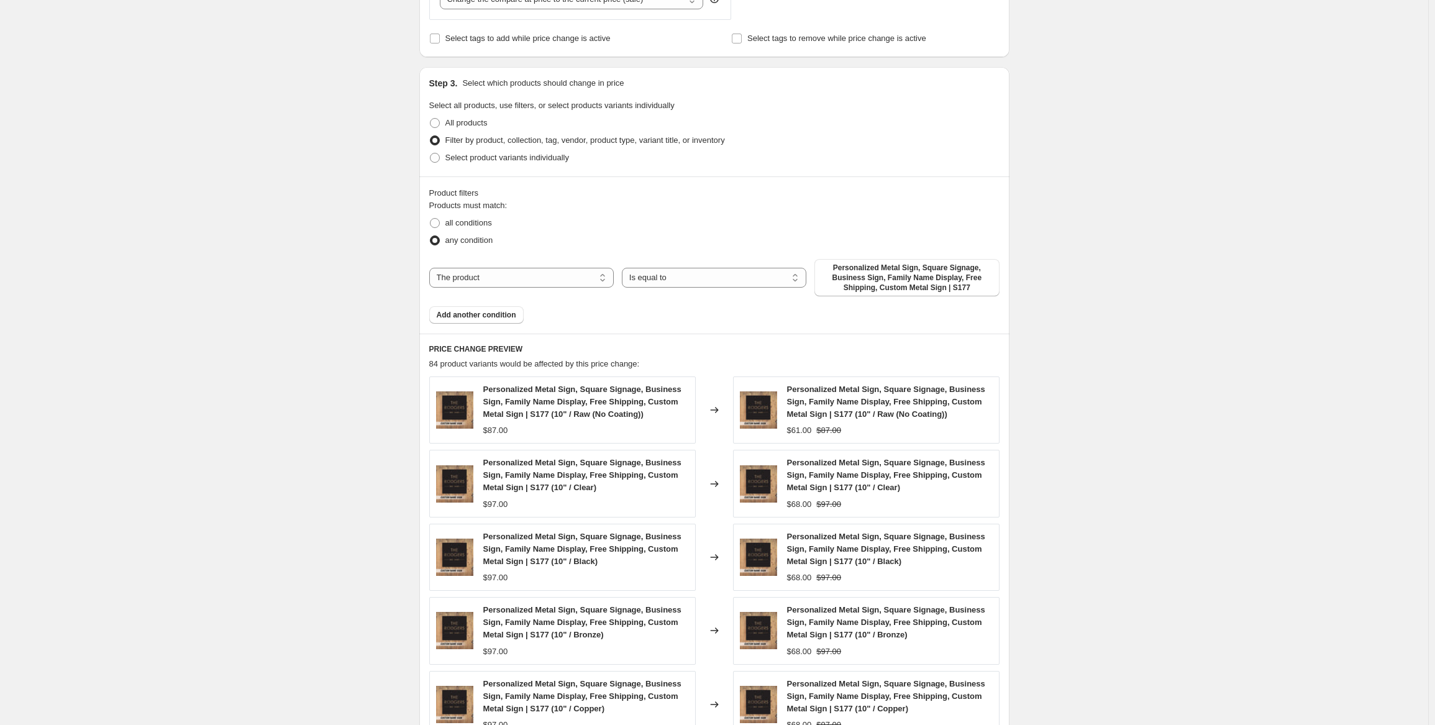
scroll to position [994, 0]
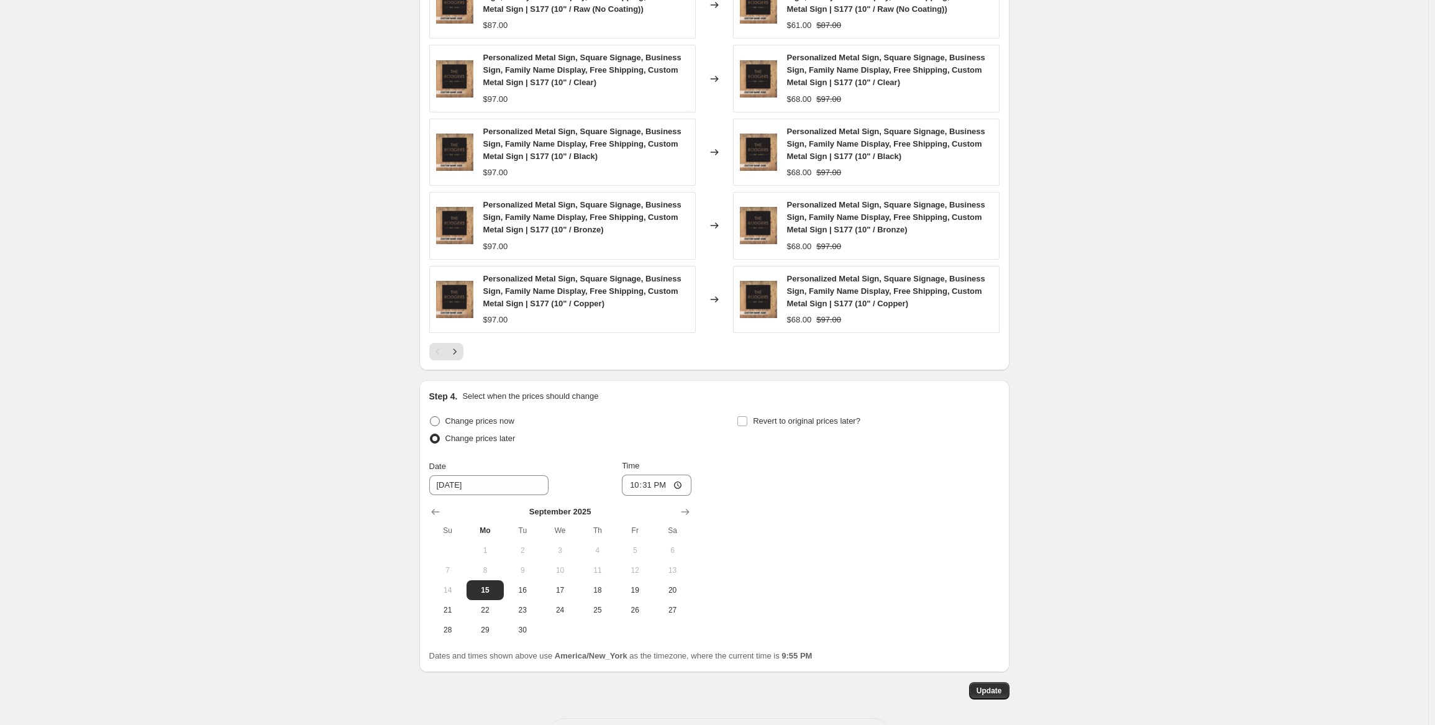
click at [436, 416] on span at bounding box center [435, 421] width 10 height 10
click at [431, 416] on input "Change prices now" at bounding box center [430, 416] width 1 height 1
radio input "true"
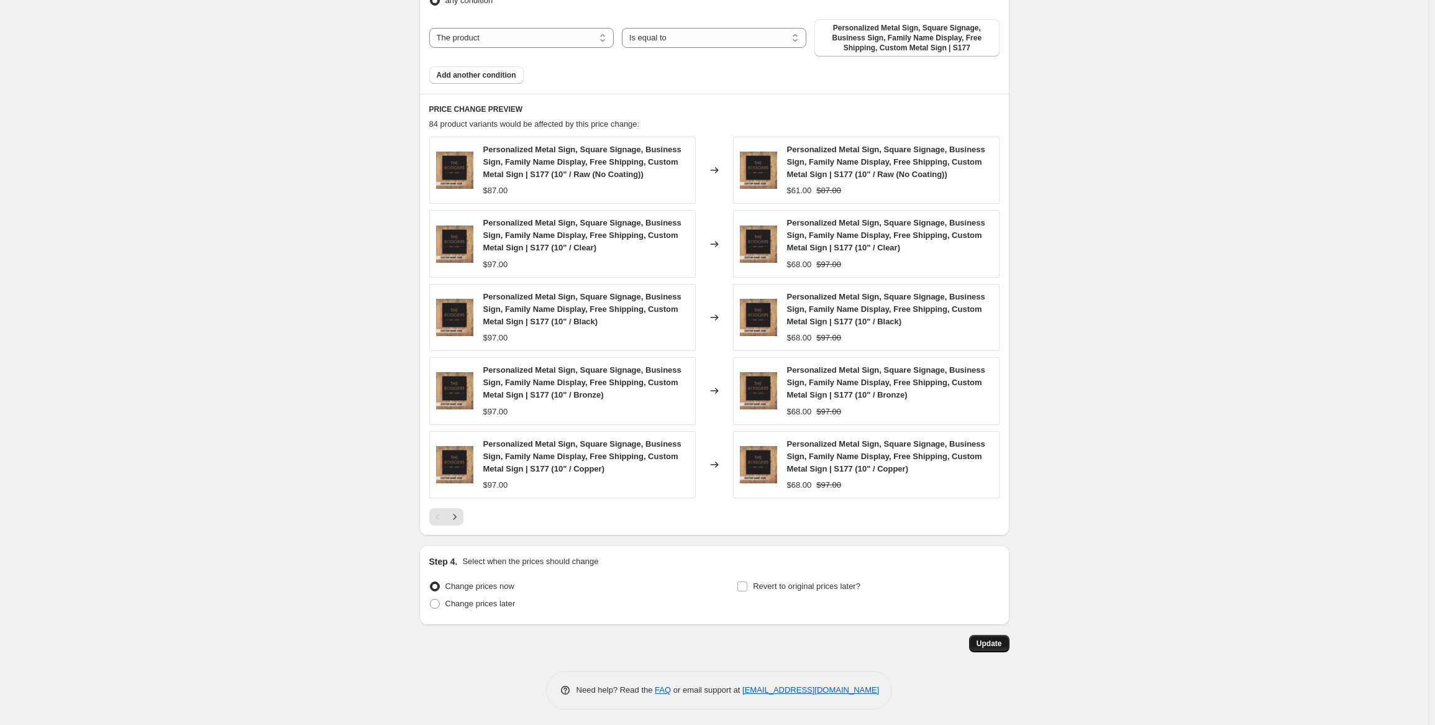
click at [991, 649] on button "Update" at bounding box center [989, 643] width 40 height 17
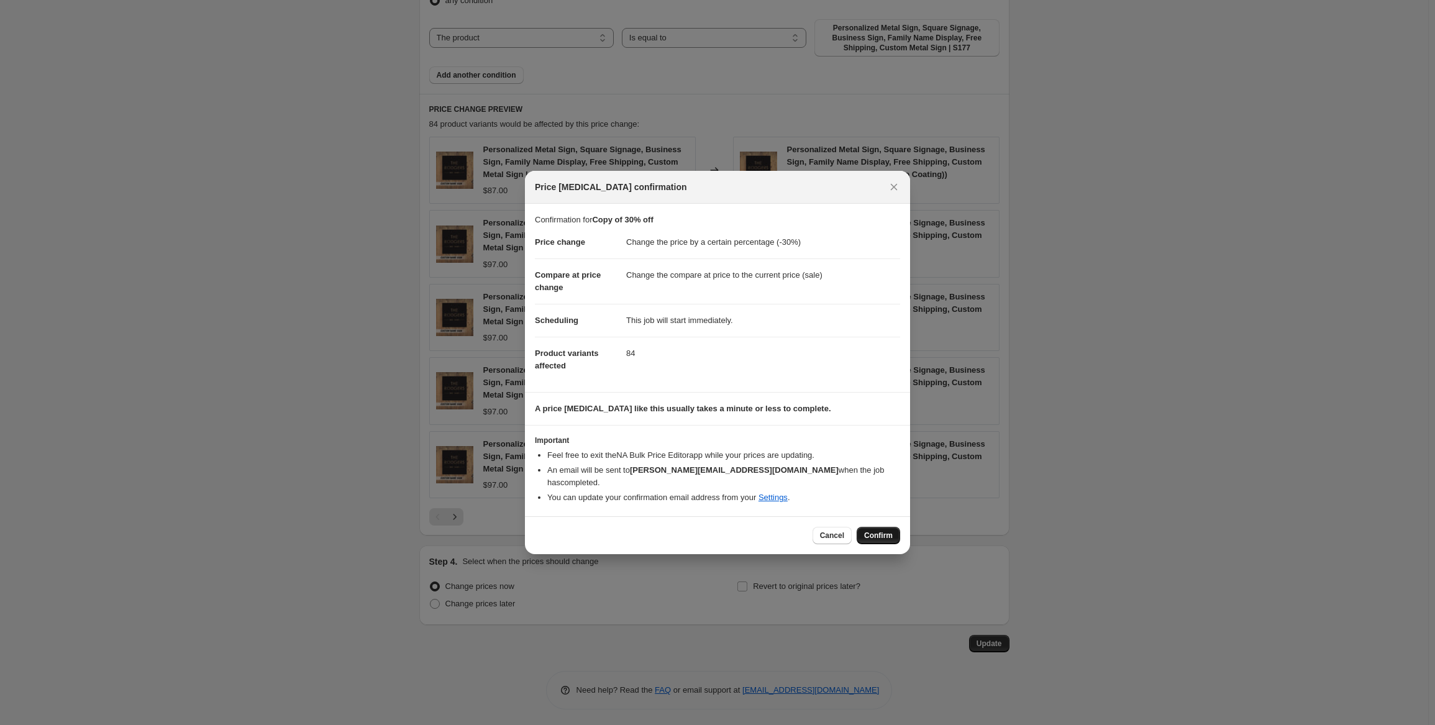
click at [886, 531] on span "Confirm" at bounding box center [878, 536] width 29 height 10
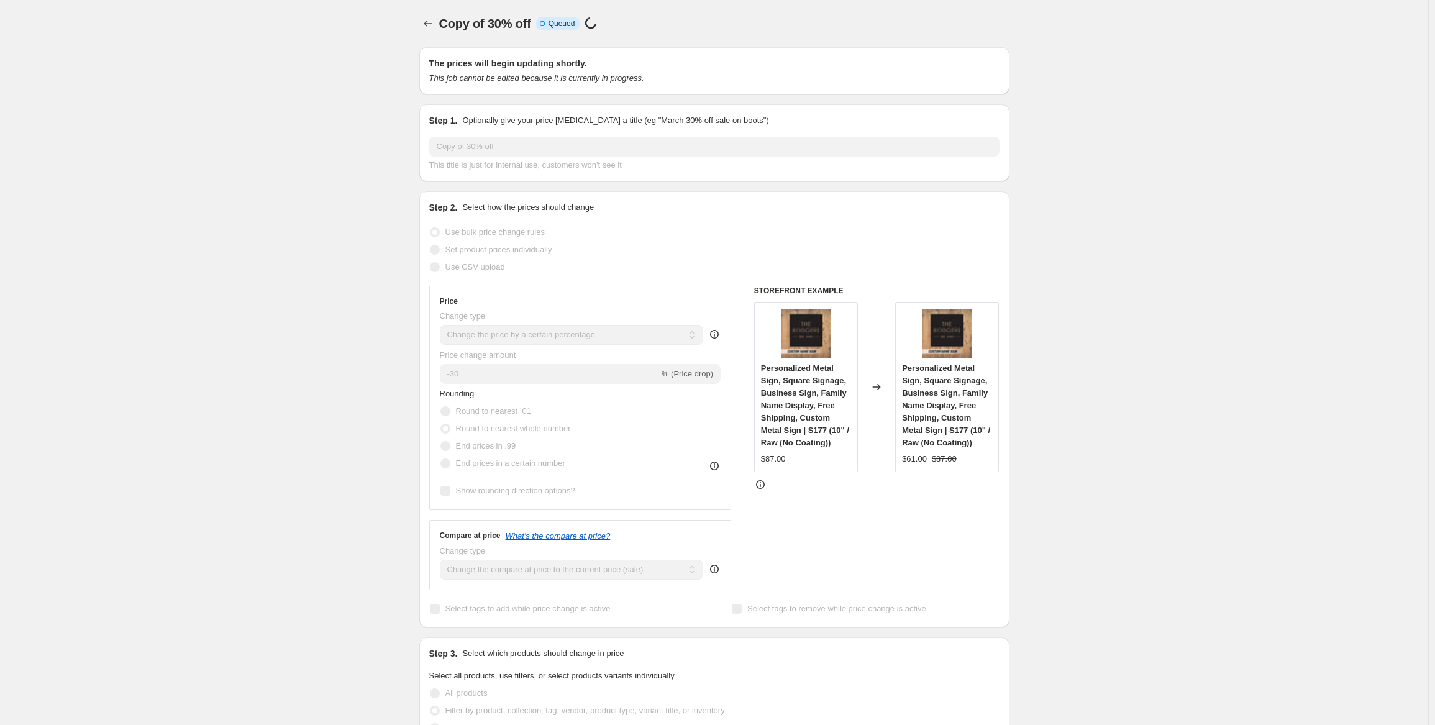
scroll to position [783, 0]
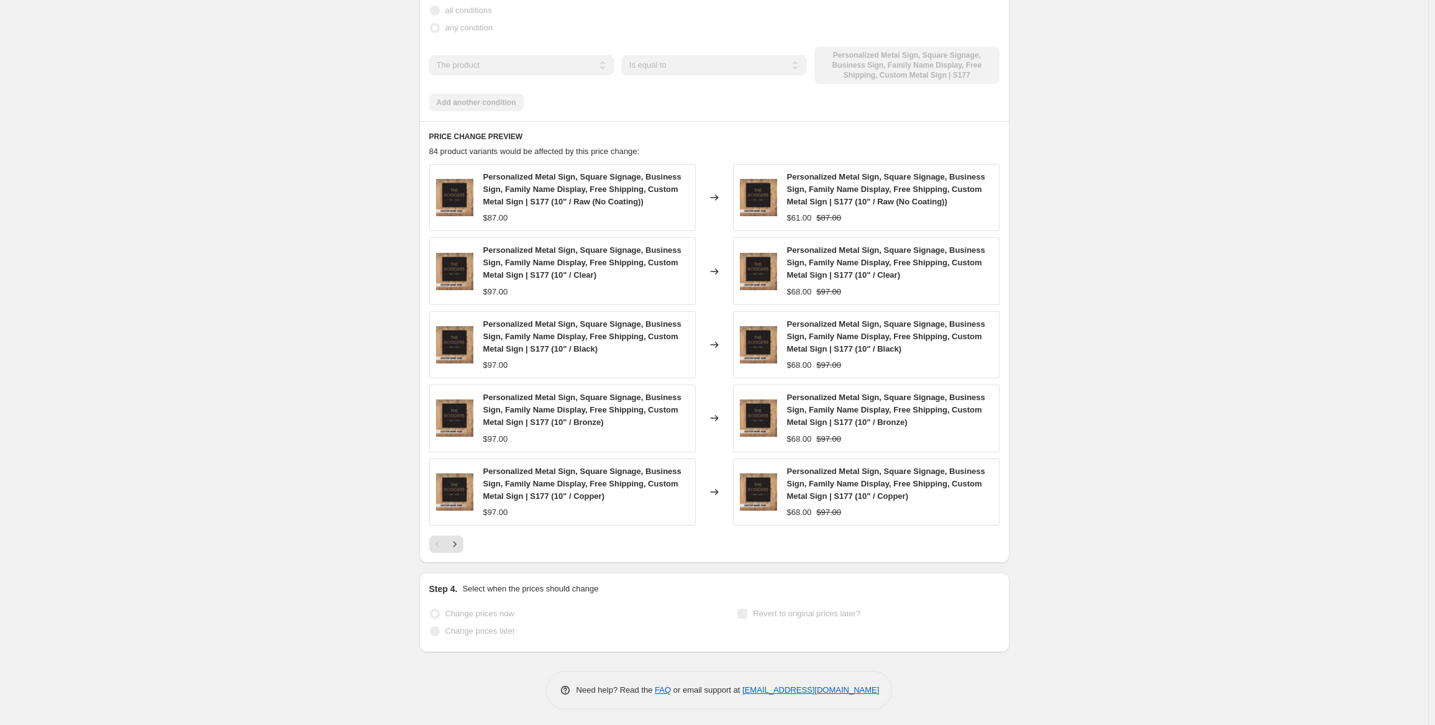
select select "percentage"
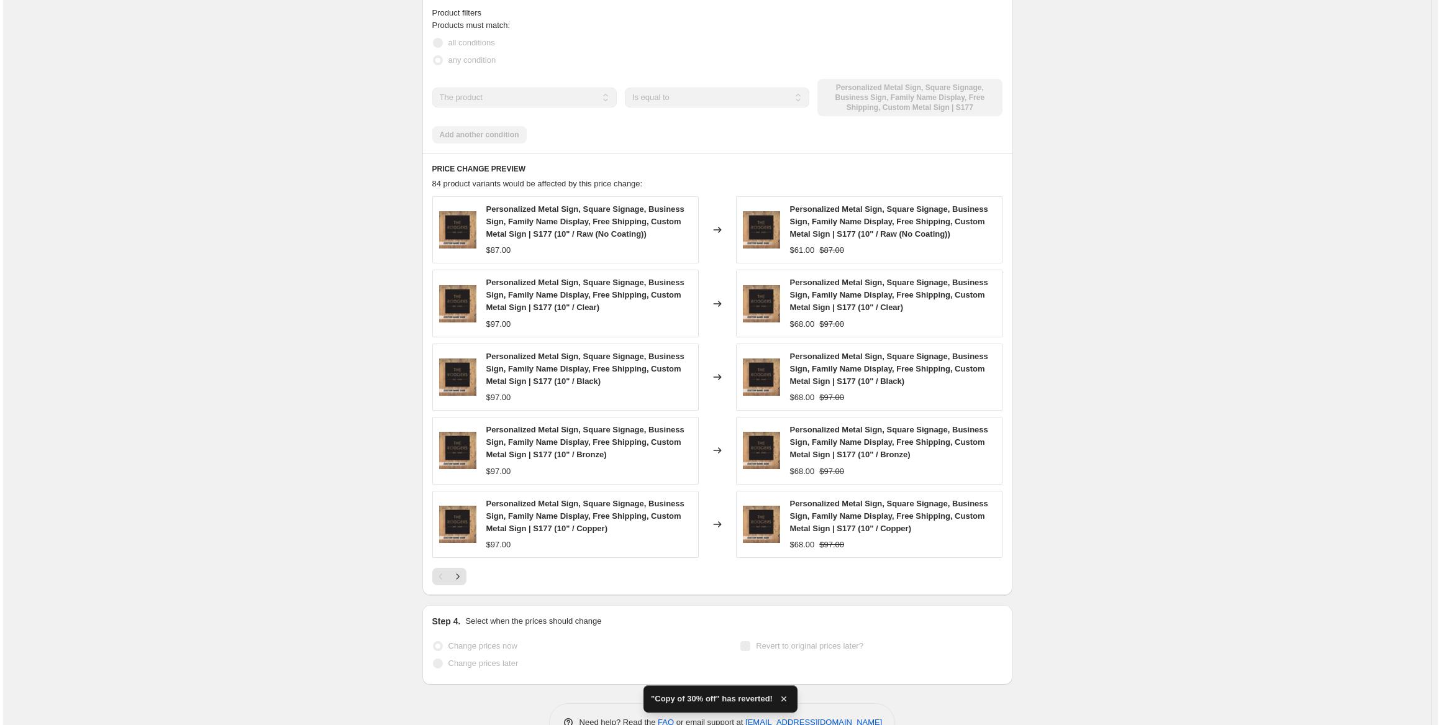
scroll to position [0, 0]
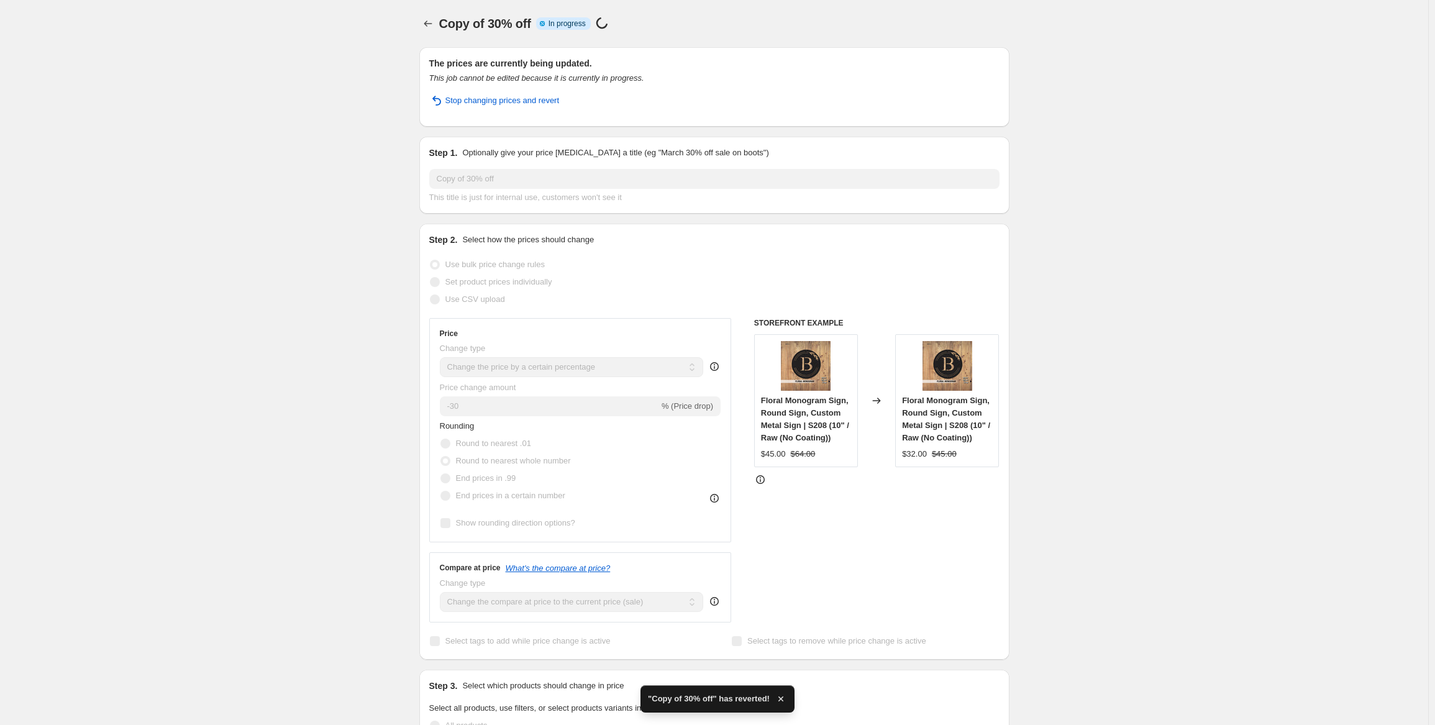
select select "percentage"
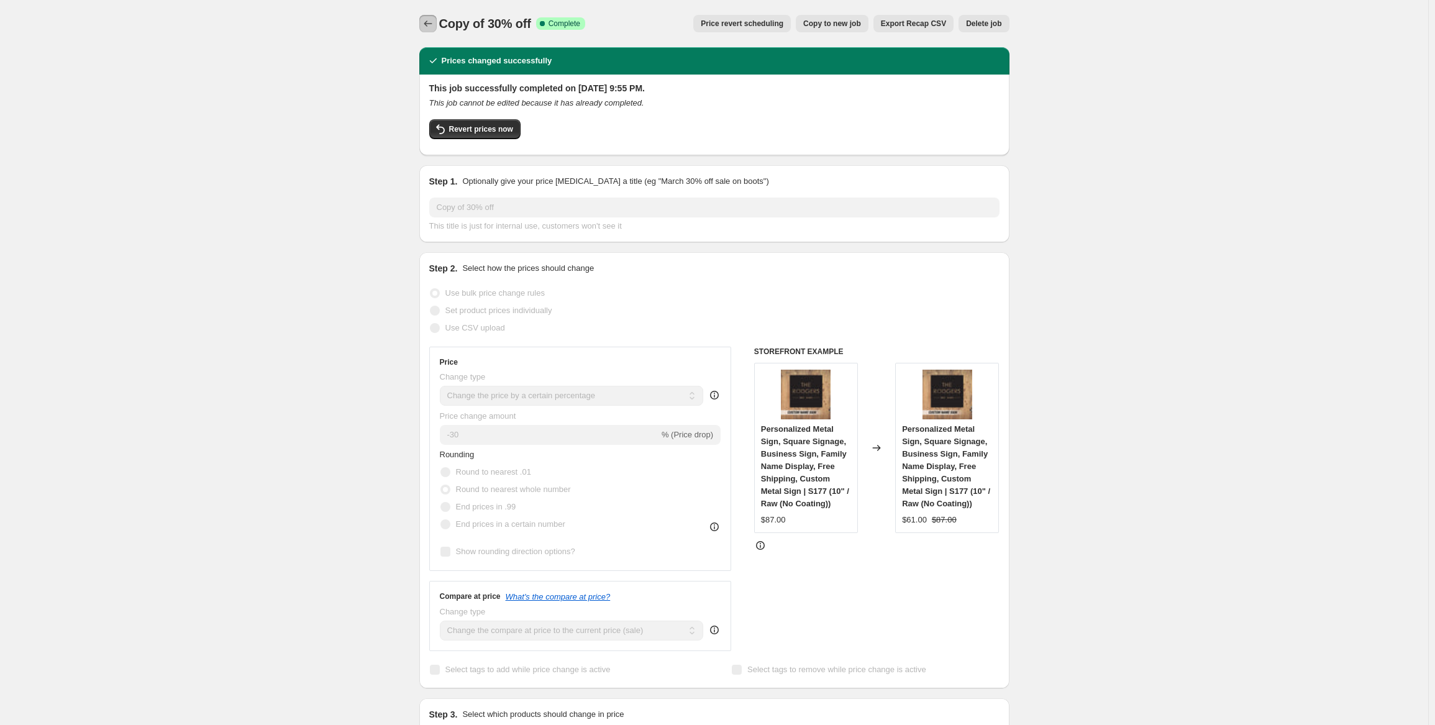
click at [429, 22] on icon "Price change jobs" at bounding box center [428, 24] width 8 height 6
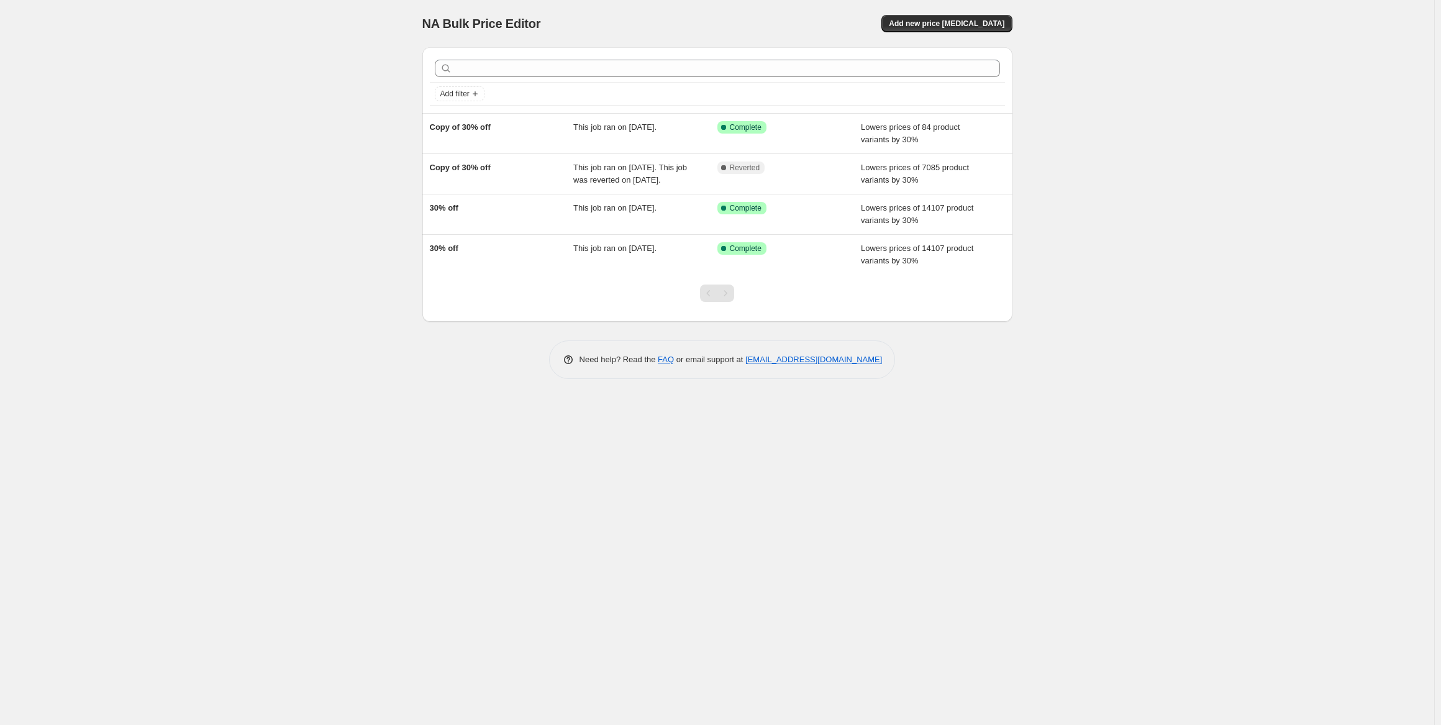
click at [1091, 167] on div "NA Bulk Price Editor. This page is ready NA Bulk Price Editor Add new price [ME…" at bounding box center [717, 362] width 1434 height 725
